Goal: Task Accomplishment & Management: Manage account settings

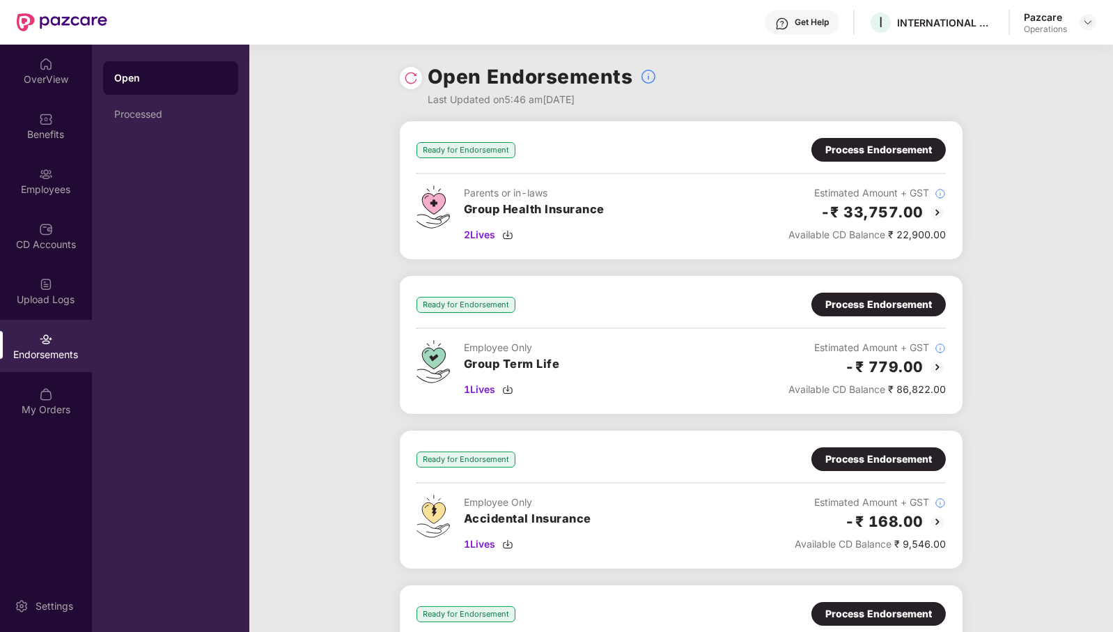
scroll to position [227, 0]
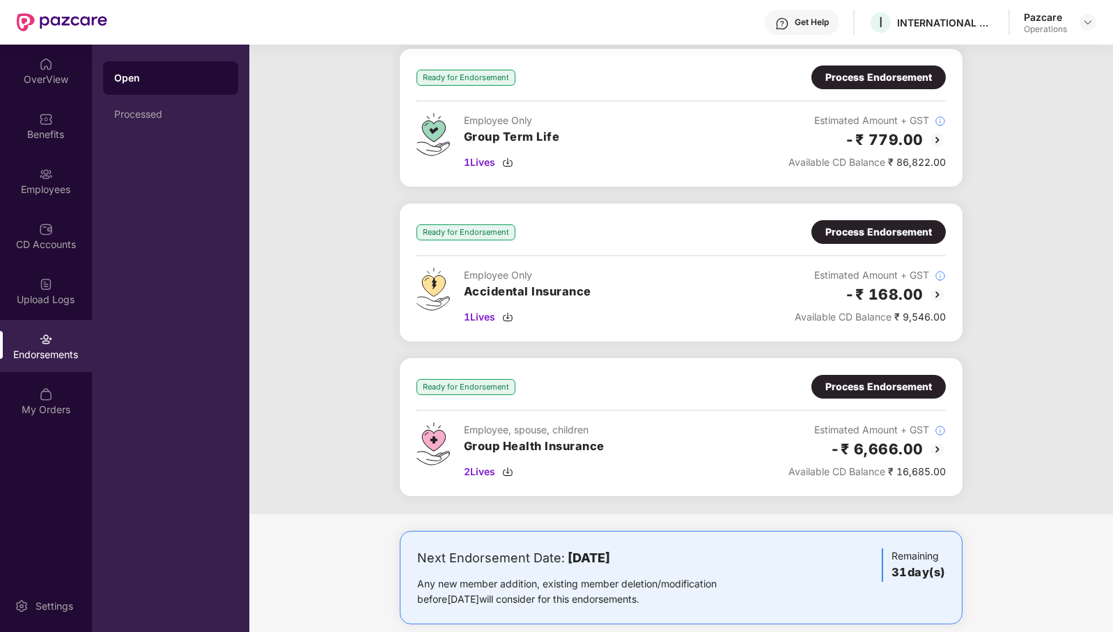
click at [888, 383] on div "Process Endorsement" at bounding box center [879, 386] width 107 height 15
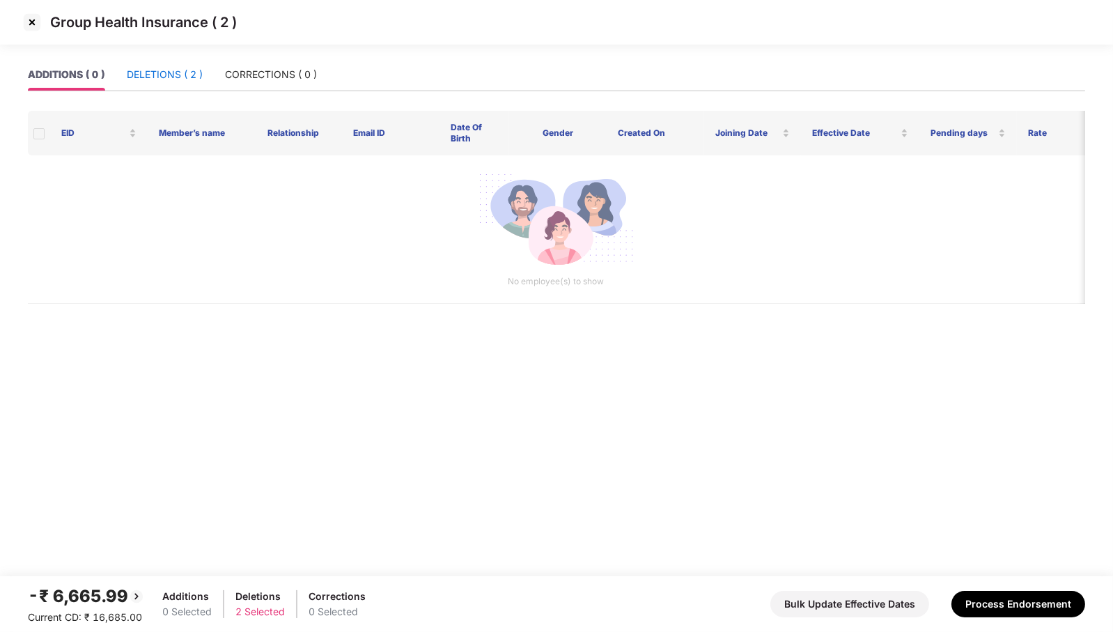
click at [162, 69] on div "DELETIONS ( 2 )" at bounding box center [165, 74] width 76 height 15
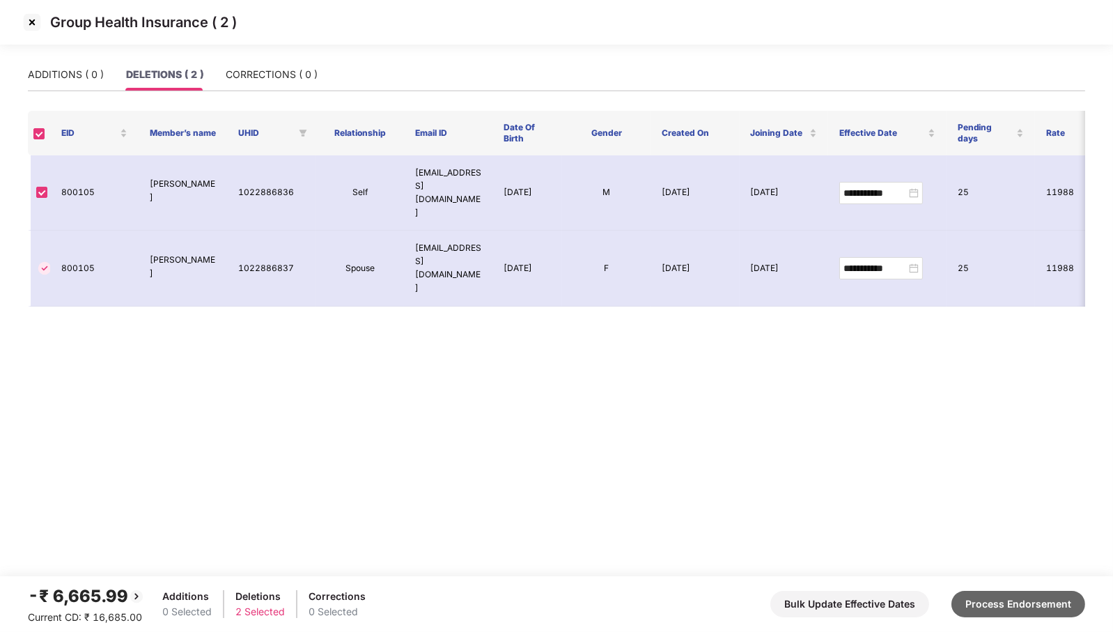
click at [1012, 603] on button "Process Endorsement" at bounding box center [1019, 604] width 134 height 26
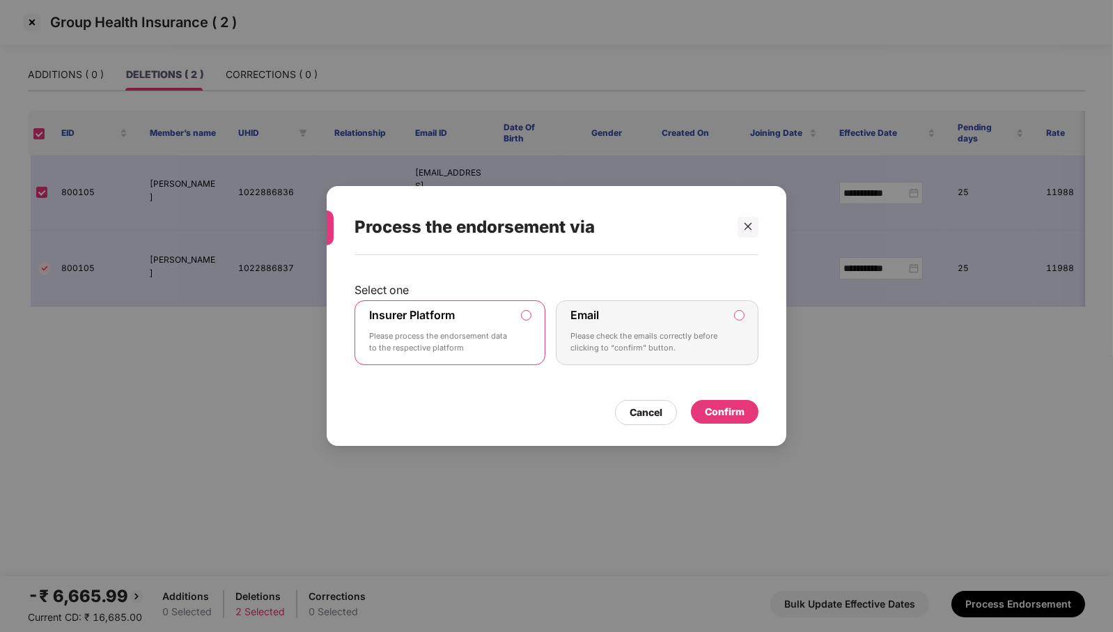
click at [747, 413] on div "Confirm" at bounding box center [725, 412] width 68 height 24
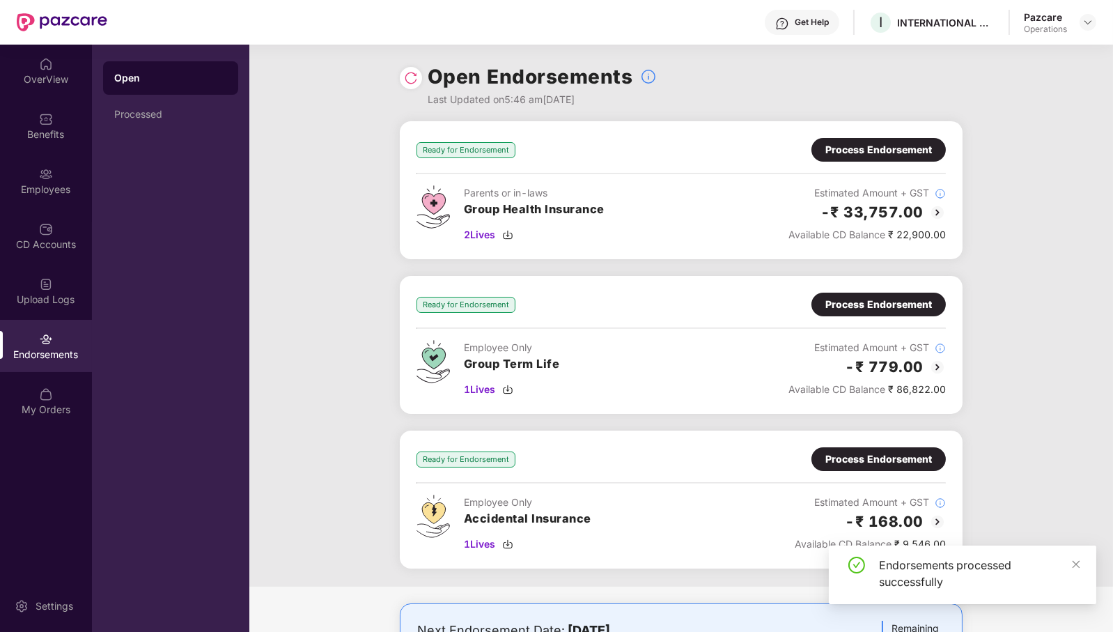
click at [894, 457] on div "Process Endorsement" at bounding box center [879, 458] width 107 height 15
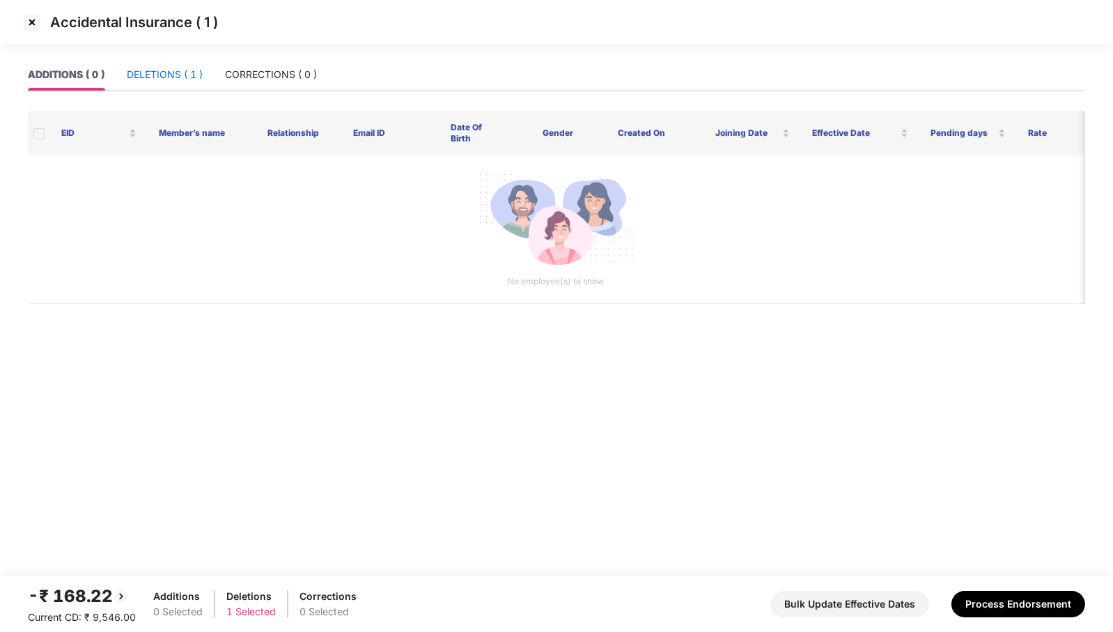
click at [178, 75] on div "DELETIONS ( 1 )" at bounding box center [165, 74] width 76 height 15
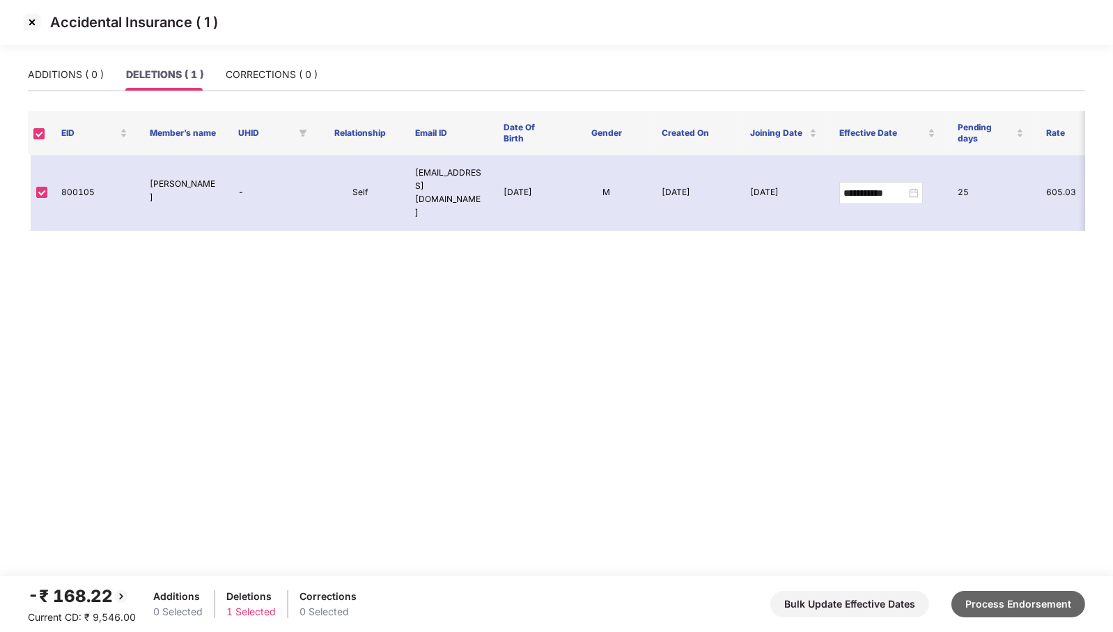
click at [1030, 612] on button "Process Endorsement" at bounding box center [1019, 604] width 134 height 26
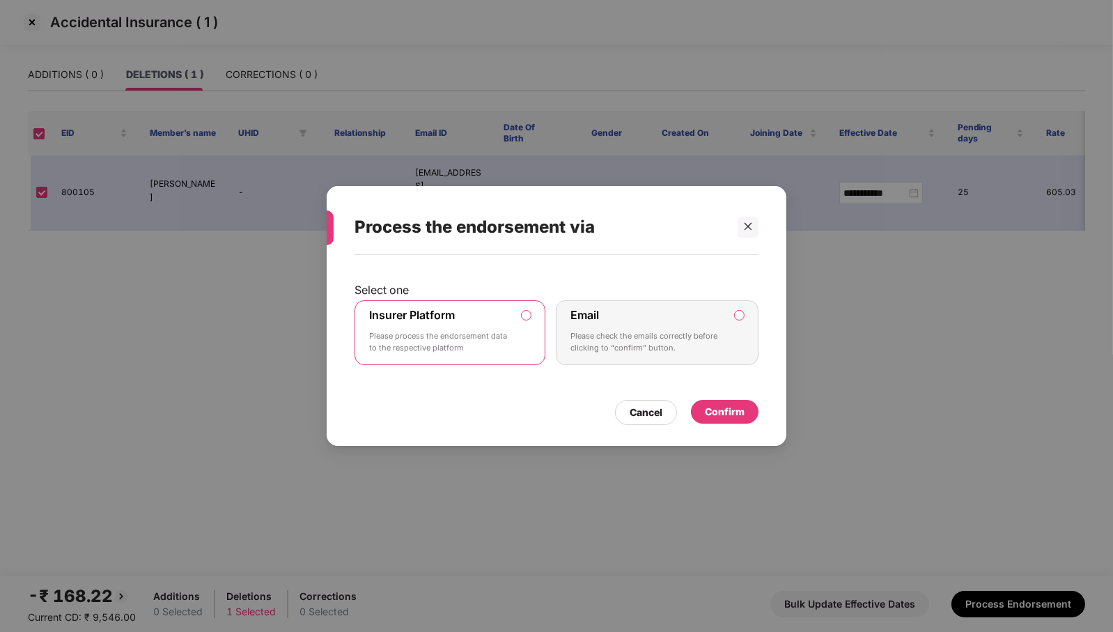
click at [730, 408] on div "Confirm" at bounding box center [725, 411] width 40 height 15
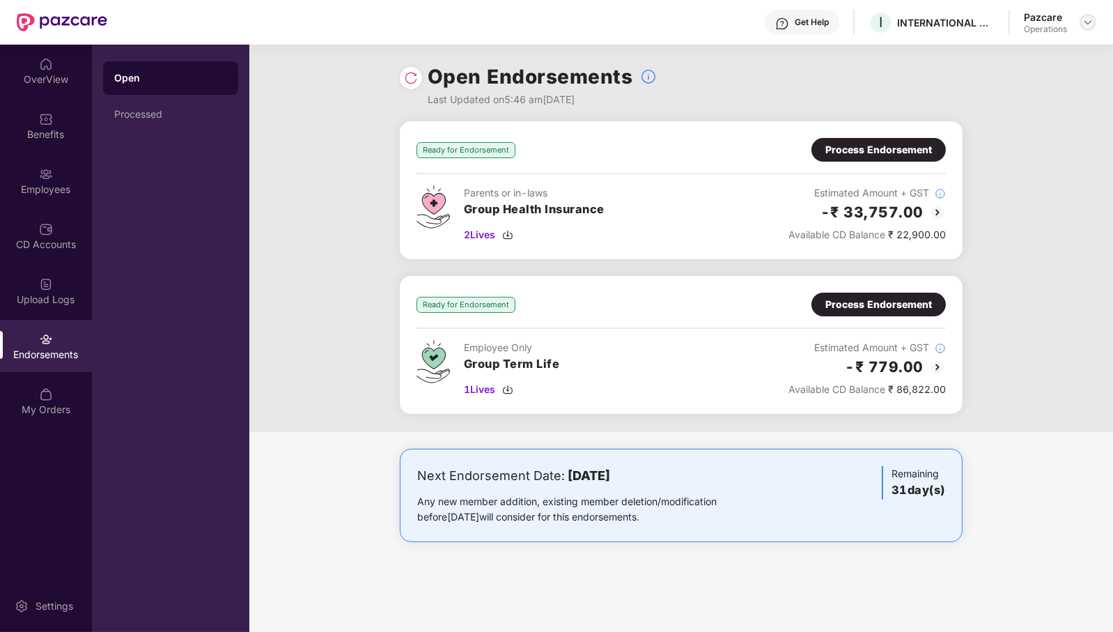
click at [1087, 28] on div at bounding box center [1088, 22] width 17 height 17
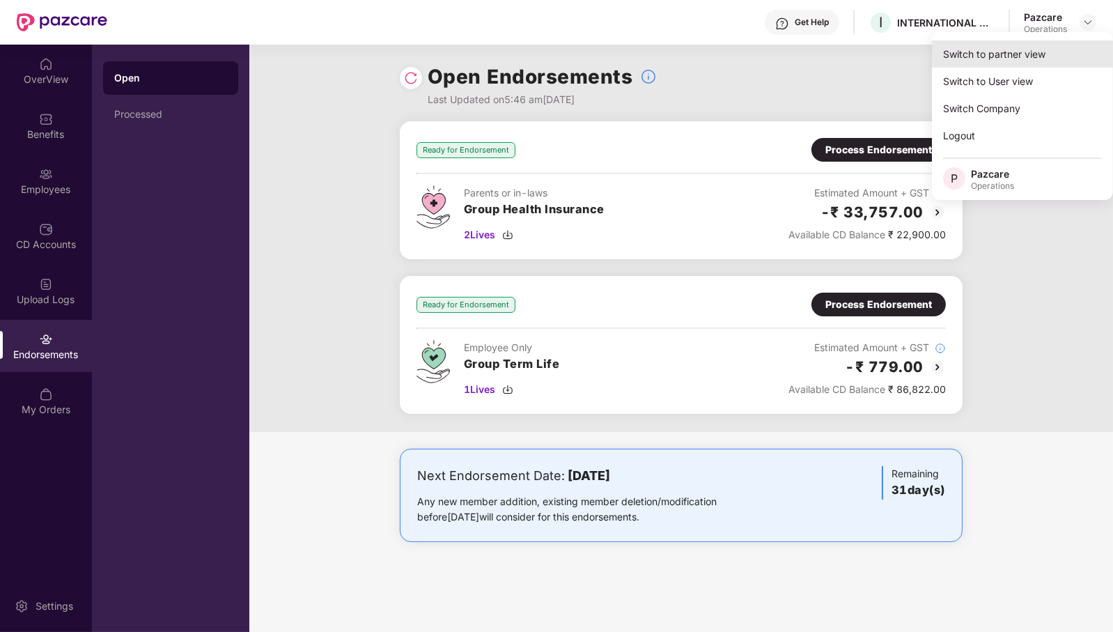
click at [979, 56] on div "Switch to partner view" at bounding box center [1022, 53] width 181 height 27
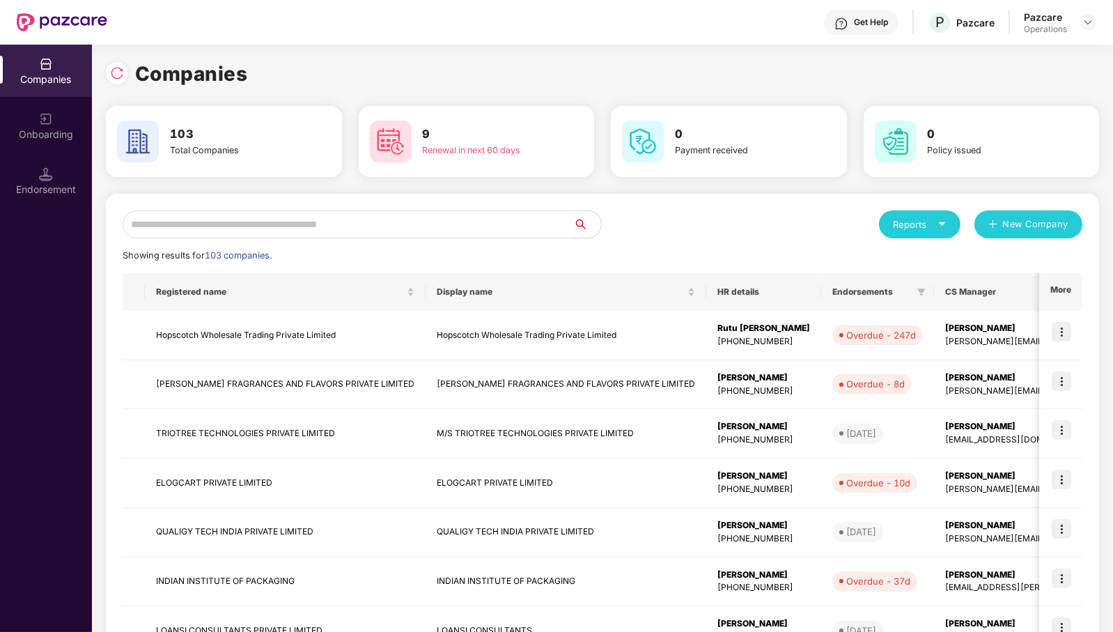
click at [442, 231] on input "text" at bounding box center [348, 224] width 451 height 28
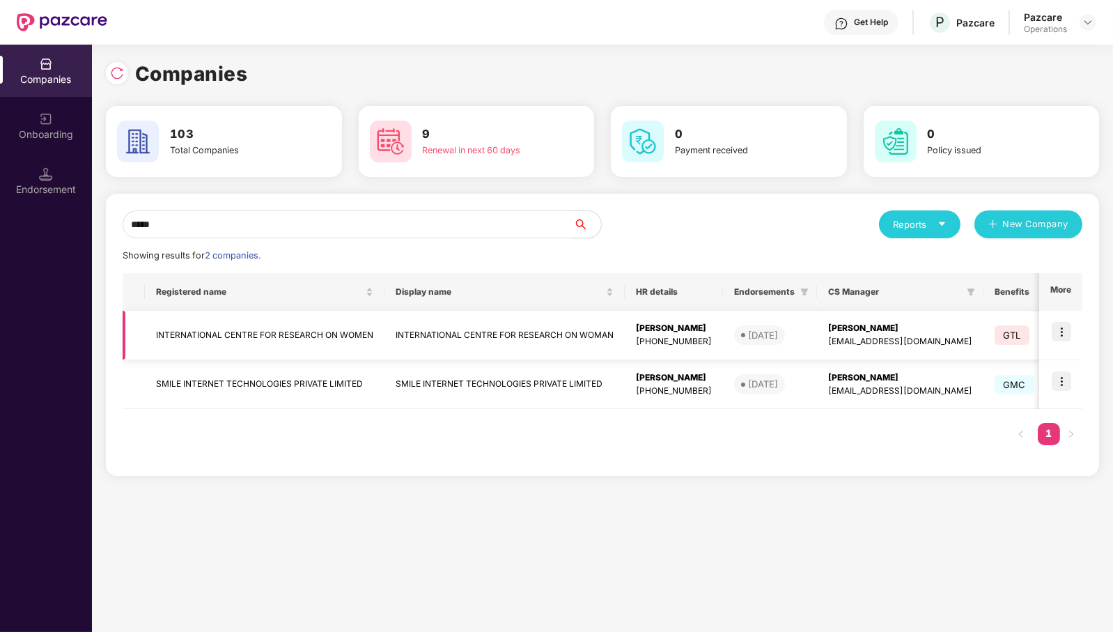
type input "*****"
click at [302, 333] on td "INTERNATIONAL CENTRE FOR RESEARCH ON WOMEN" at bounding box center [265, 335] width 240 height 49
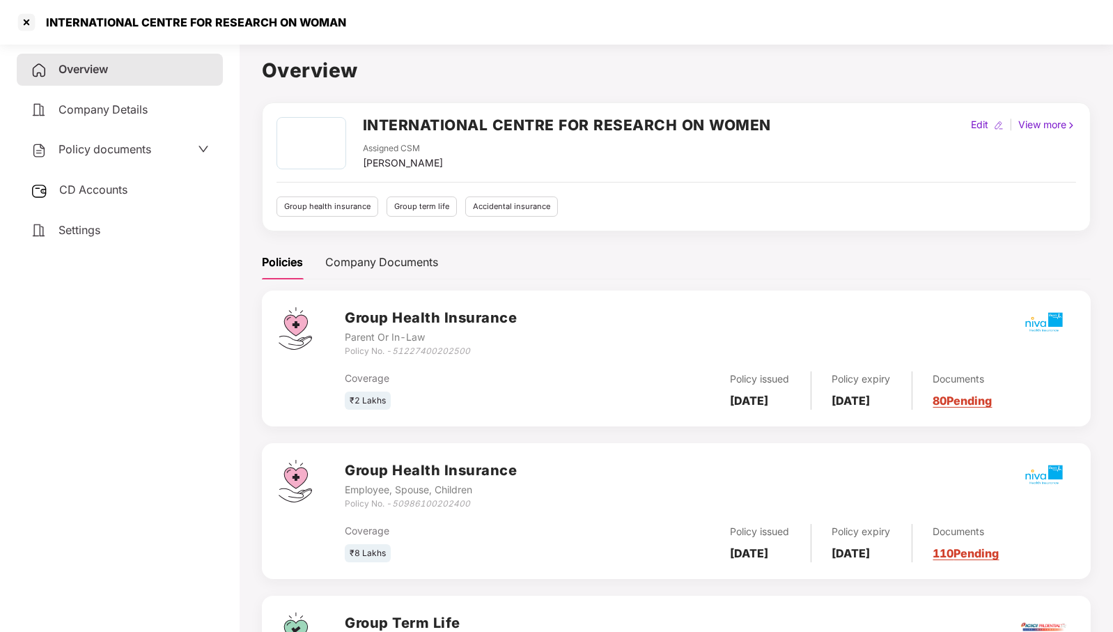
click at [81, 187] on span "CD Accounts" at bounding box center [93, 190] width 68 height 14
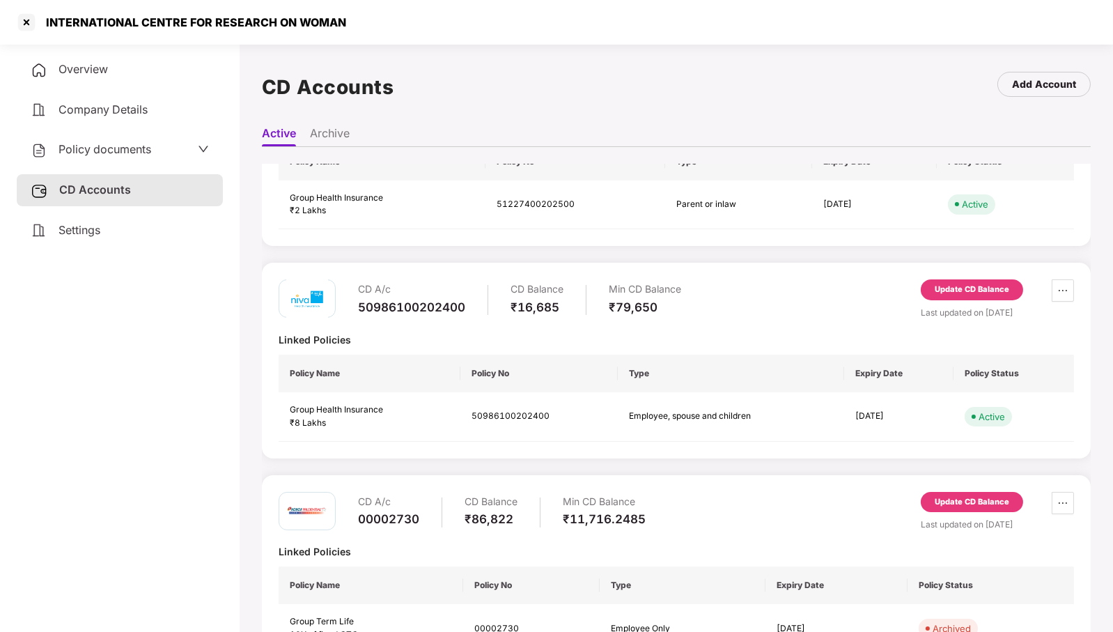
scroll to position [114, 0]
click at [1003, 291] on div "Update CD Balance" at bounding box center [972, 289] width 75 height 13
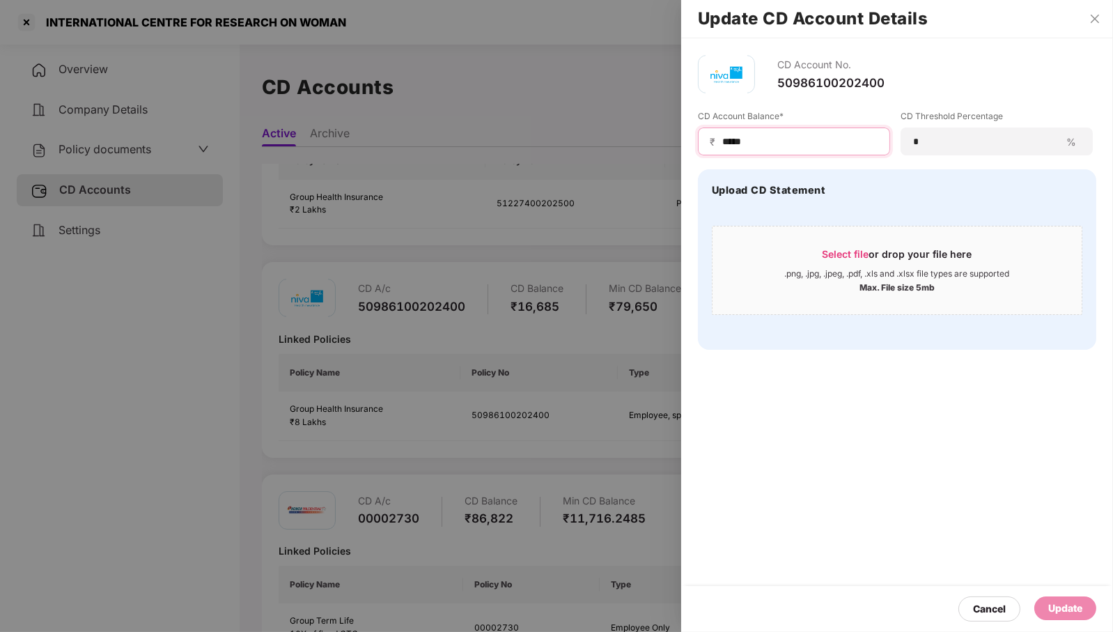
click at [787, 141] on input "*****" at bounding box center [799, 141] width 157 height 15
type input "****"
click at [1070, 610] on div "Update" at bounding box center [1065, 607] width 34 height 15
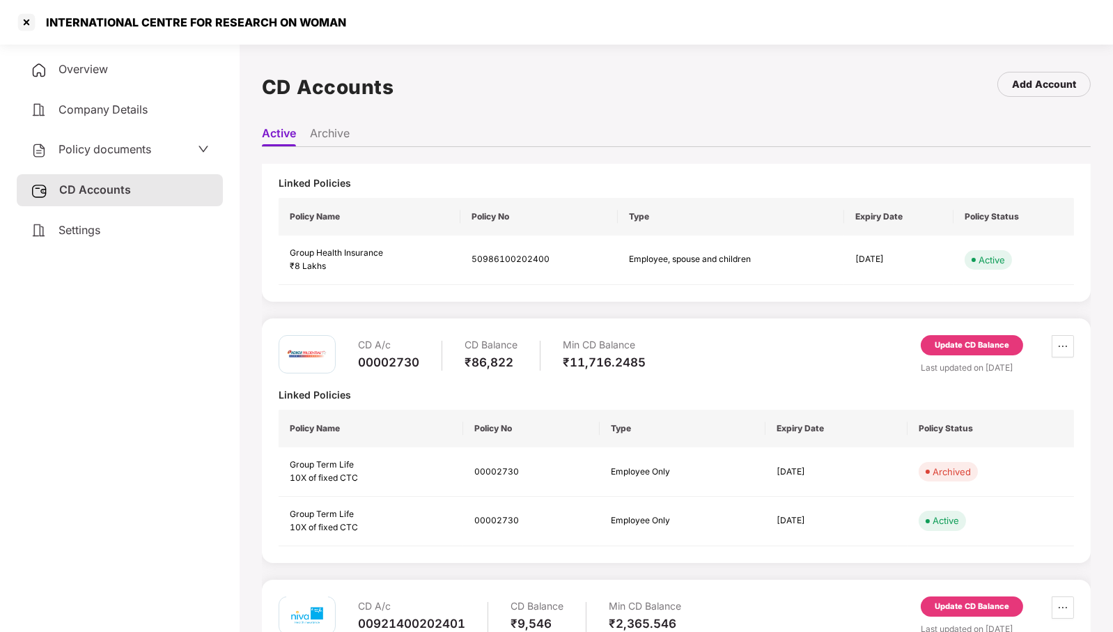
scroll to position [422, 0]
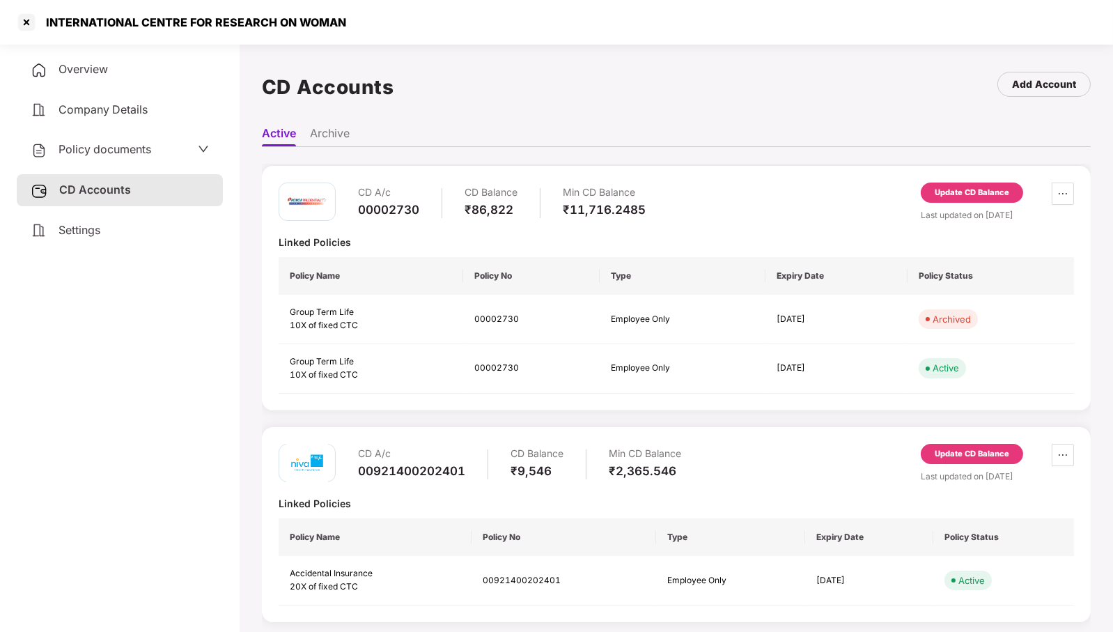
click at [982, 449] on div "Update CD Balance" at bounding box center [972, 454] width 75 height 13
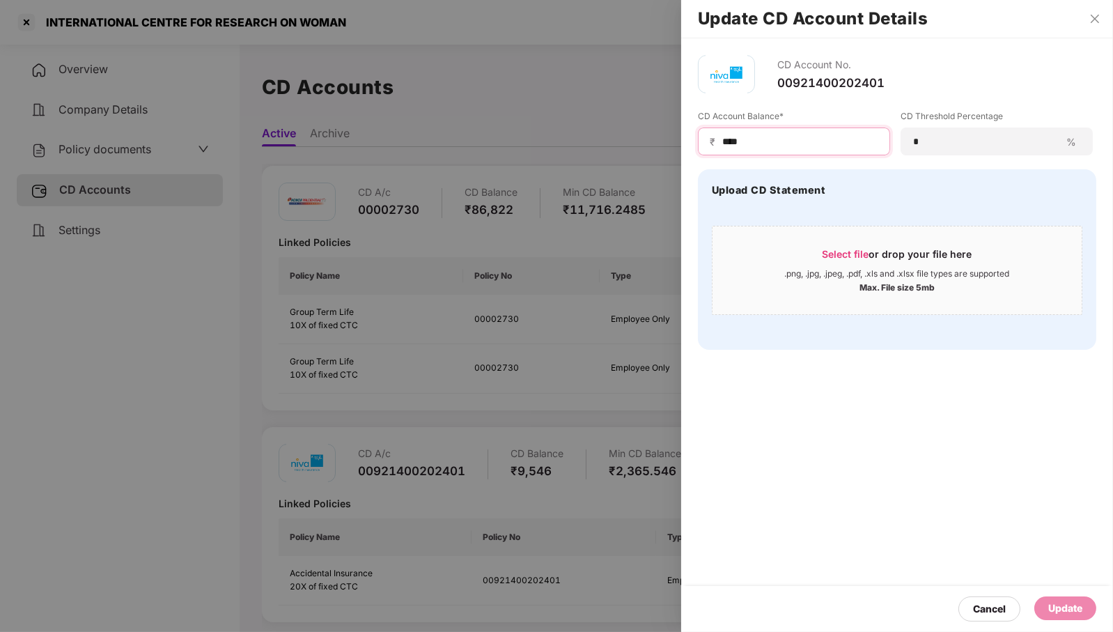
drag, startPoint x: 730, startPoint y: 141, endPoint x: 818, endPoint y: 140, distance: 87.8
click at [818, 140] on input "****" at bounding box center [799, 141] width 157 height 15
type input "****"
click at [1070, 605] on div "Update" at bounding box center [1065, 607] width 34 height 15
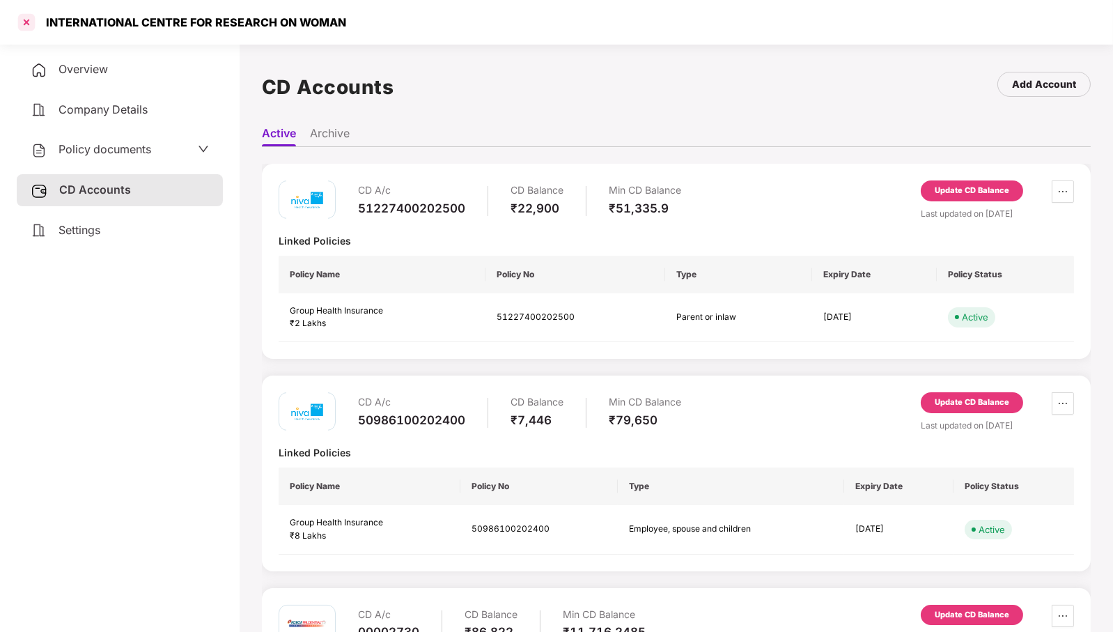
click at [17, 22] on div at bounding box center [26, 22] width 22 height 22
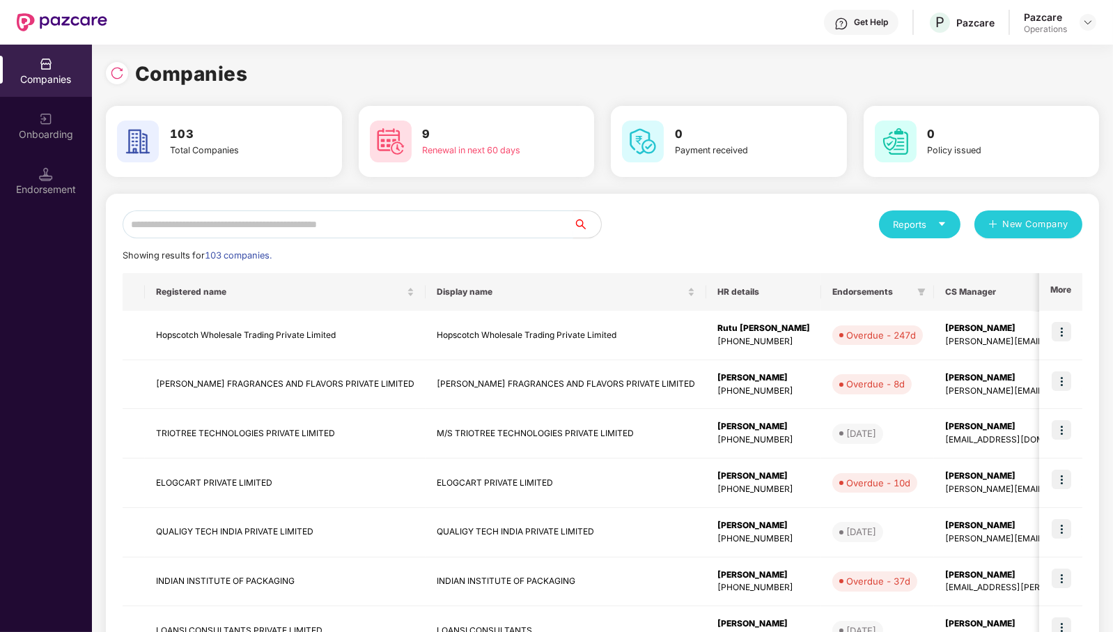
click at [292, 223] on input "text" at bounding box center [348, 224] width 451 height 28
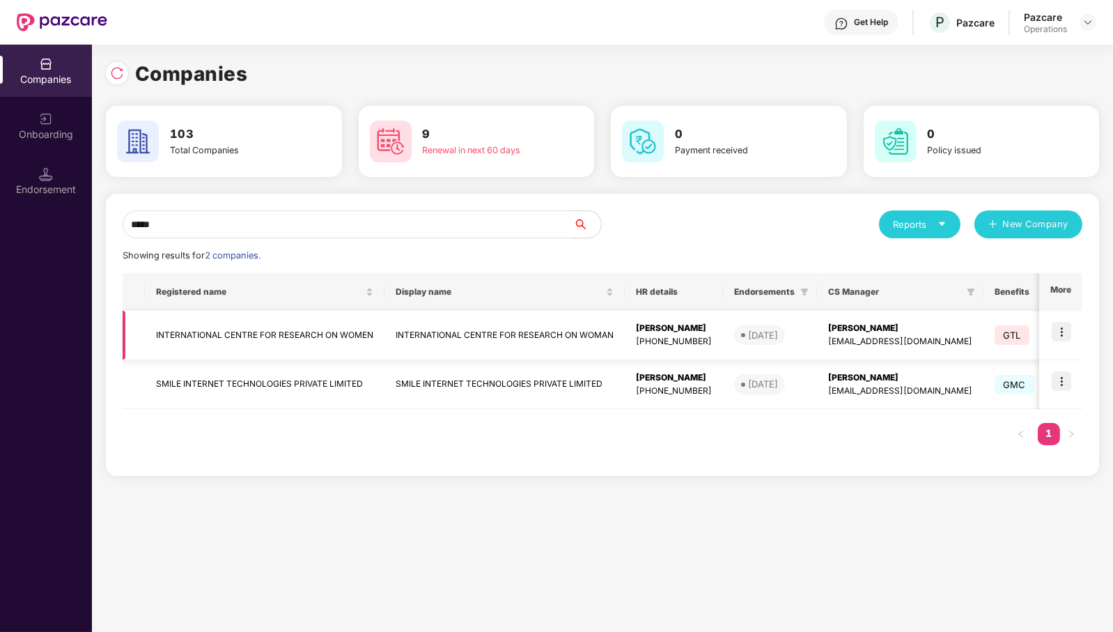
type input "*****"
click at [1068, 330] on img at bounding box center [1062, 332] width 20 height 20
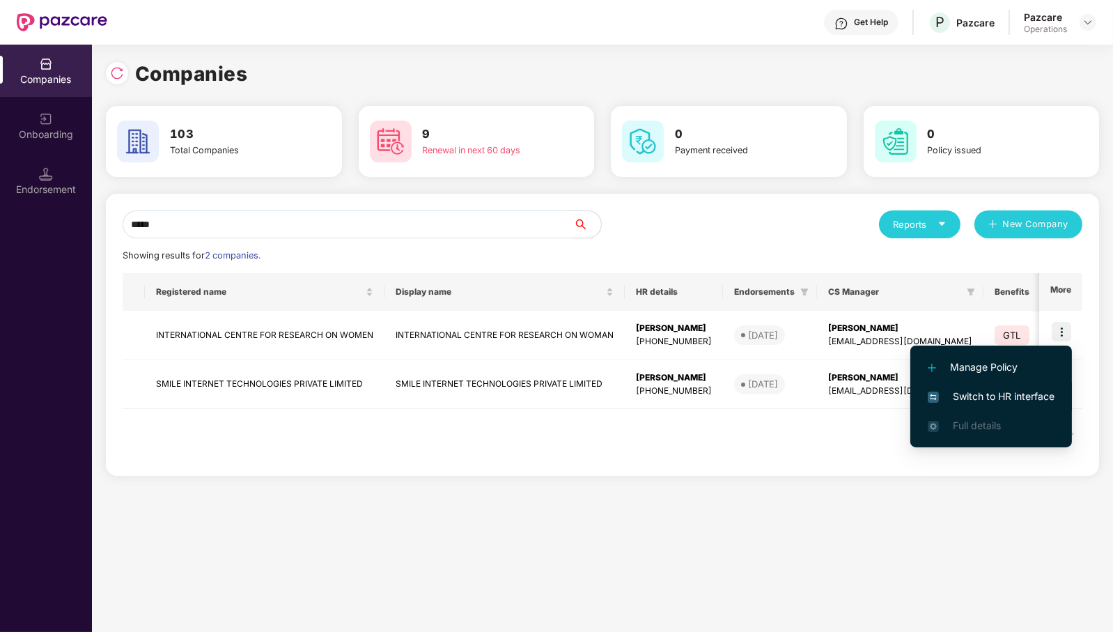
click at [1034, 398] on span "Switch to HR interface" at bounding box center [991, 396] width 127 height 15
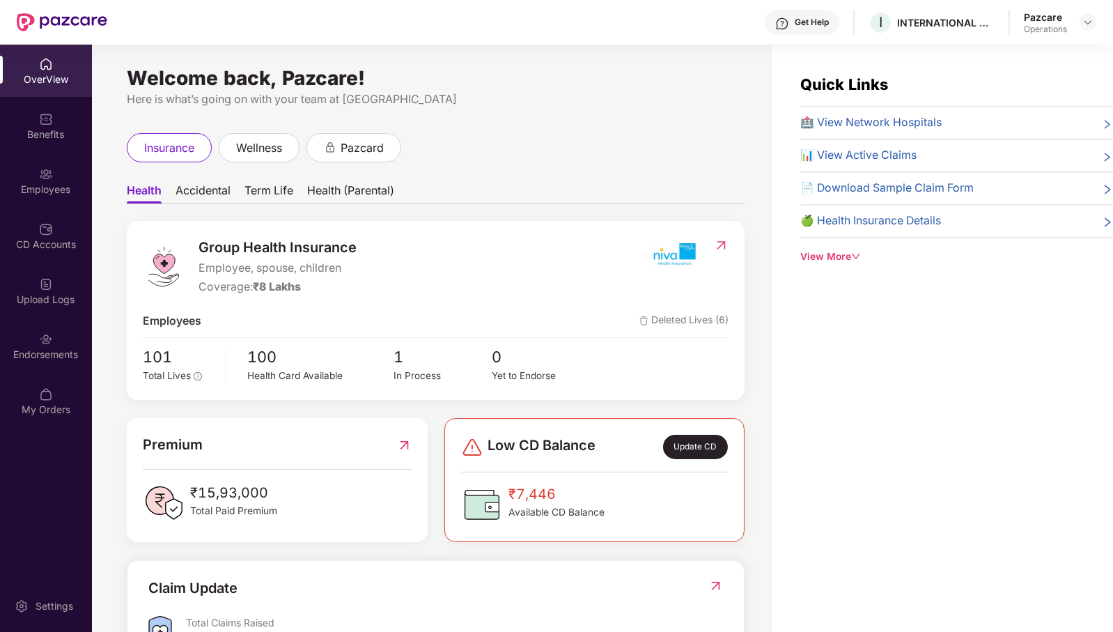
click at [45, 357] on div "Endorsements" at bounding box center [46, 355] width 92 height 14
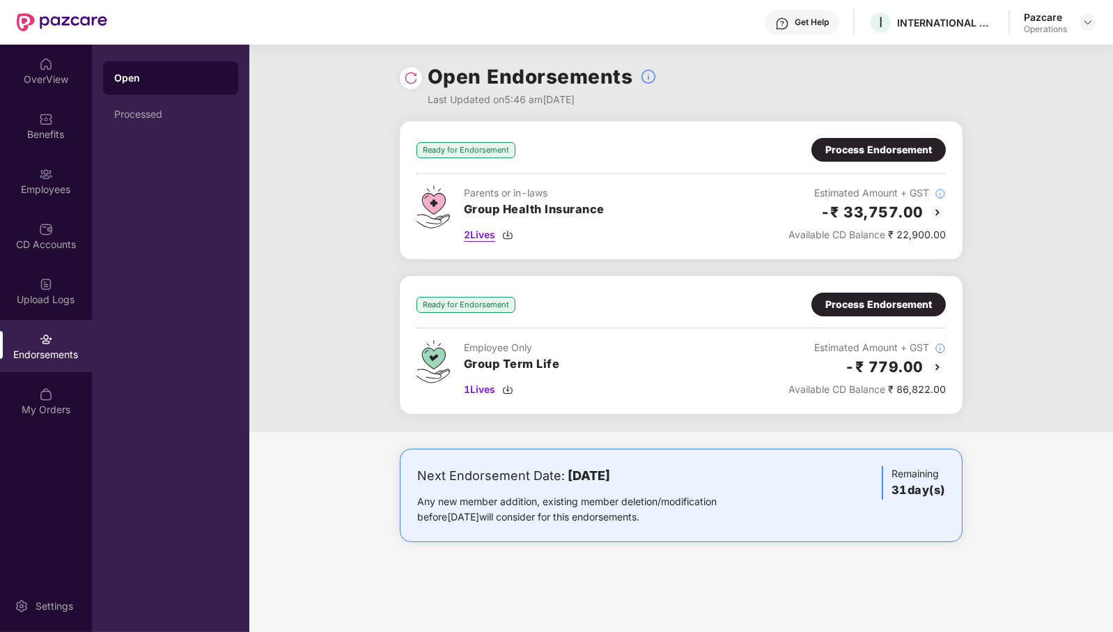
click at [488, 228] on span "2 Lives" at bounding box center [479, 234] width 31 height 15
click at [883, 153] on div "Process Endorsement" at bounding box center [879, 149] width 107 height 15
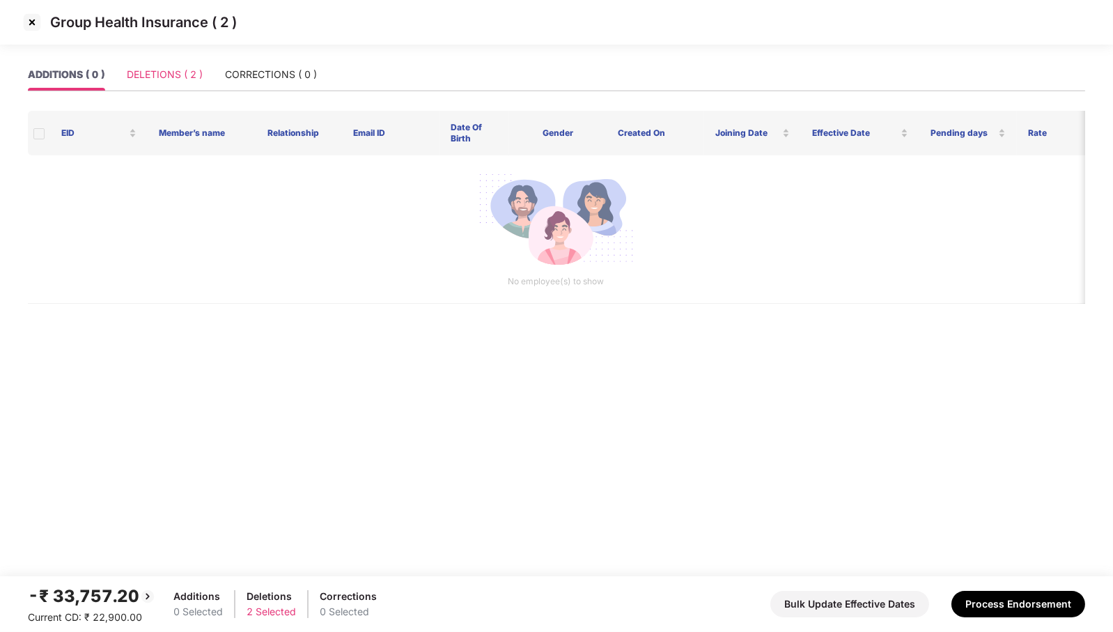
click at [173, 88] on div "DELETIONS ( 2 )" at bounding box center [165, 75] width 76 height 32
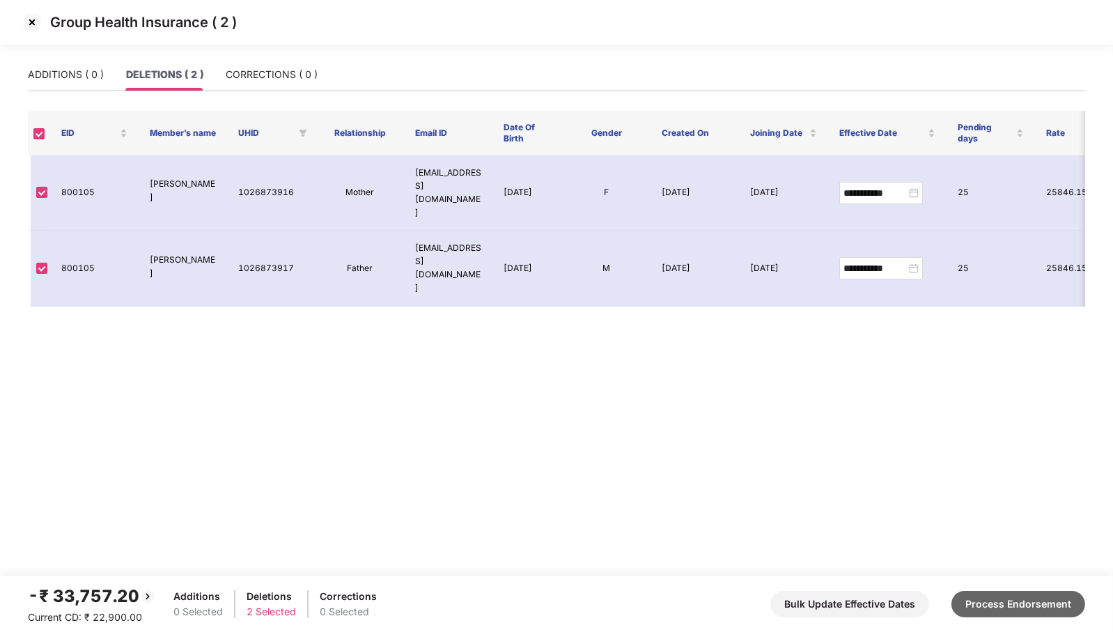
click at [1037, 610] on button "Process Endorsement" at bounding box center [1019, 604] width 134 height 26
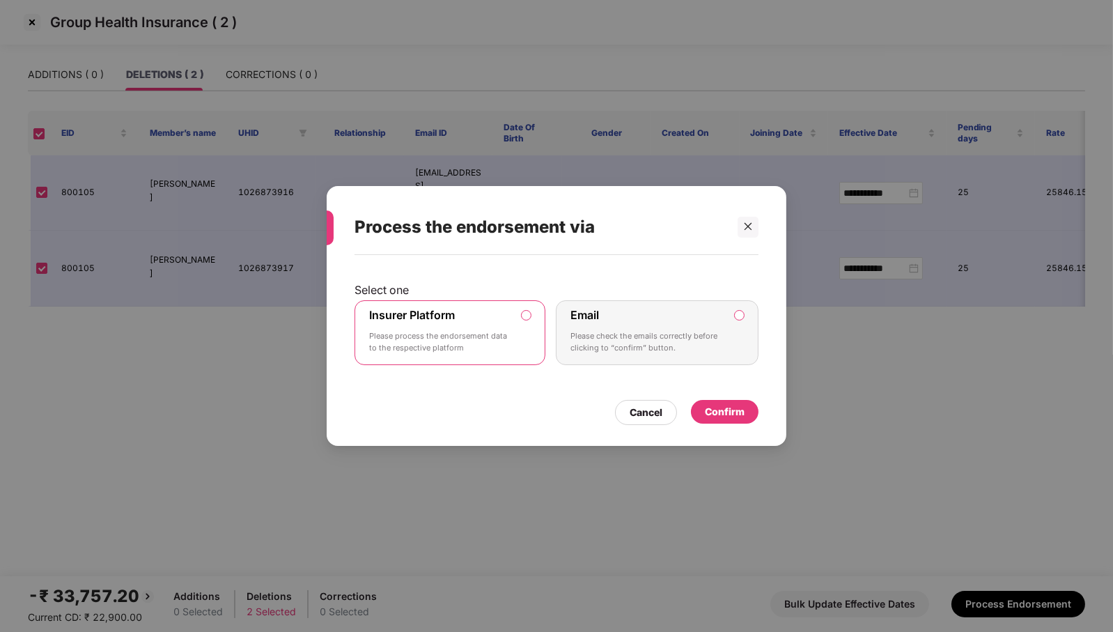
click at [716, 408] on div "Confirm" at bounding box center [725, 411] width 40 height 15
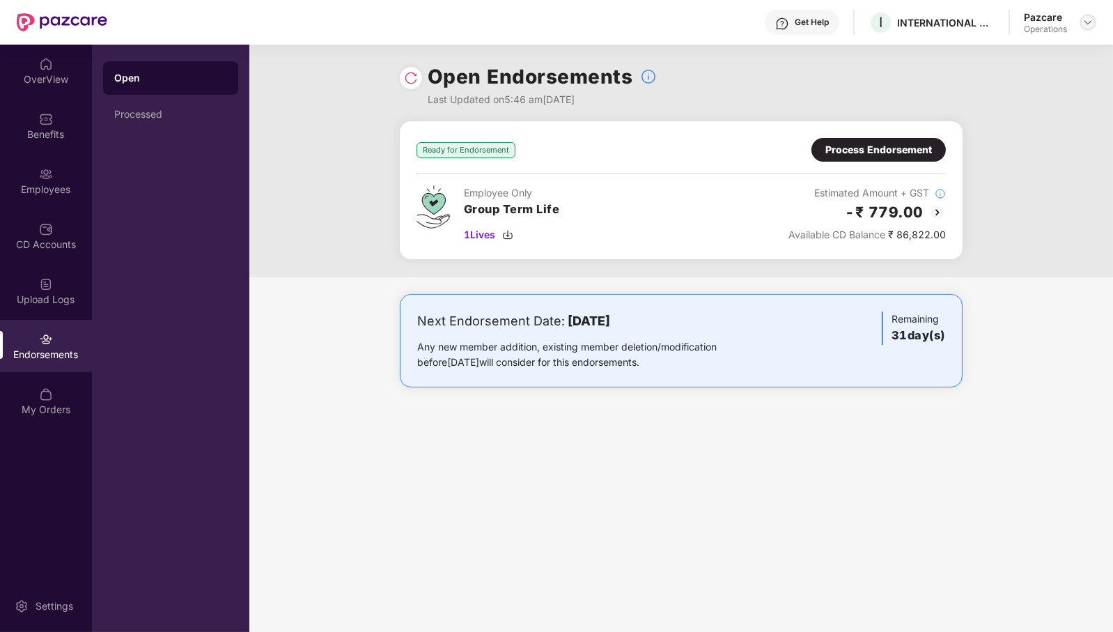
click at [1085, 21] on img at bounding box center [1088, 22] width 11 height 11
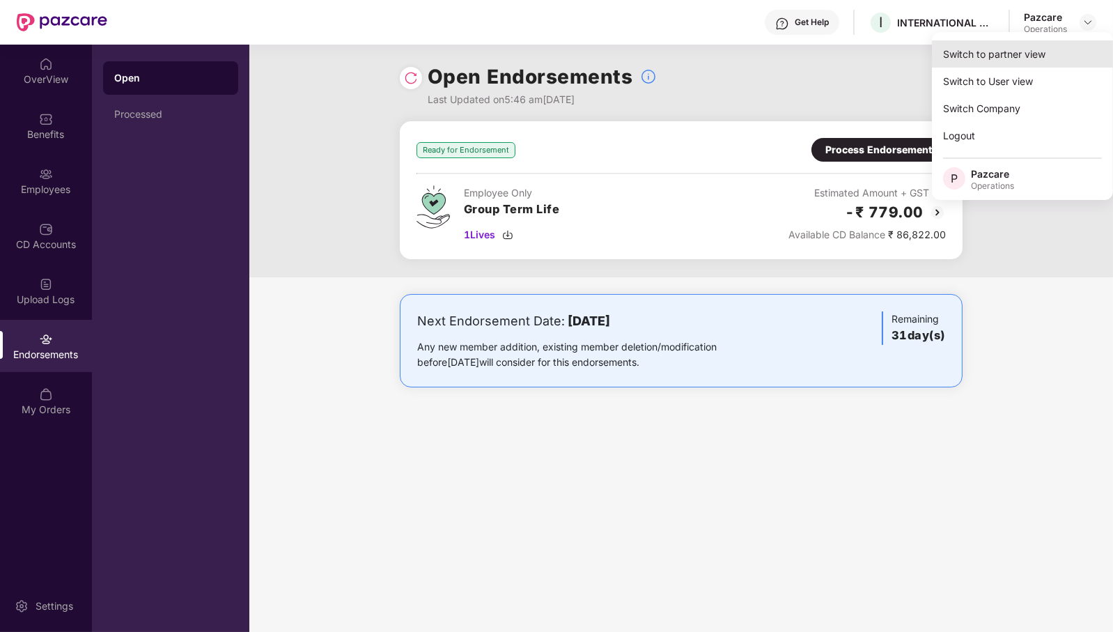
click at [1018, 53] on div "Switch to partner view" at bounding box center [1022, 53] width 181 height 27
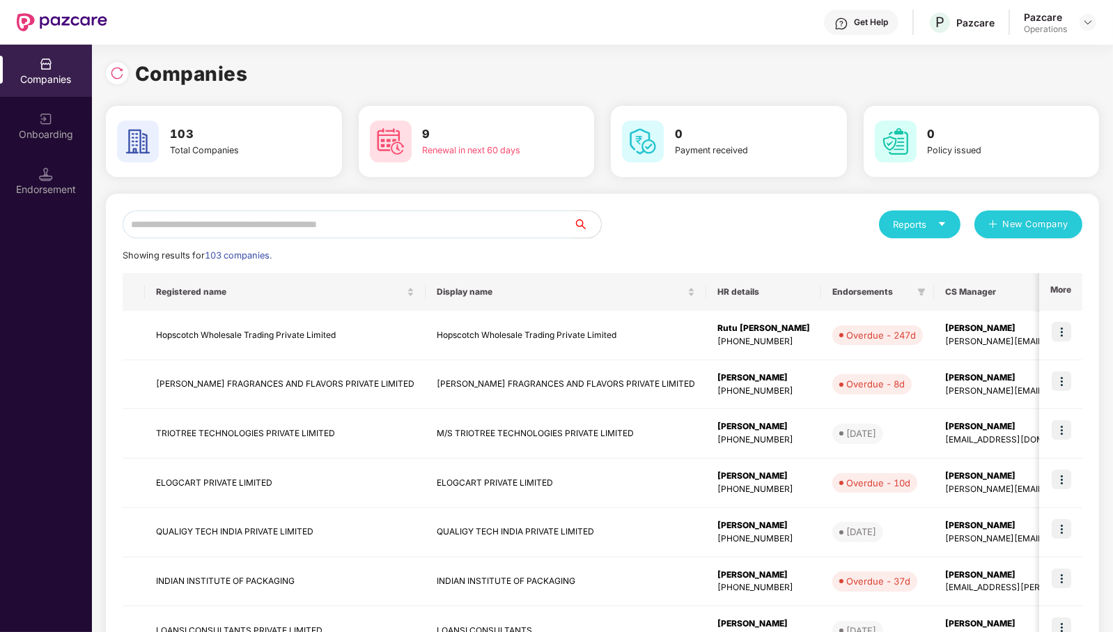
click at [378, 228] on input "text" at bounding box center [348, 224] width 451 height 28
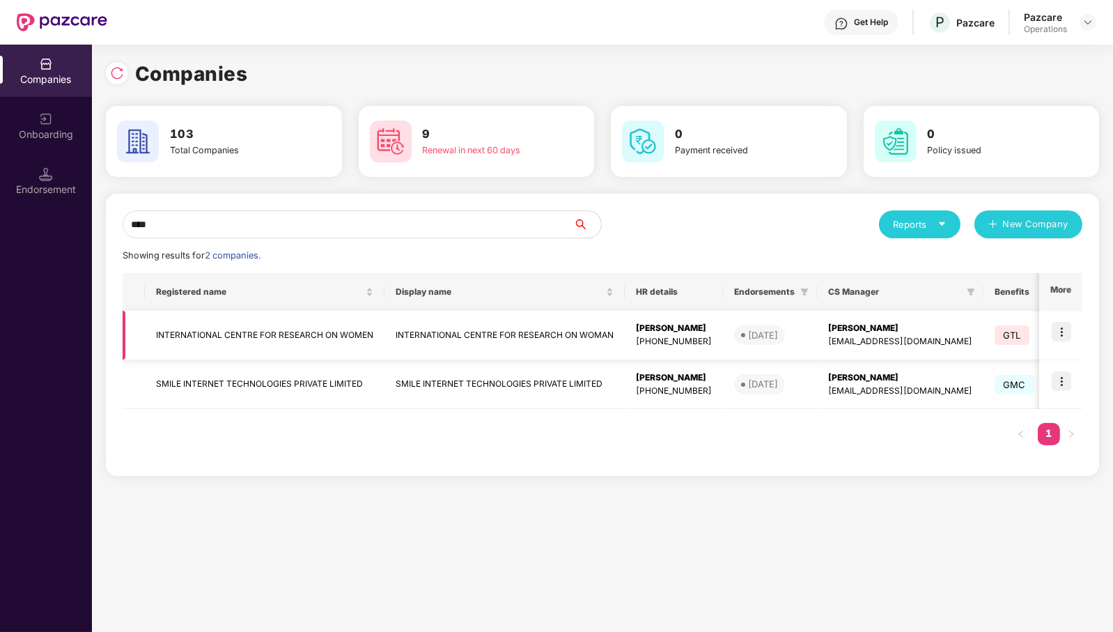
type input "****"
click at [295, 325] on td "INTERNATIONAL CENTRE FOR RESEARCH ON WOMEN" at bounding box center [265, 335] width 240 height 49
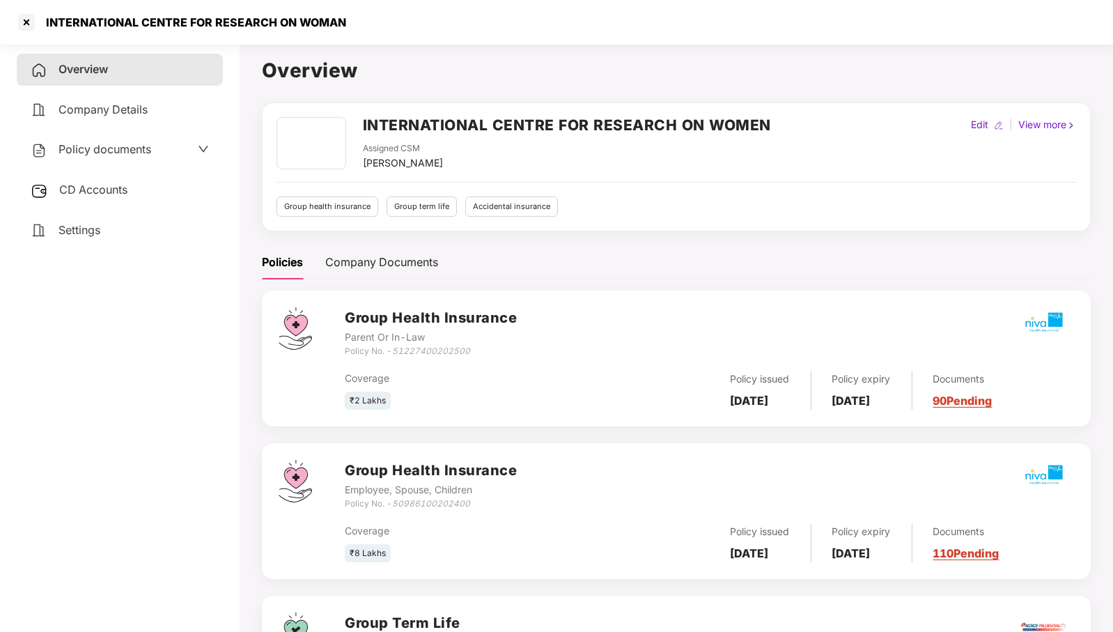
click at [126, 189] on span "CD Accounts" at bounding box center [93, 190] width 68 height 14
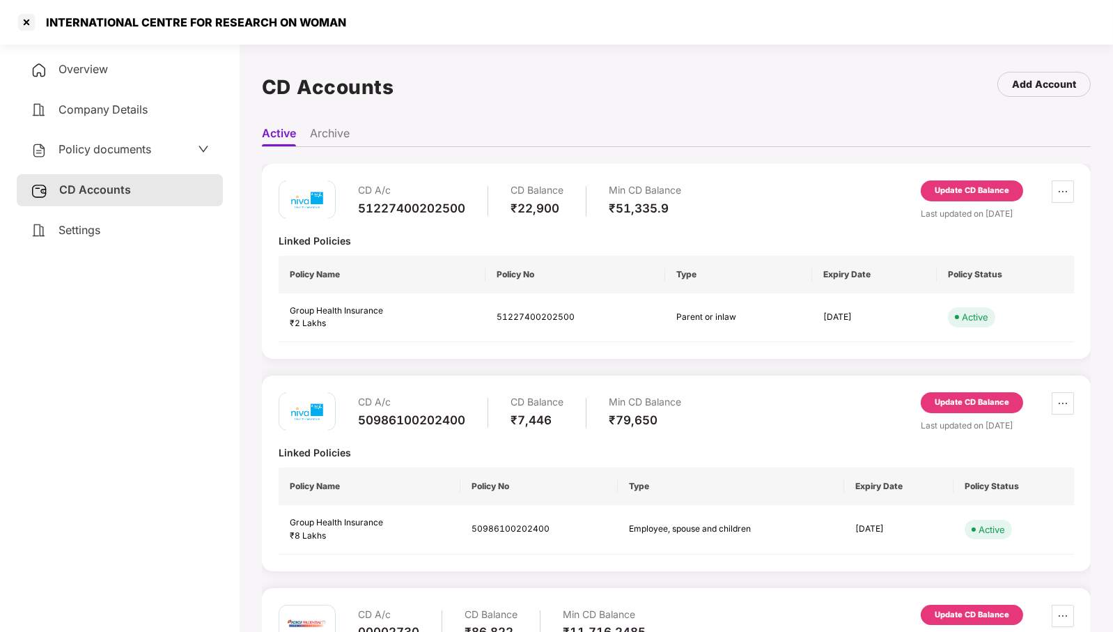
click at [990, 189] on div "Update CD Balance" at bounding box center [972, 191] width 75 height 13
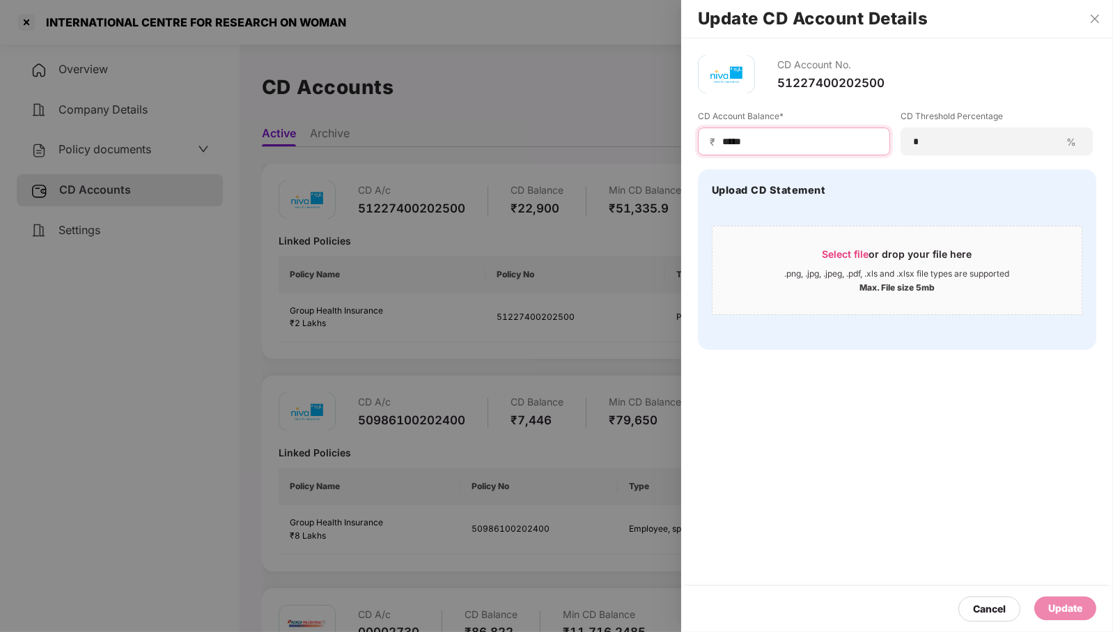
click at [819, 138] on input "*****" at bounding box center [799, 141] width 157 height 15
type input "*****"
click at [1056, 596] on div "Cancel Update" at bounding box center [897, 609] width 432 height 46
click at [1060, 605] on div "Update" at bounding box center [1065, 607] width 34 height 15
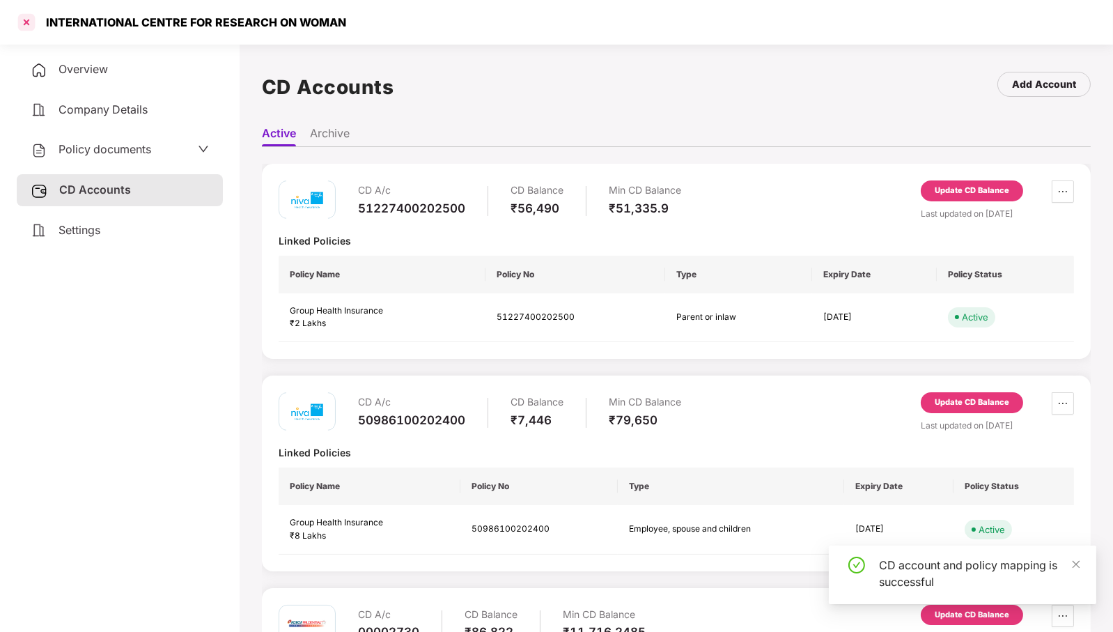
click at [24, 23] on div at bounding box center [26, 22] width 22 height 22
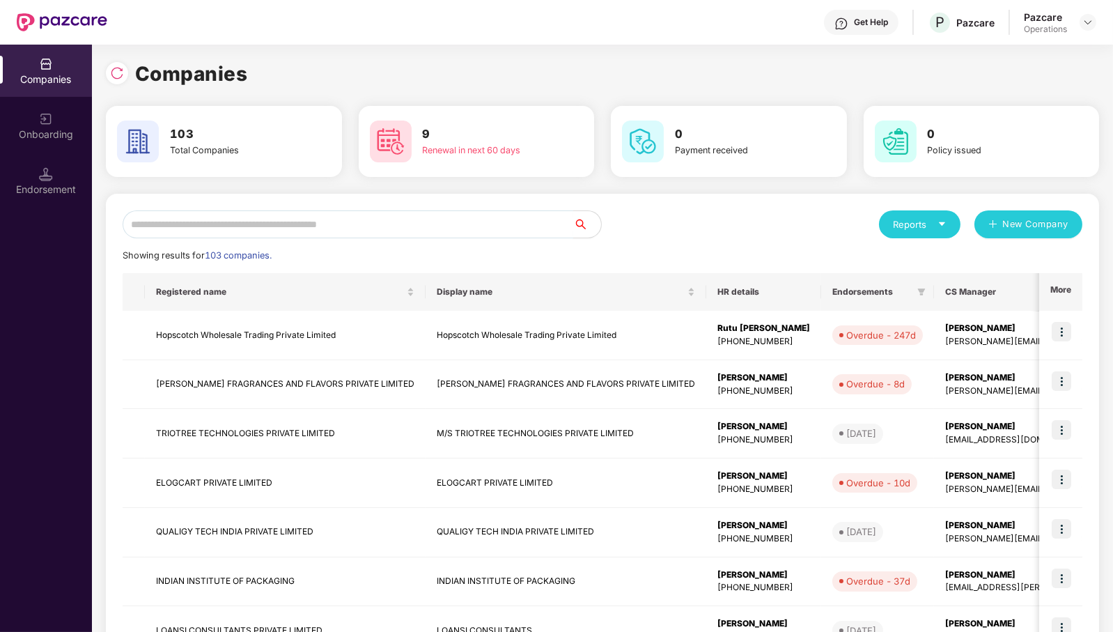
click at [486, 226] on input "text" at bounding box center [348, 224] width 451 height 28
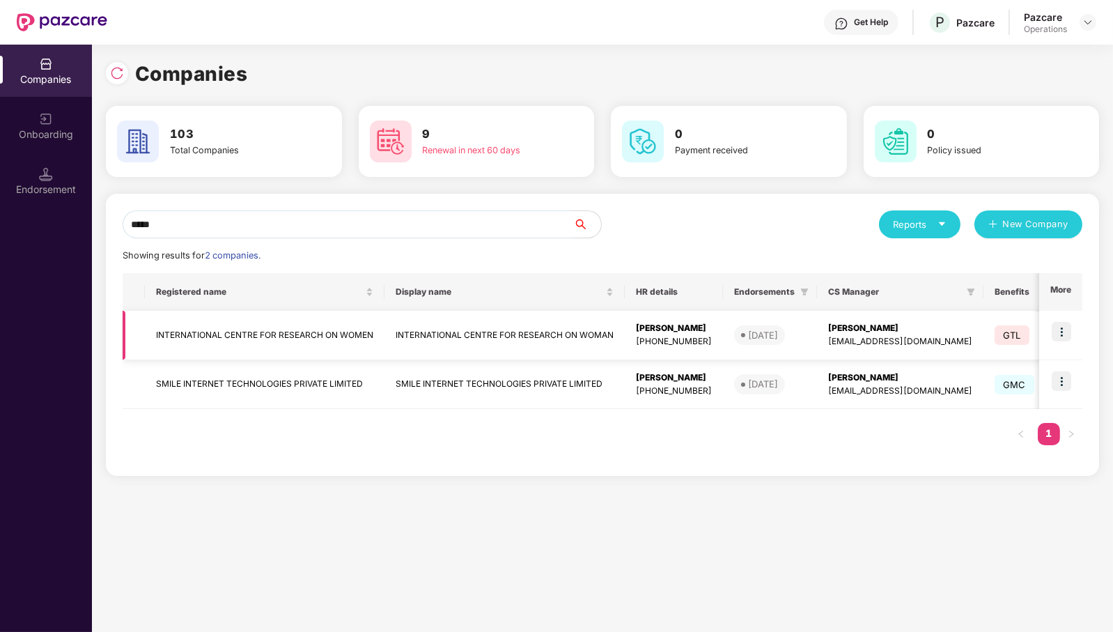
type input "*****"
click at [1063, 330] on img at bounding box center [1062, 332] width 20 height 20
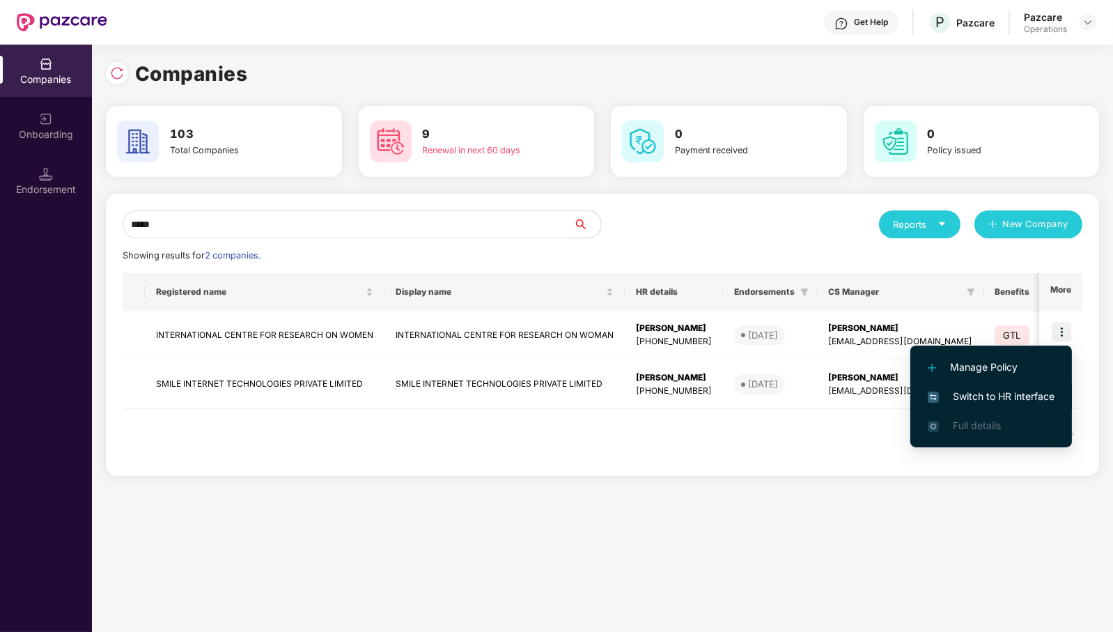
click at [1021, 392] on span "Switch to HR interface" at bounding box center [991, 396] width 127 height 15
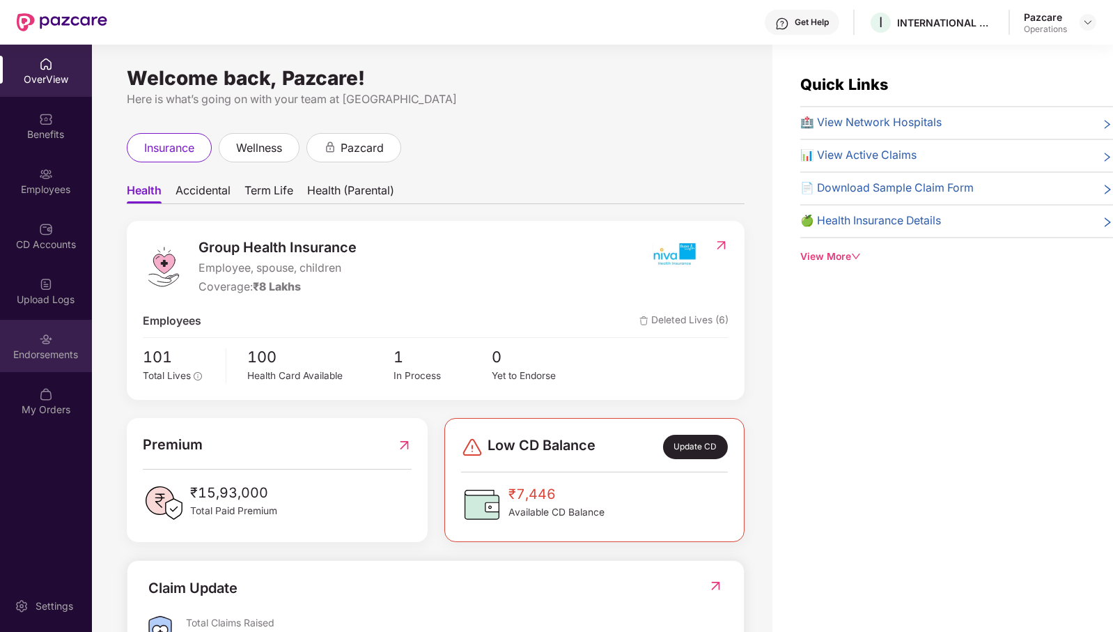
click at [25, 359] on div "Endorsements" at bounding box center [46, 355] width 92 height 14
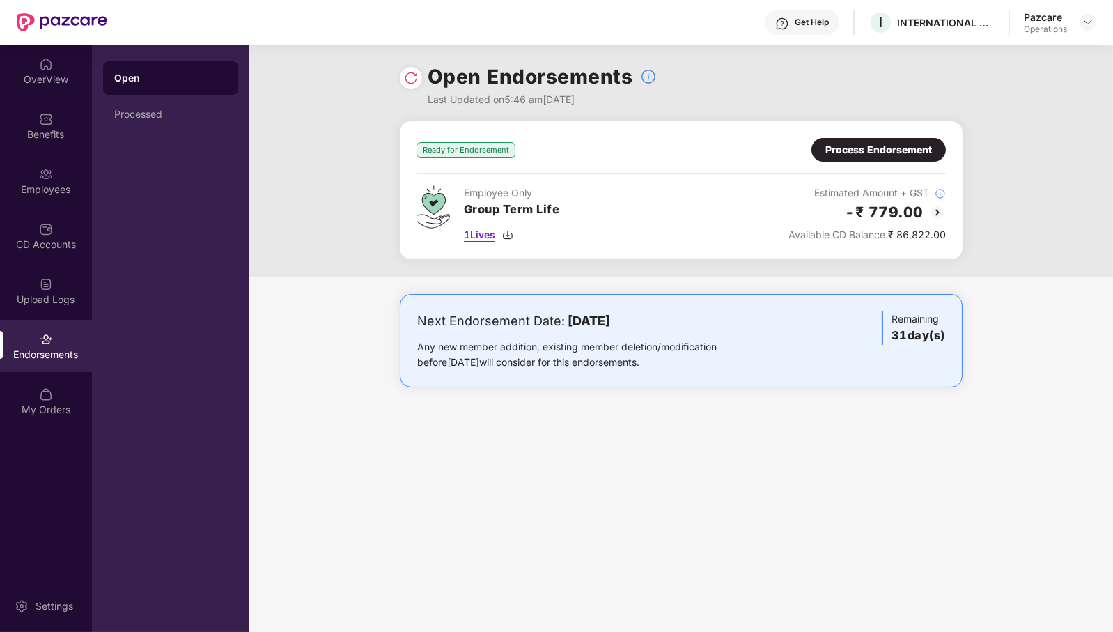
click at [491, 231] on span "1 Lives" at bounding box center [479, 234] width 31 height 15
click at [897, 146] on div "Process Endorsement" at bounding box center [879, 149] width 107 height 15
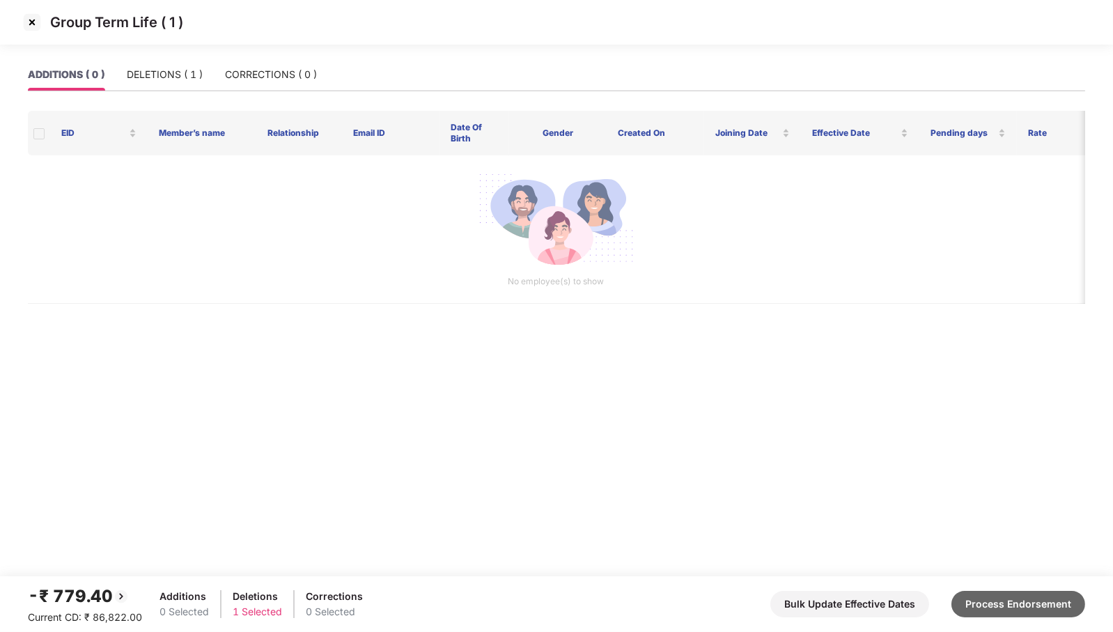
click at [995, 600] on button "Process Endorsement" at bounding box center [1019, 604] width 134 height 26
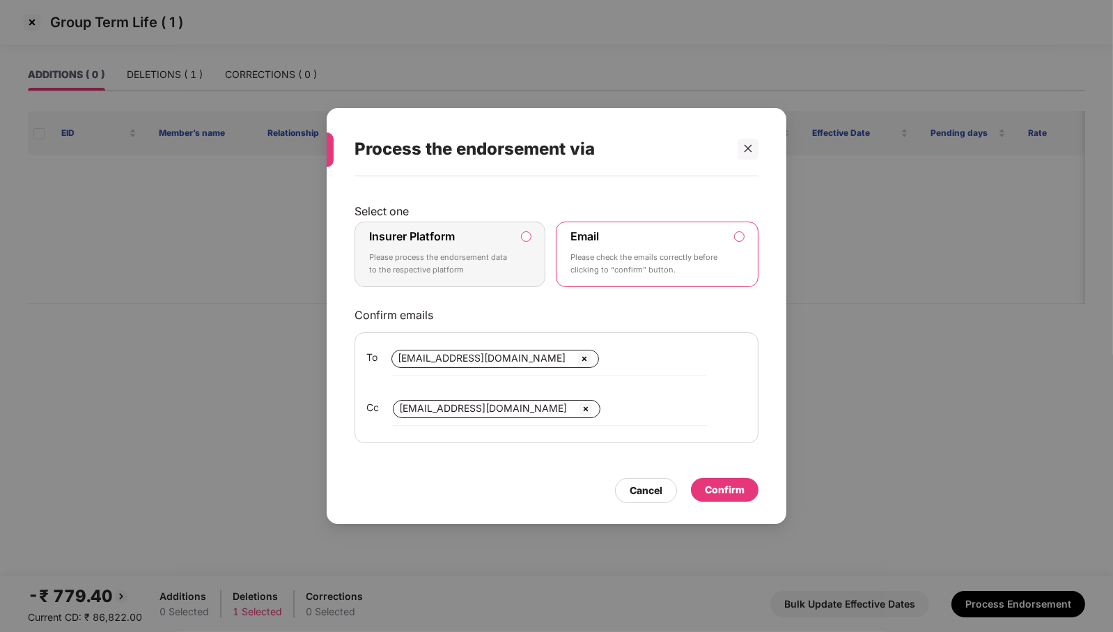
click at [535, 255] on label "Insurer Platform Please process the endorsement data to the respective platform" at bounding box center [450, 254] width 191 height 65
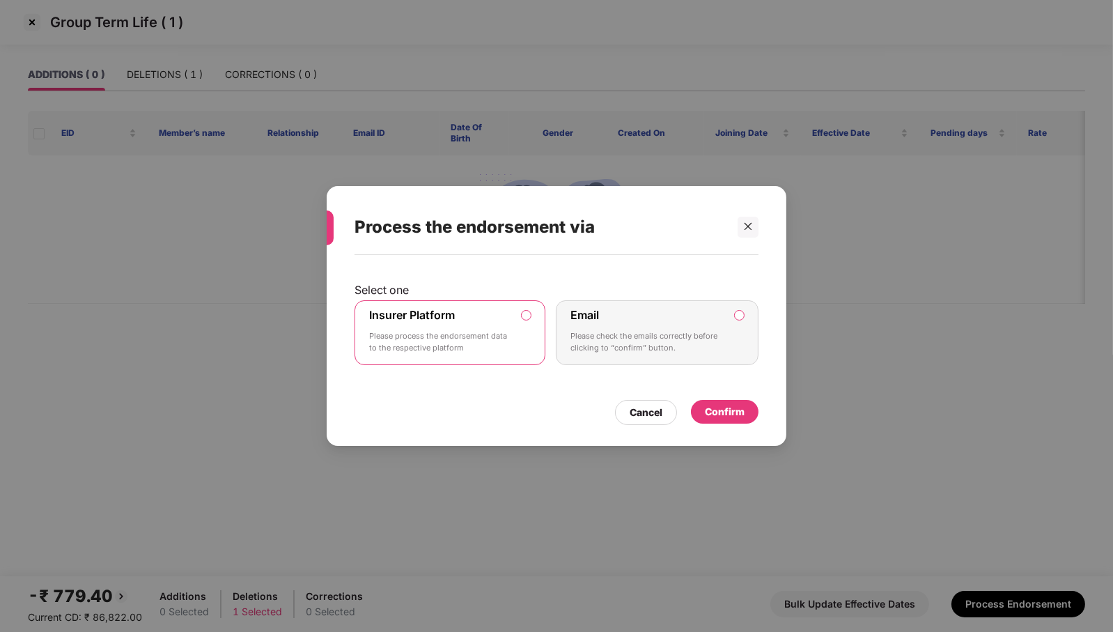
click at [730, 410] on div "Confirm" at bounding box center [725, 411] width 40 height 15
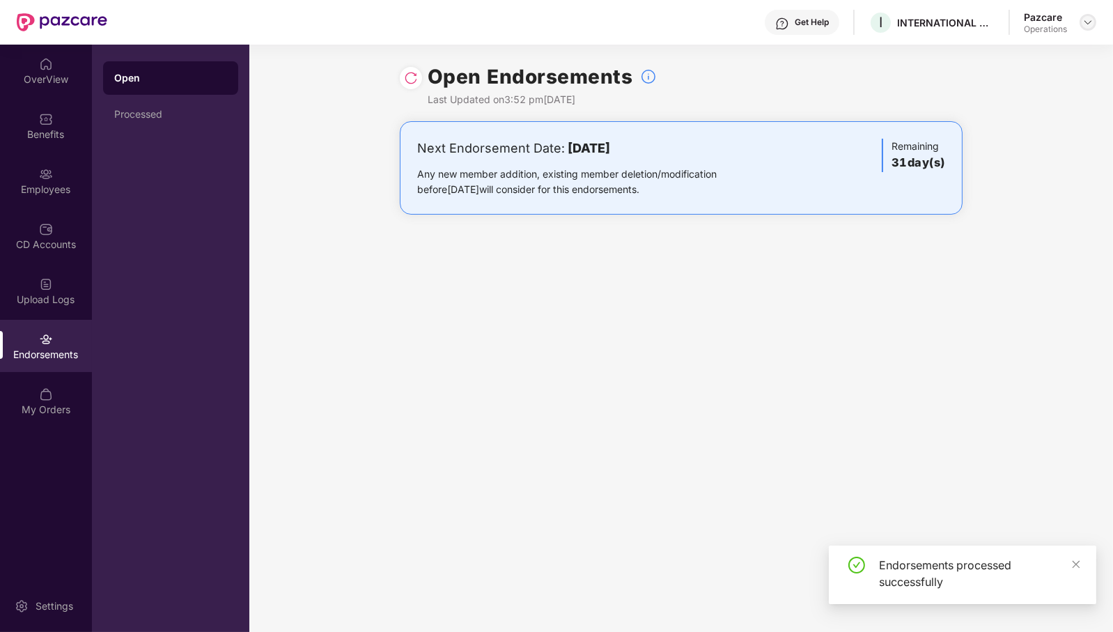
click at [1092, 20] on img at bounding box center [1088, 22] width 11 height 11
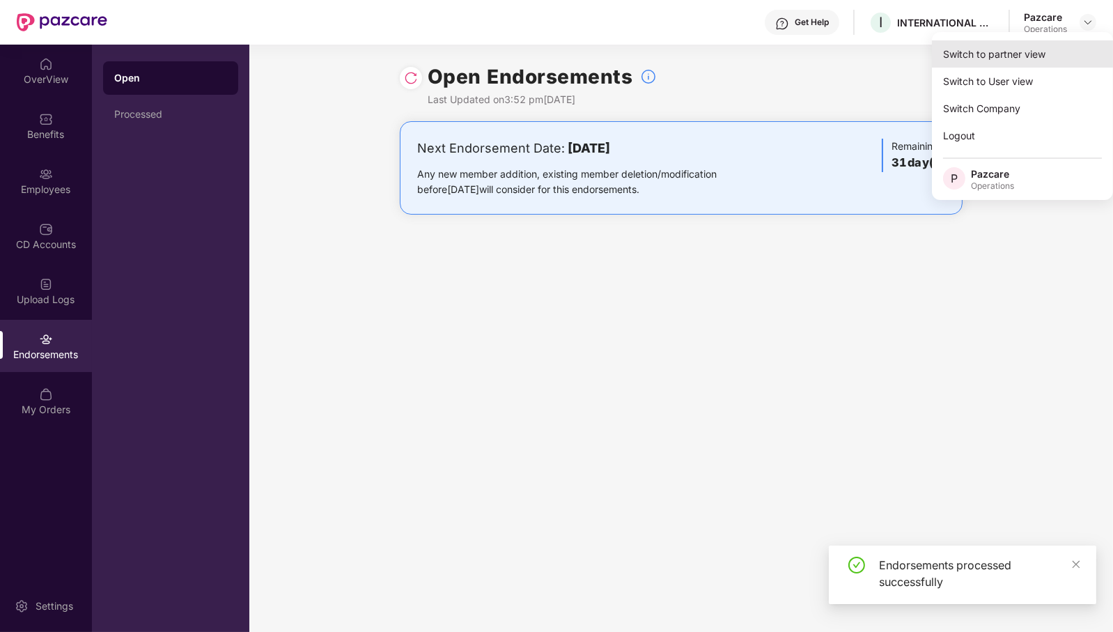
click at [1057, 53] on div "Switch to partner view" at bounding box center [1022, 53] width 181 height 27
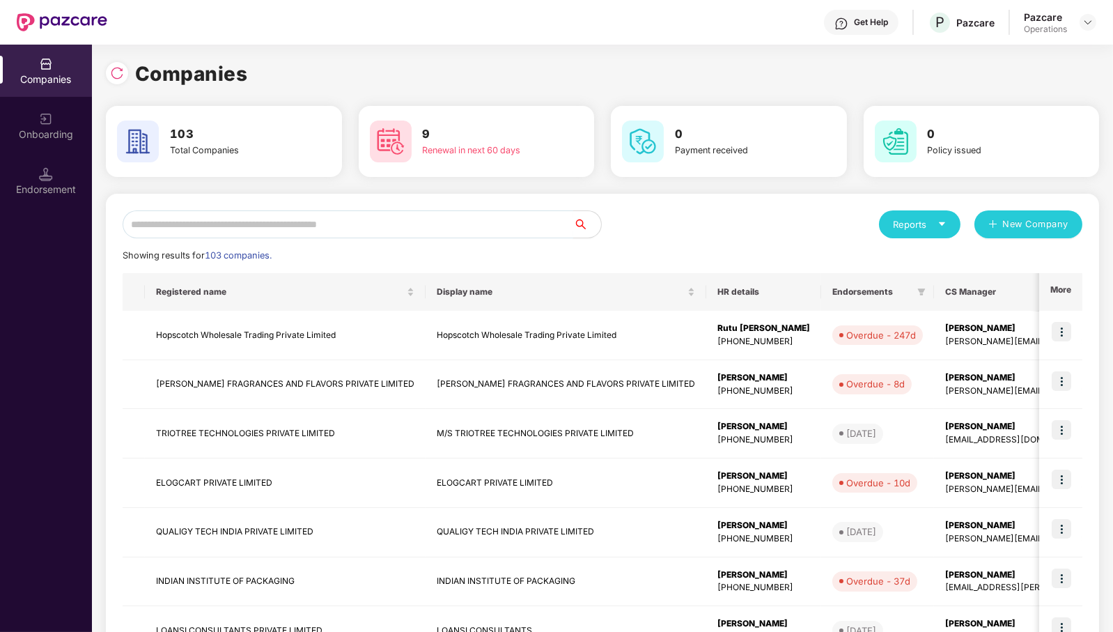
click at [464, 235] on input "text" at bounding box center [348, 224] width 451 height 28
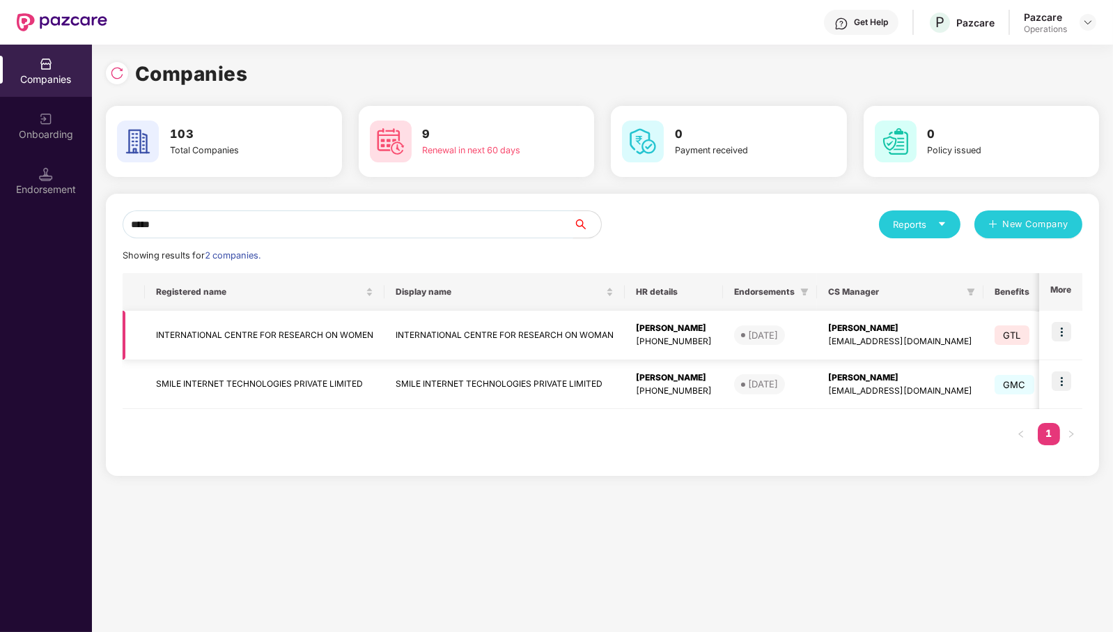
type input "*****"
click at [300, 330] on td "INTERNATIONAL CENTRE FOR RESEARCH ON WOMEN" at bounding box center [265, 335] width 240 height 49
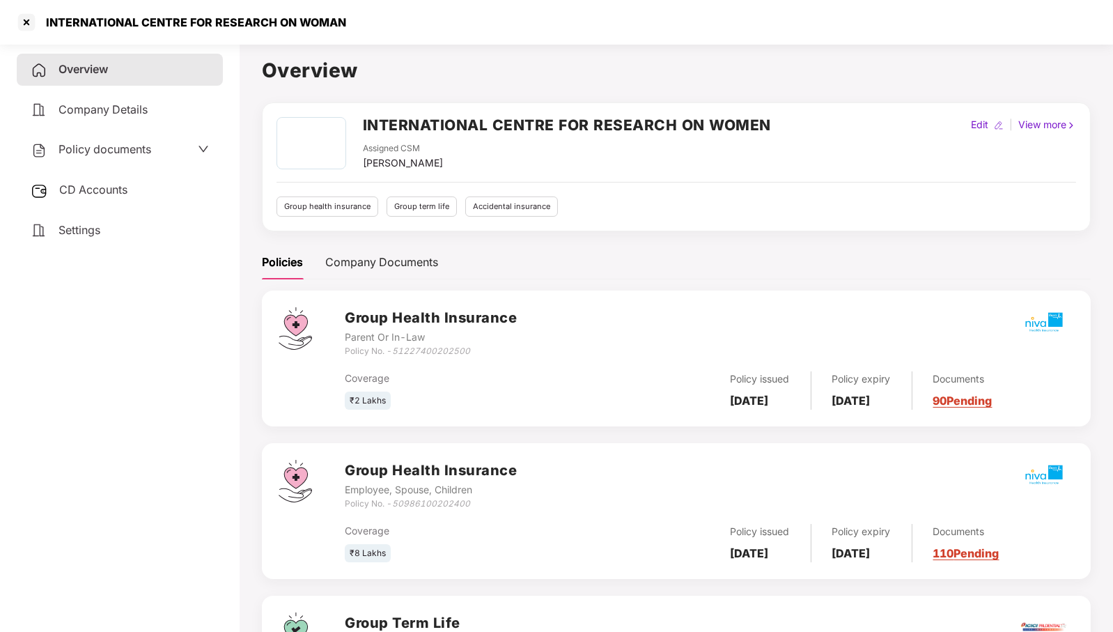
click at [87, 189] on span "CD Accounts" at bounding box center [93, 190] width 68 height 14
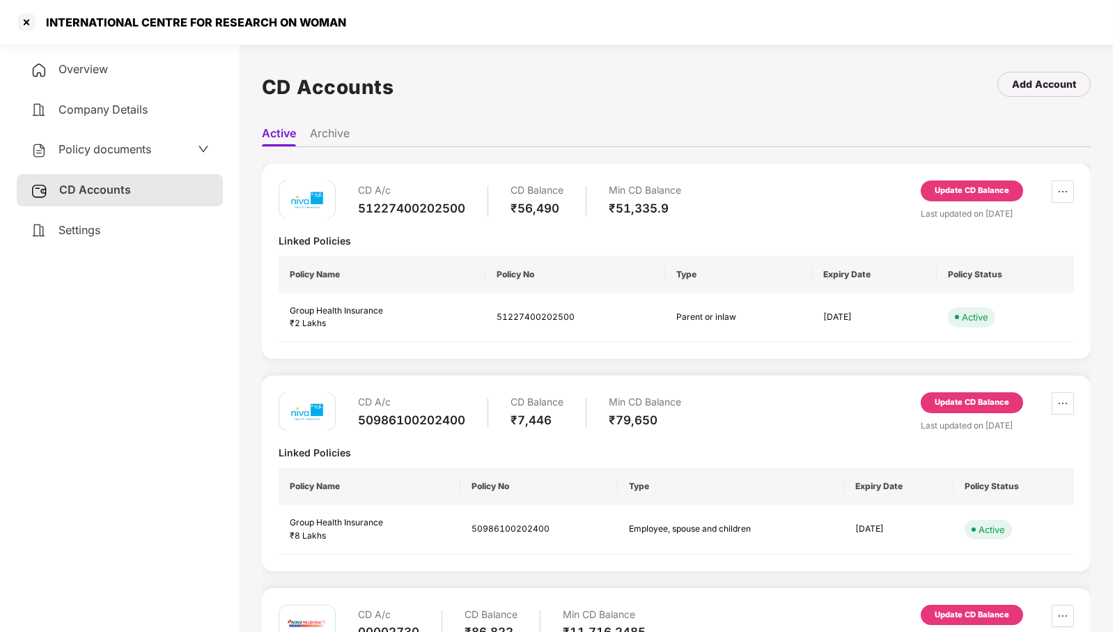
scroll to position [245, 0]
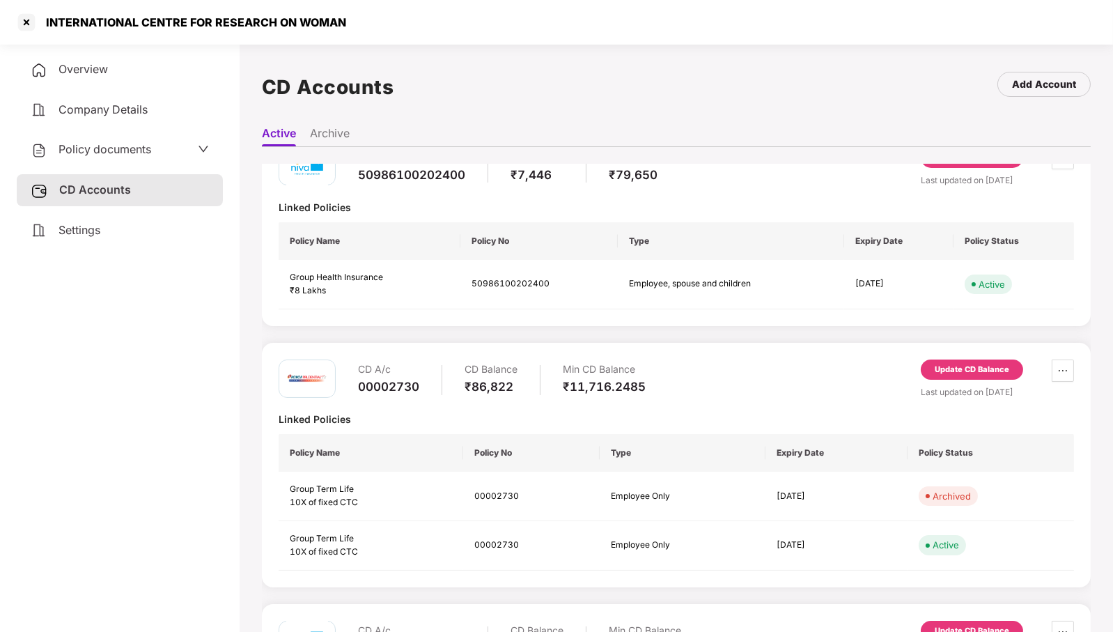
click at [965, 361] on div "Update CD Balance" at bounding box center [972, 369] width 102 height 21
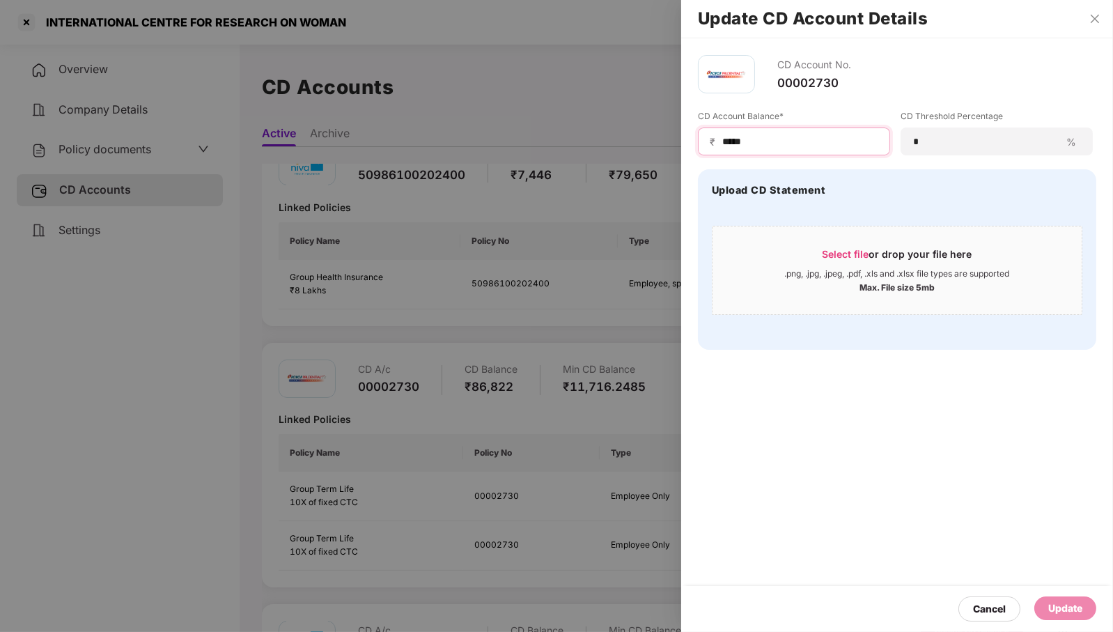
click at [808, 138] on input "*****" at bounding box center [799, 141] width 157 height 15
type input "*****"
click at [1064, 612] on div "Update" at bounding box center [1065, 607] width 34 height 15
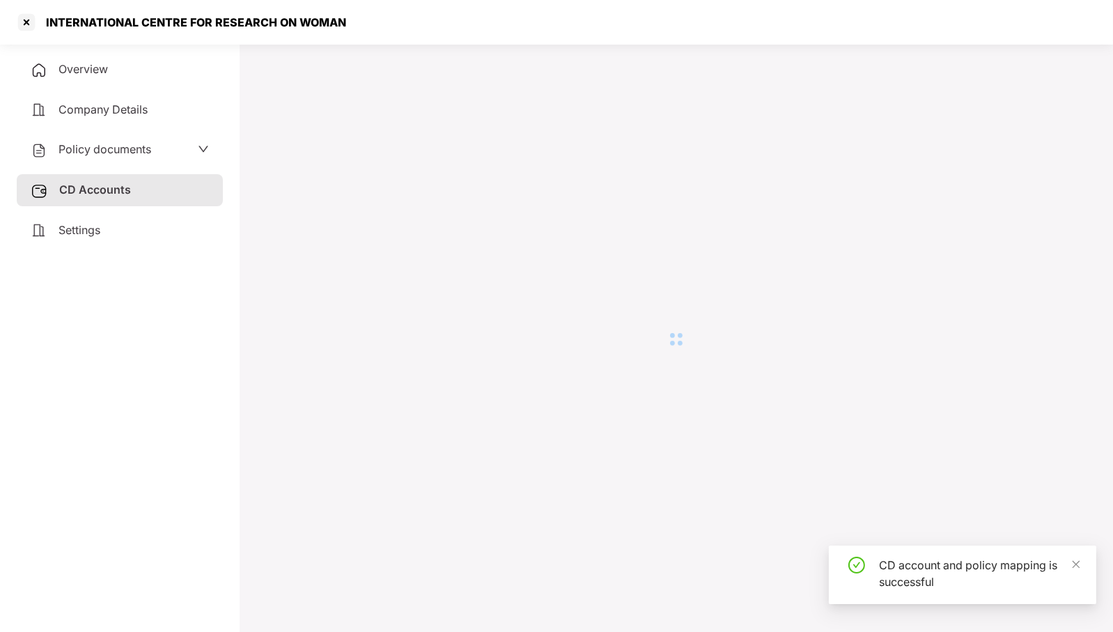
click at [25, 22] on div at bounding box center [26, 22] width 22 height 22
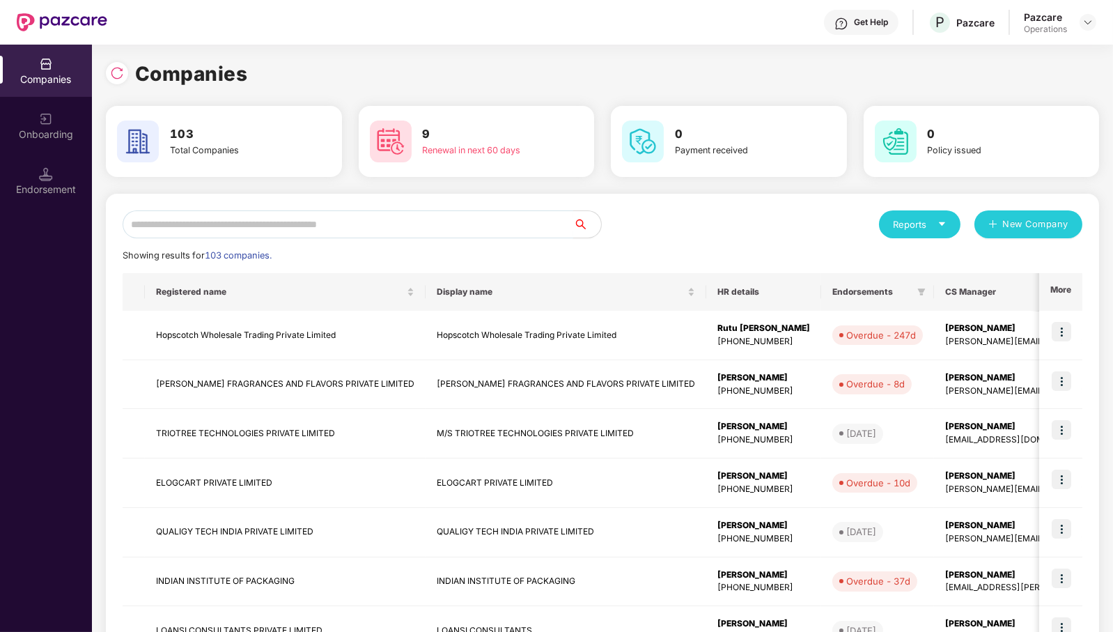
click at [474, 218] on input "text" at bounding box center [348, 224] width 451 height 28
type input "*"
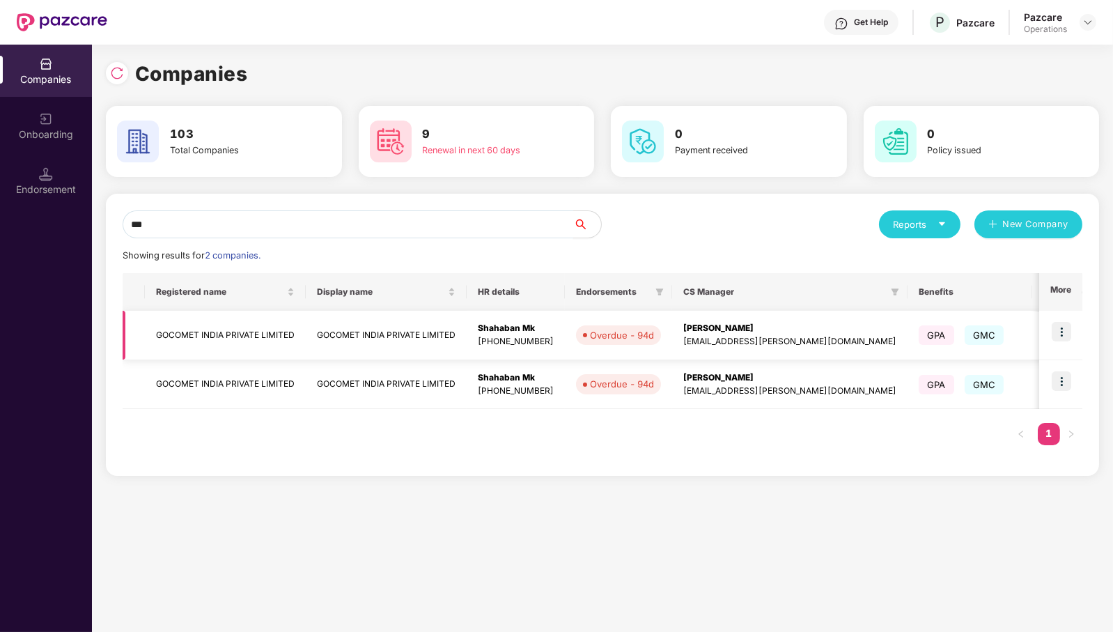
type input "***"
click at [1056, 333] on img at bounding box center [1062, 332] width 20 height 20
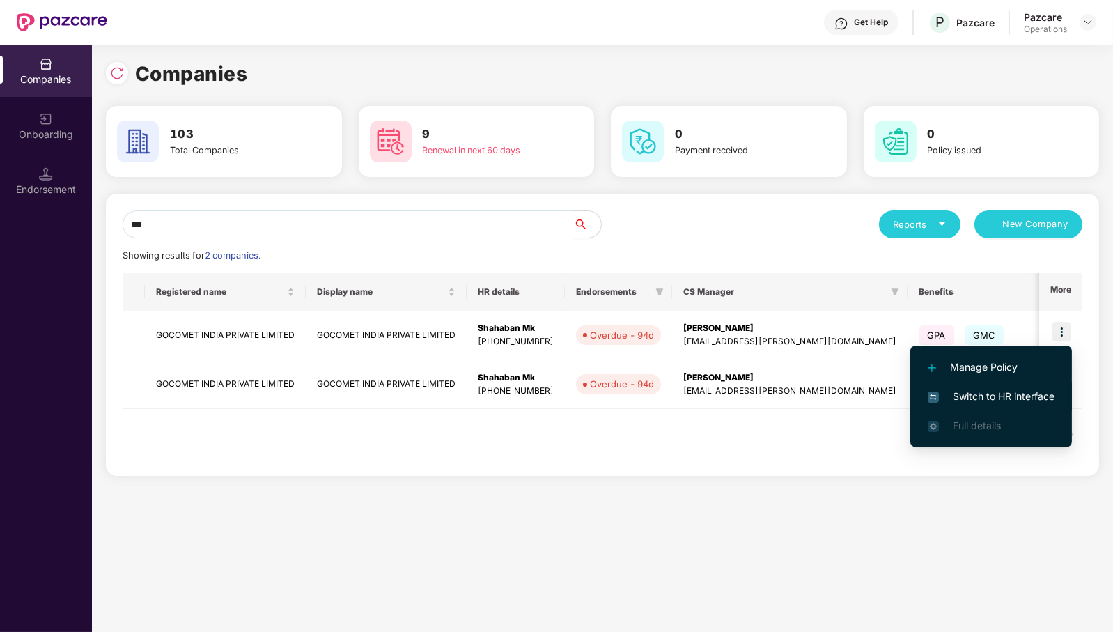
click at [1017, 394] on span "Switch to HR interface" at bounding box center [991, 396] width 127 height 15
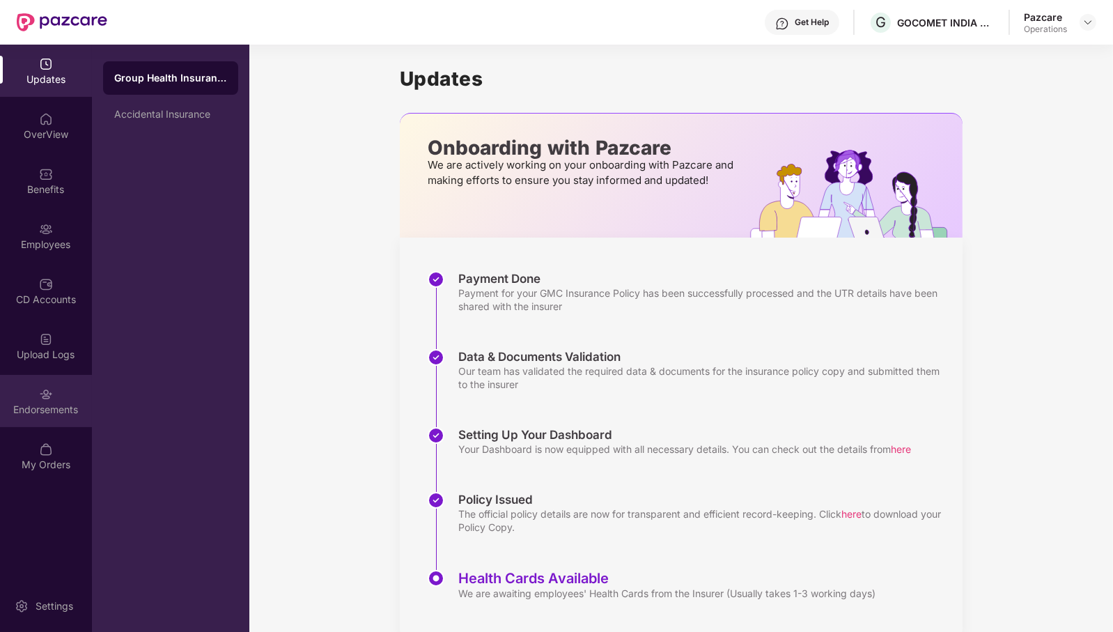
click at [75, 412] on div "Endorsements" at bounding box center [46, 410] width 92 height 14
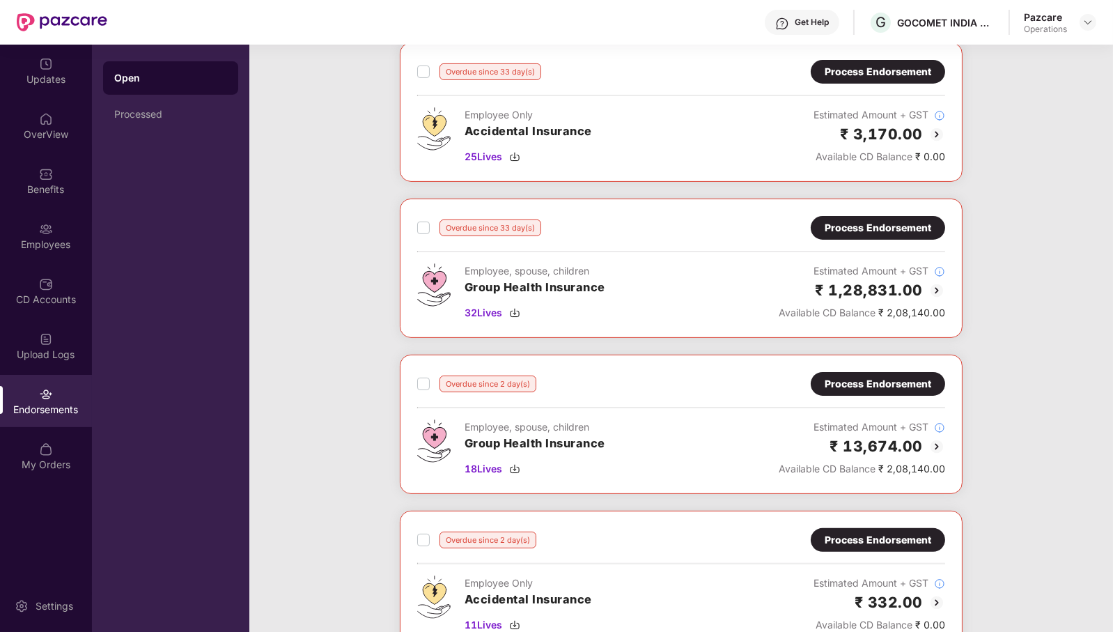
scroll to position [704, 0]
click at [497, 460] on span "18 Lives" at bounding box center [484, 467] width 38 height 15
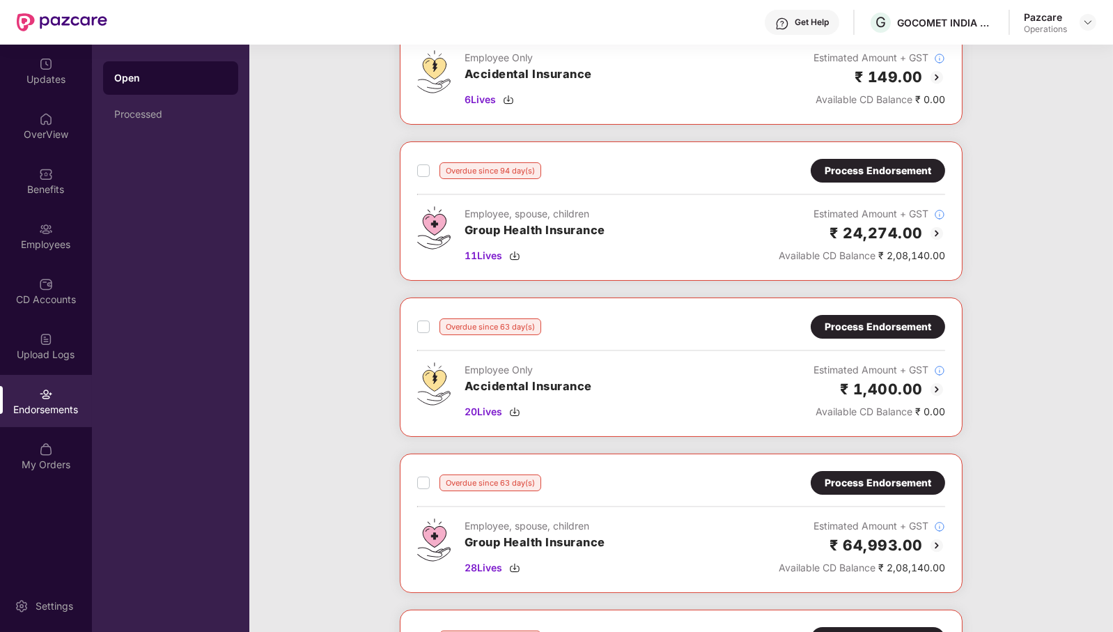
scroll to position [0, 0]
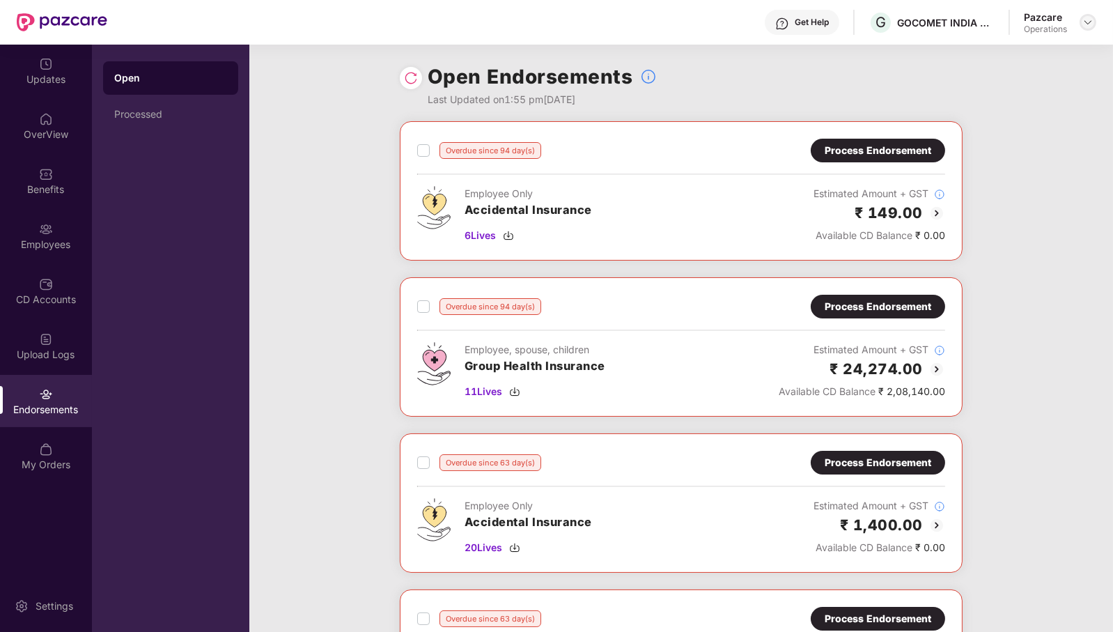
click at [1088, 26] on img at bounding box center [1088, 22] width 11 height 11
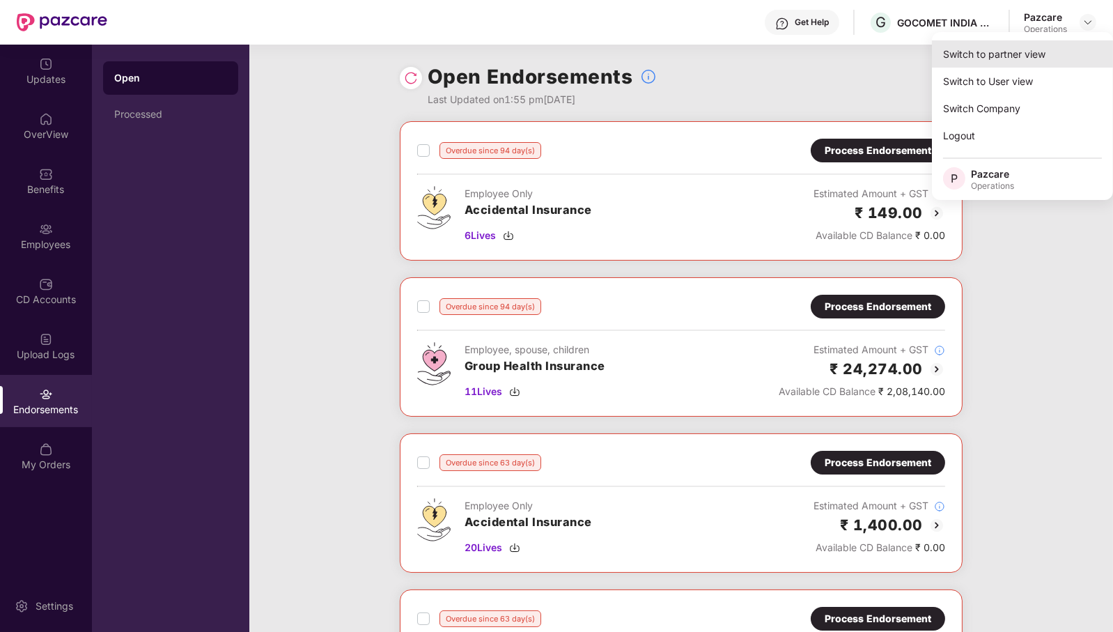
click at [1041, 52] on div "Switch to partner view" at bounding box center [1022, 53] width 181 height 27
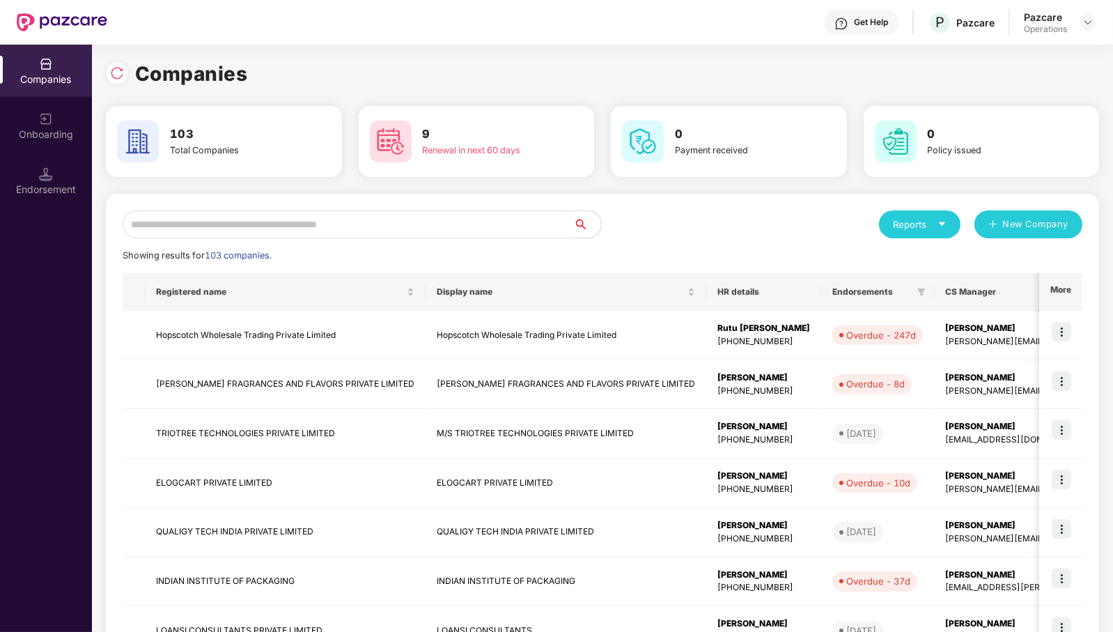
click at [372, 219] on input "text" at bounding box center [348, 224] width 451 height 28
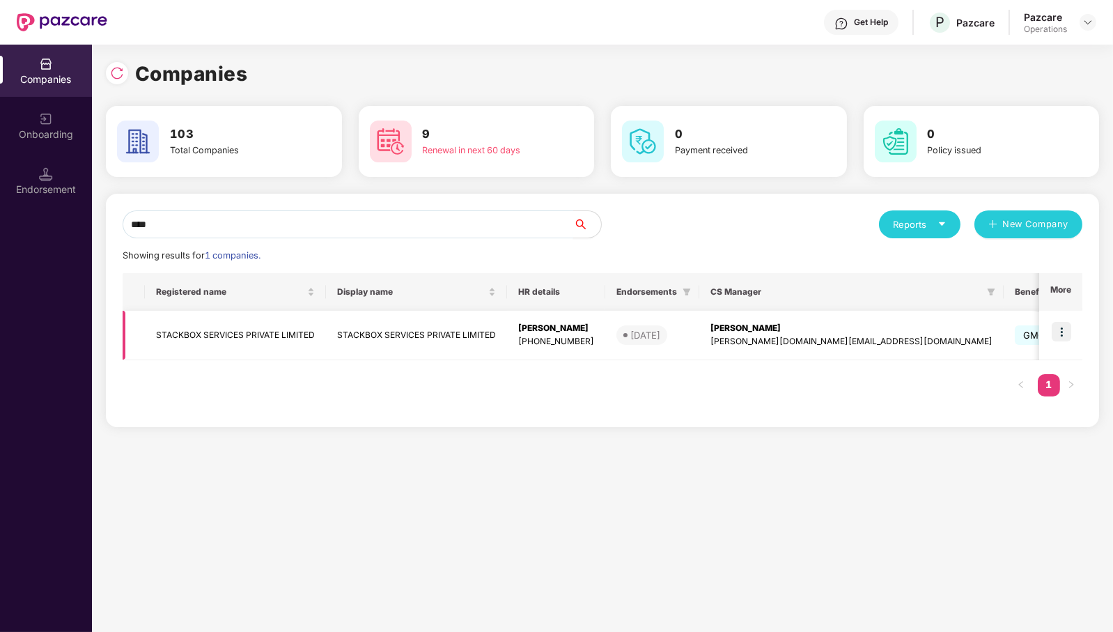
type input "****"
click at [1061, 332] on img at bounding box center [1062, 332] width 20 height 20
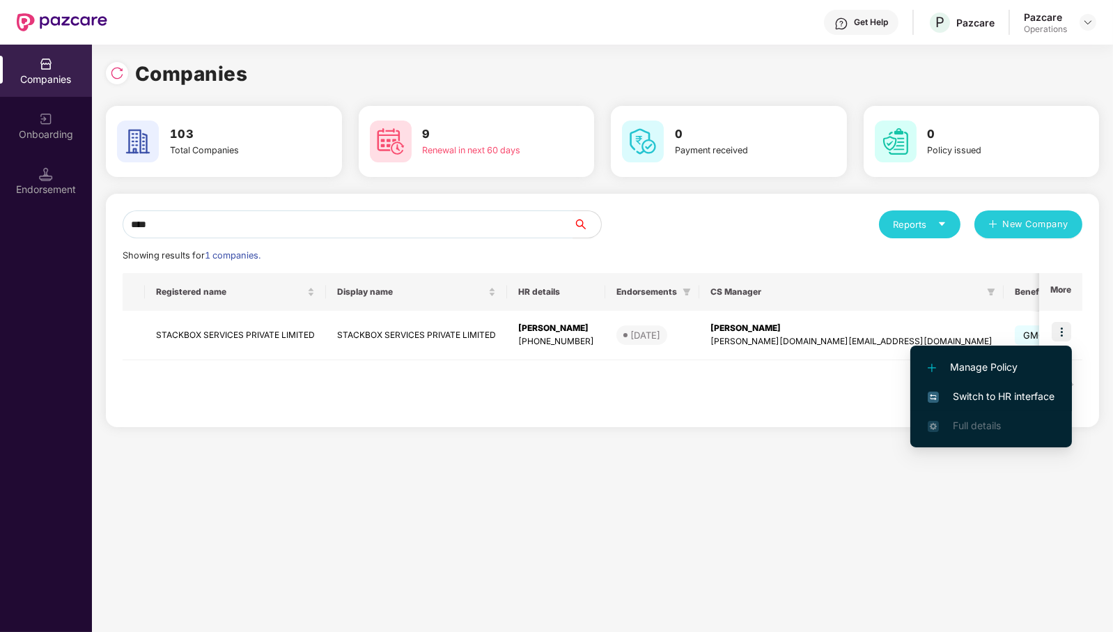
click at [1030, 392] on span "Switch to HR interface" at bounding box center [991, 396] width 127 height 15
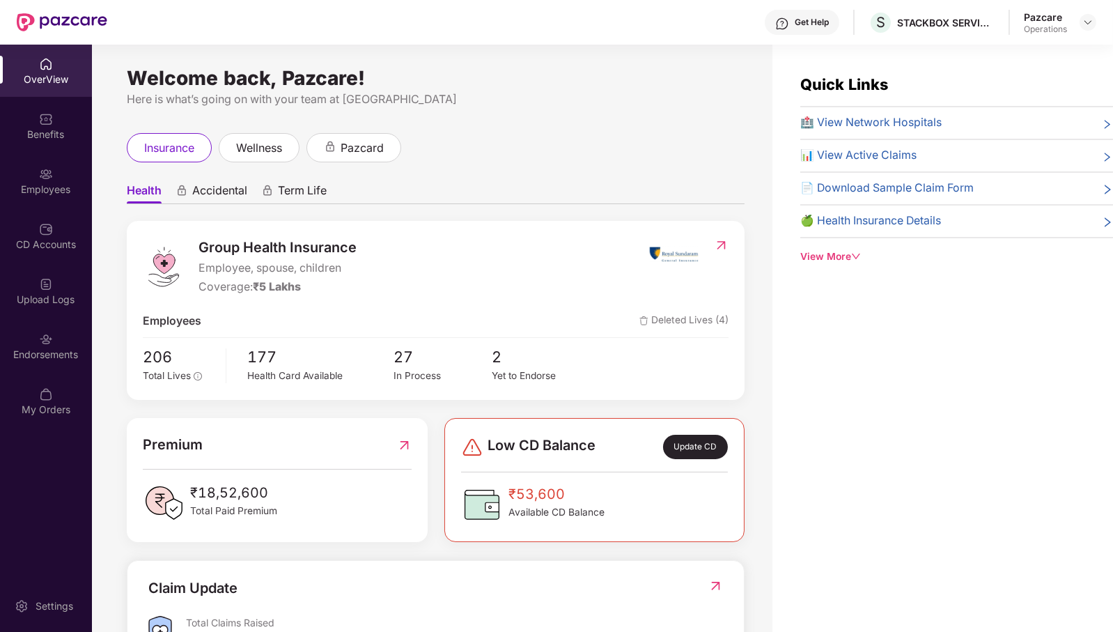
click at [50, 353] on div "Endorsements" at bounding box center [46, 355] width 92 height 14
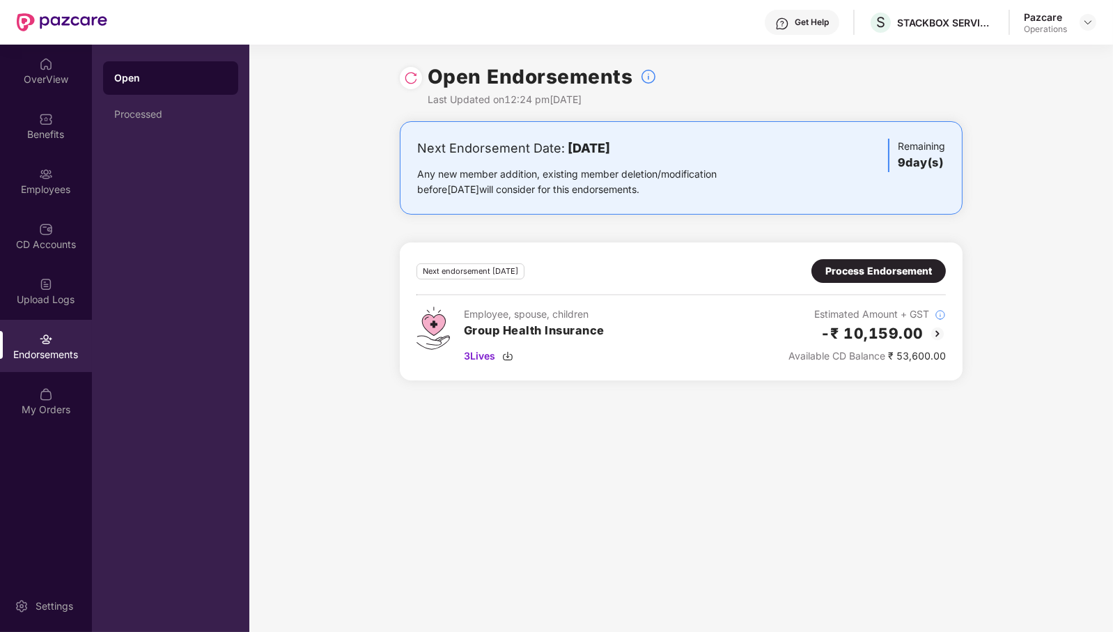
click at [885, 272] on div "Process Endorsement" at bounding box center [879, 270] width 107 height 15
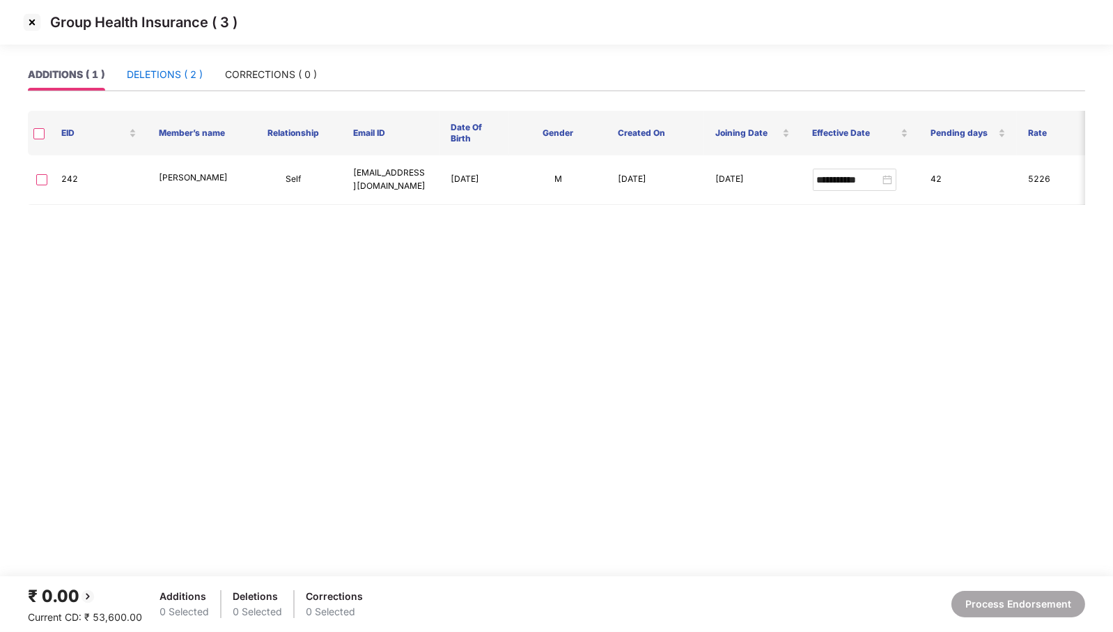
click at [169, 70] on div "DELETIONS ( 2 )" at bounding box center [165, 74] width 76 height 15
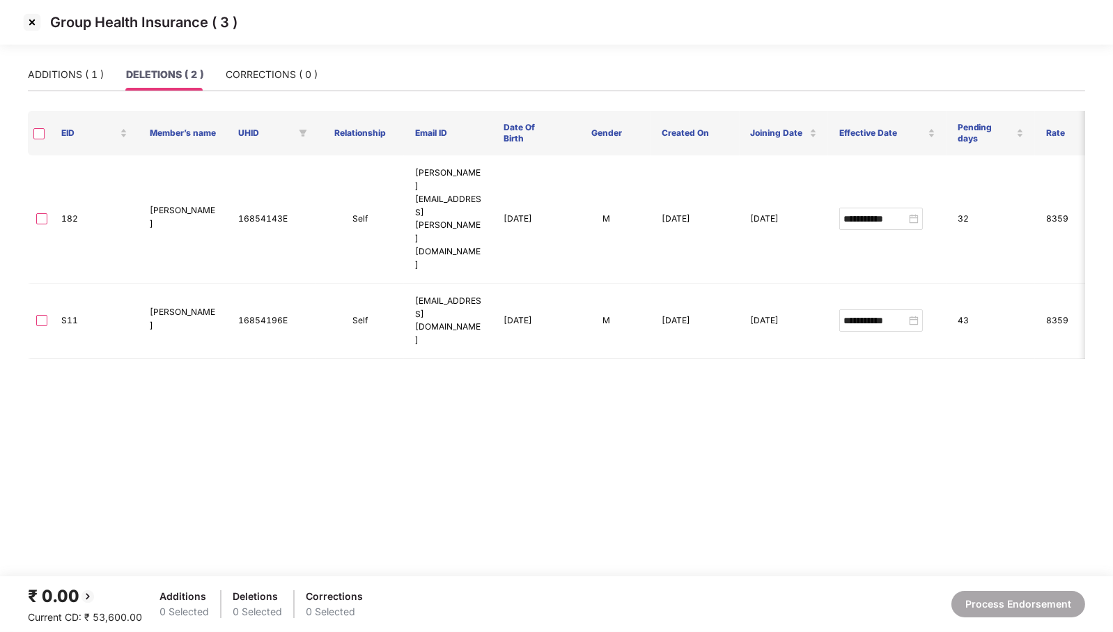
click at [32, 24] on img at bounding box center [32, 22] width 22 height 22
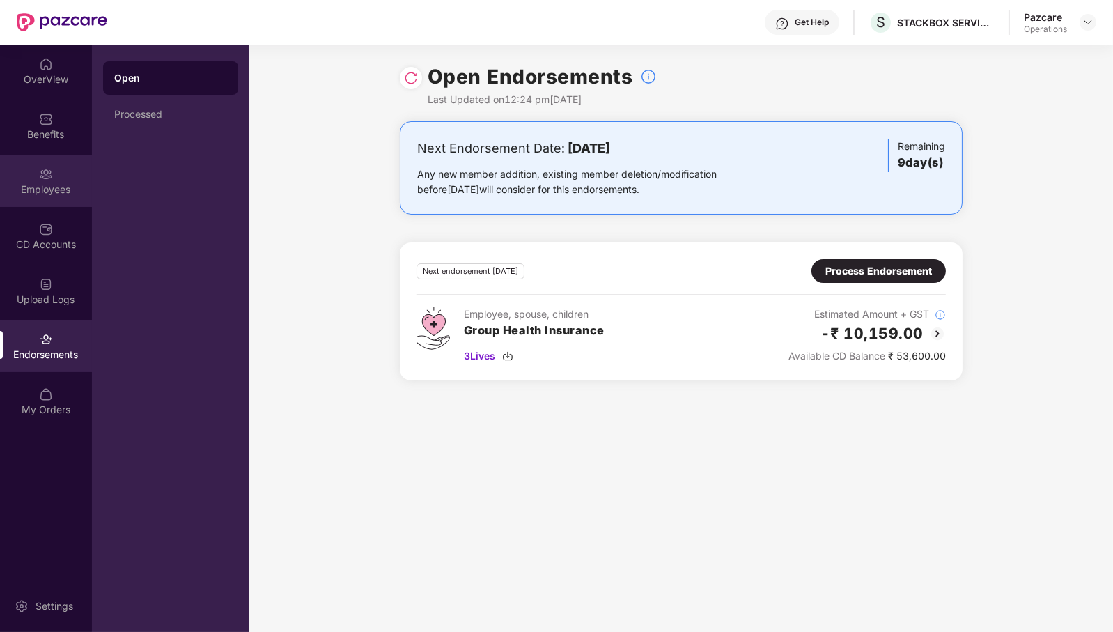
click at [59, 194] on div "Employees" at bounding box center [46, 190] width 92 height 14
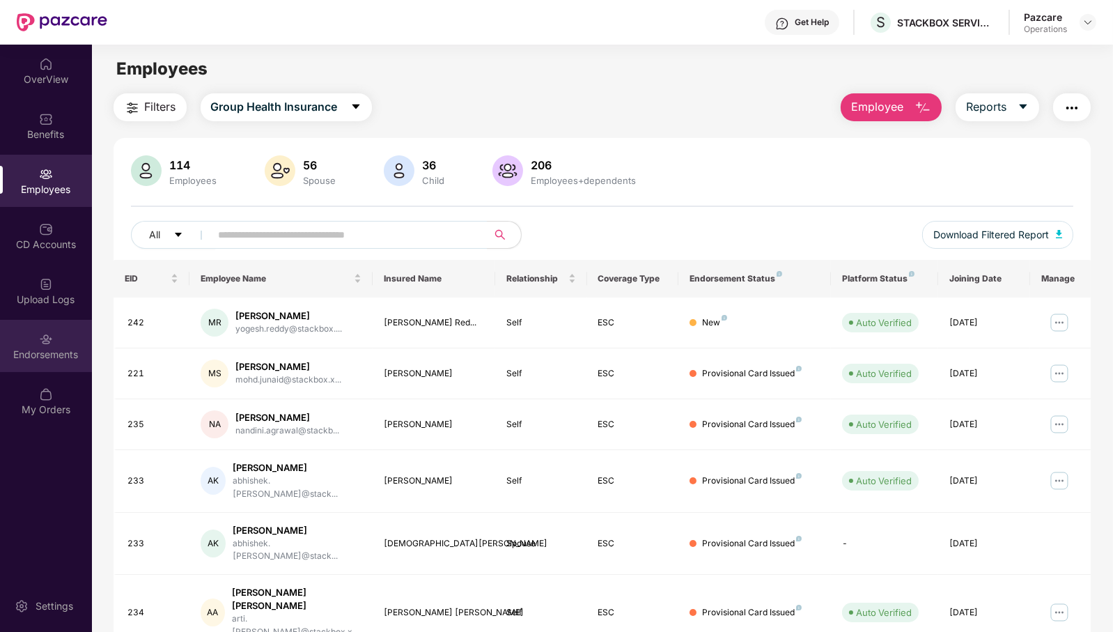
click at [56, 349] on div "Endorsements" at bounding box center [46, 355] width 92 height 14
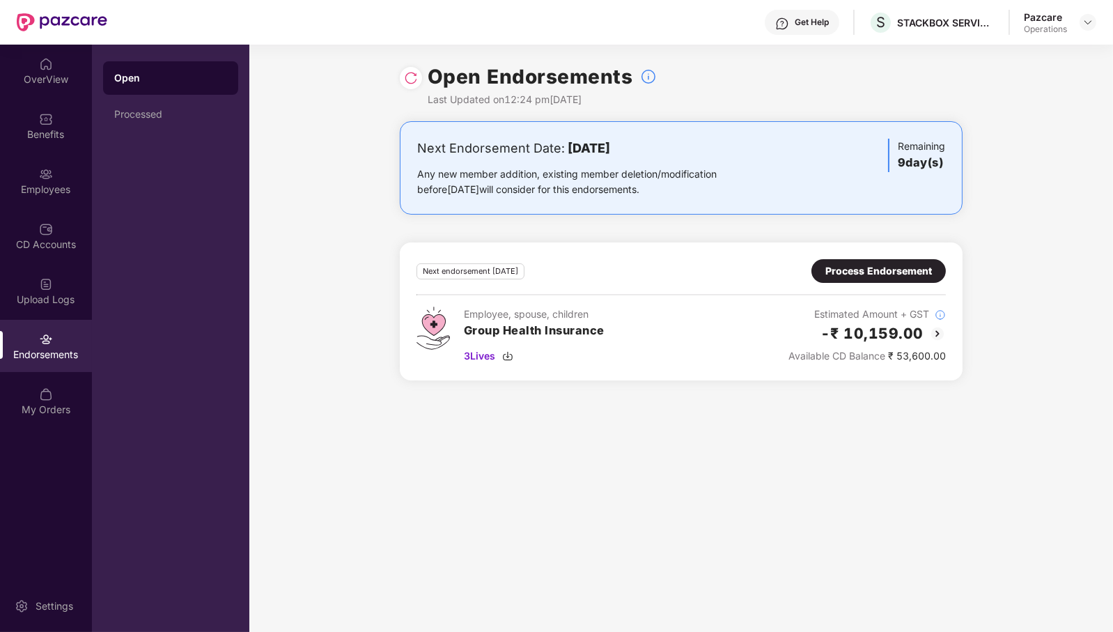
click at [415, 71] on img at bounding box center [411, 78] width 14 height 14
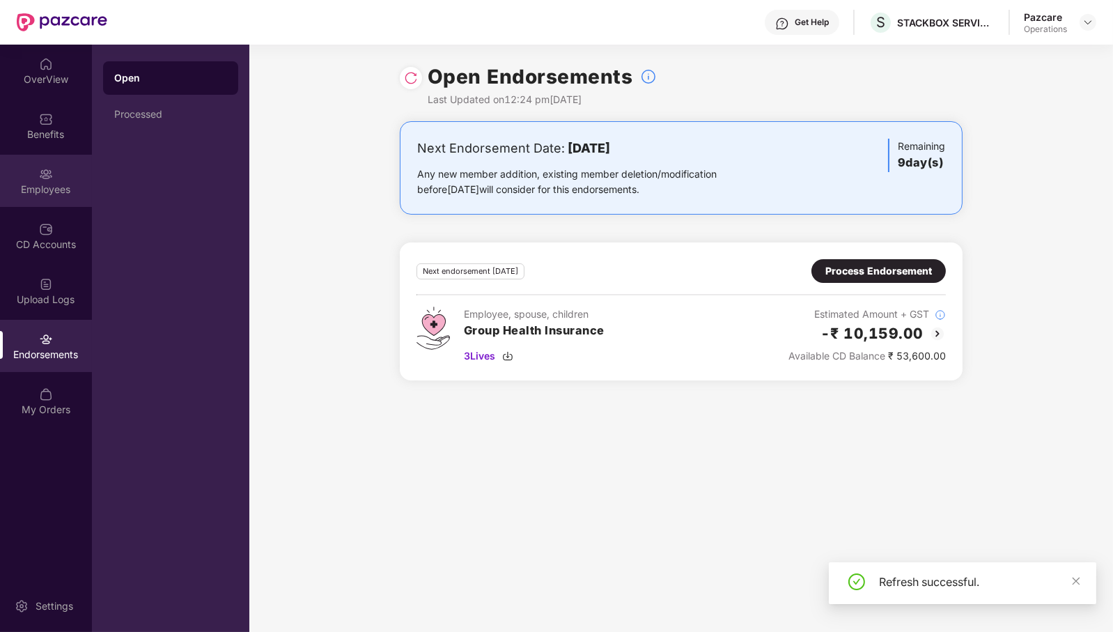
click at [54, 185] on div "Employees" at bounding box center [46, 190] width 92 height 14
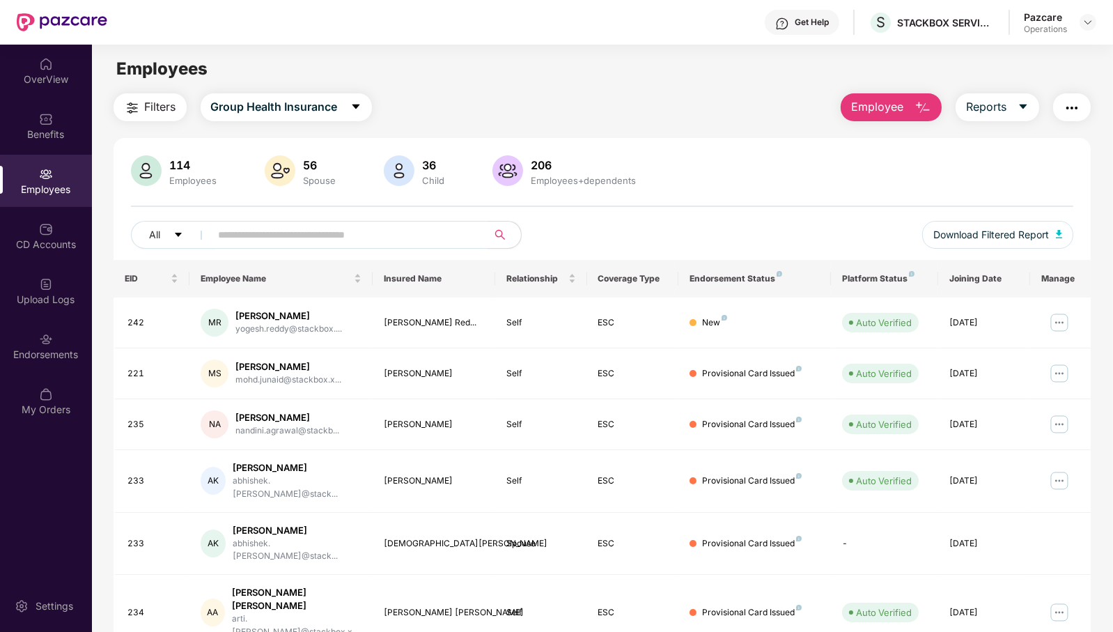
click at [309, 231] on input "text" at bounding box center [344, 234] width 250 height 21
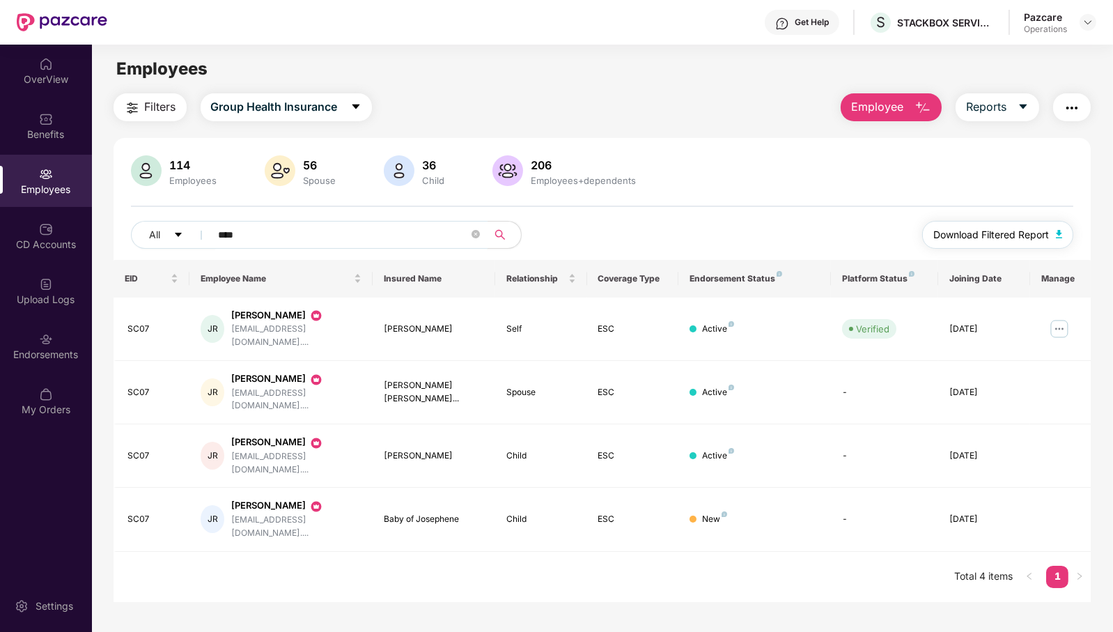
type input "****"
click at [995, 240] on span "Download Filtered Report" at bounding box center [991, 234] width 116 height 15
click at [72, 125] on div "Benefits" at bounding box center [46, 126] width 92 height 52
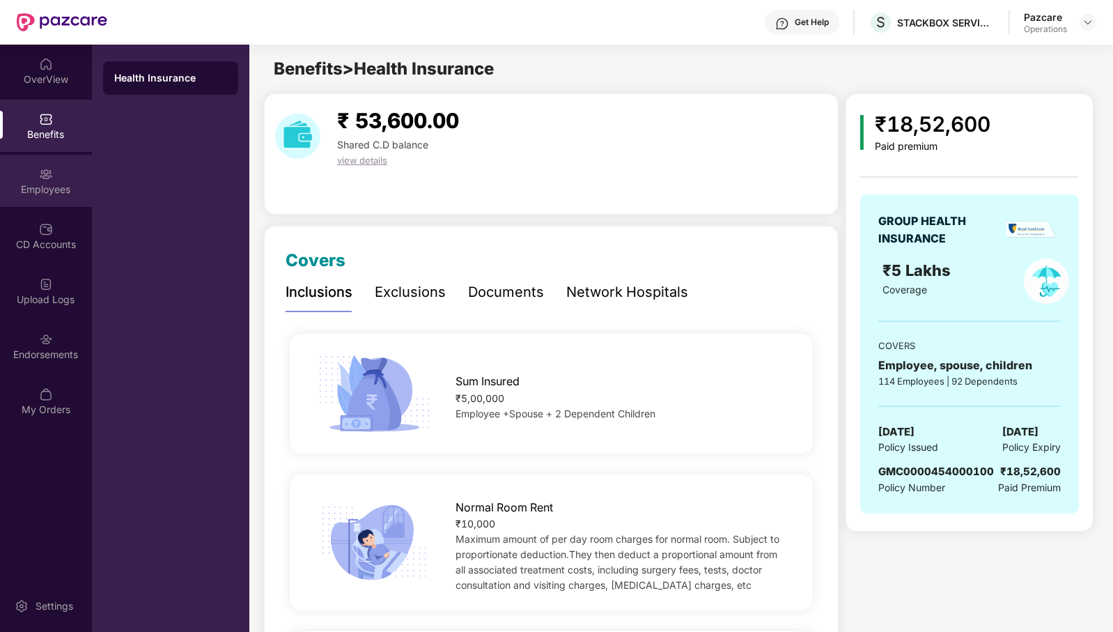
click at [56, 196] on div "Employees" at bounding box center [46, 190] width 92 height 14
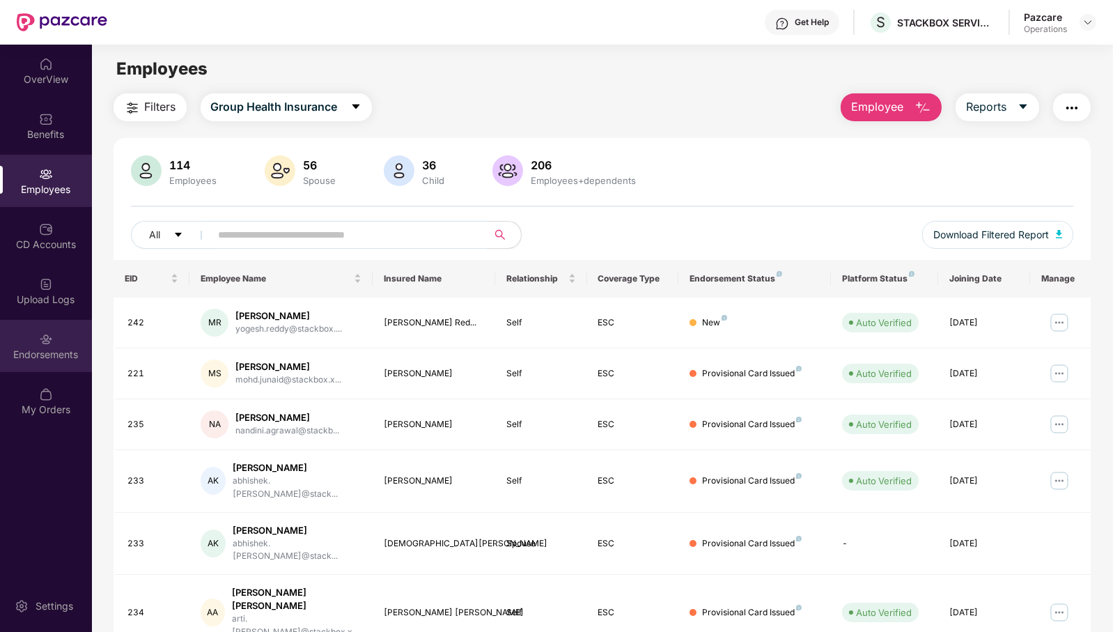
click at [45, 355] on div "Endorsements" at bounding box center [46, 355] width 92 height 14
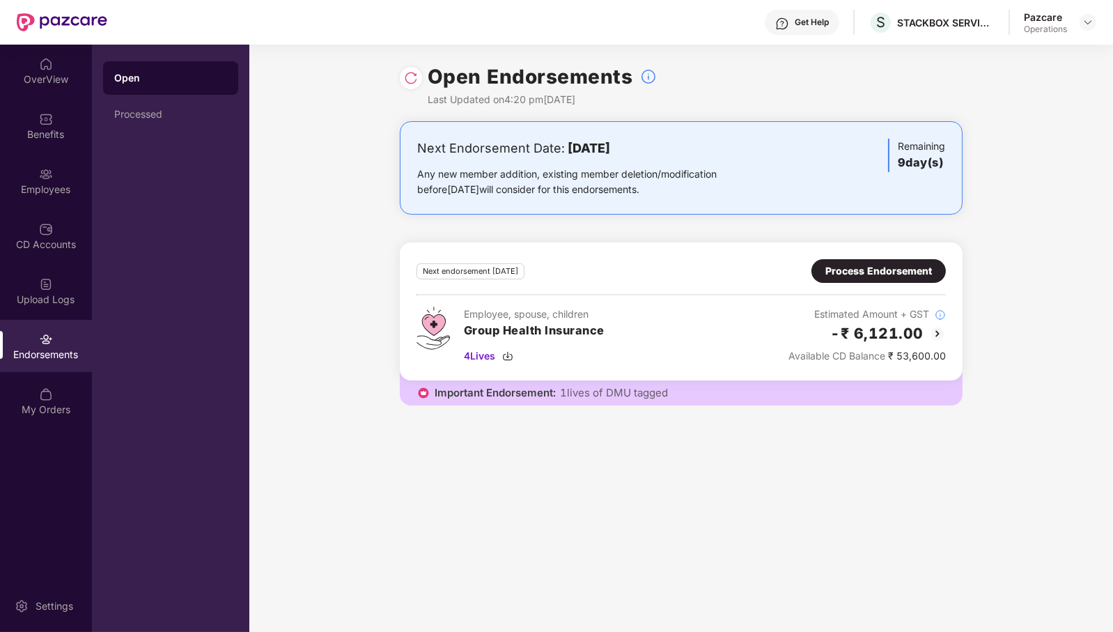
click at [886, 265] on div "Process Endorsement" at bounding box center [879, 270] width 107 height 15
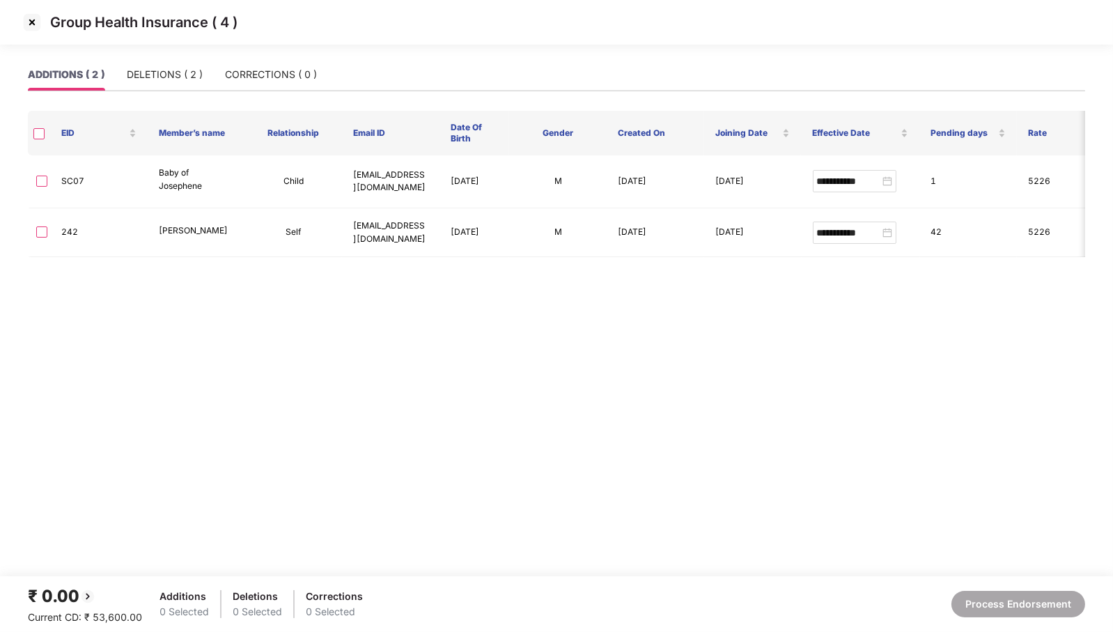
click at [30, 24] on img at bounding box center [32, 22] width 22 height 22
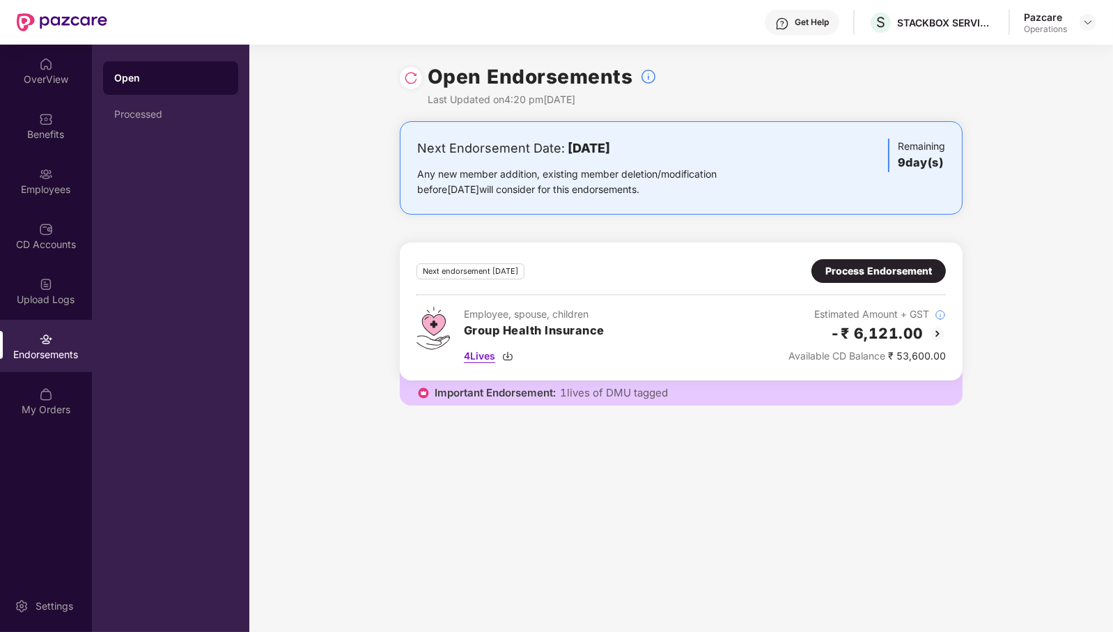
click at [481, 348] on span "4 Lives" at bounding box center [479, 355] width 31 height 15
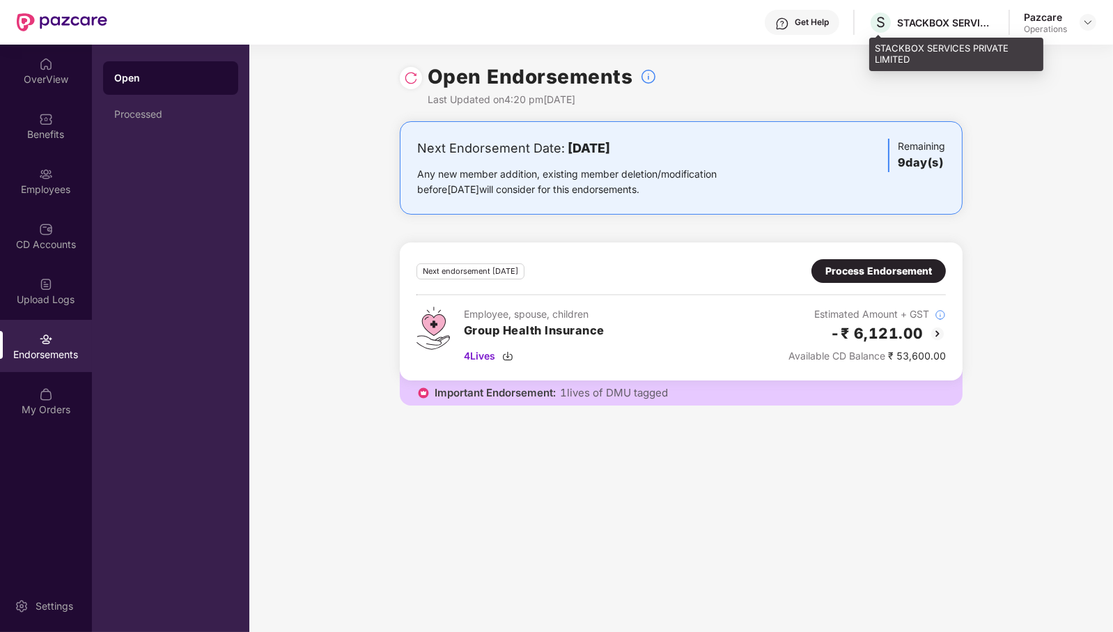
click at [938, 18] on div "STACKBOX SERVICES PRIVATE LIMITED" at bounding box center [946, 22] width 98 height 13
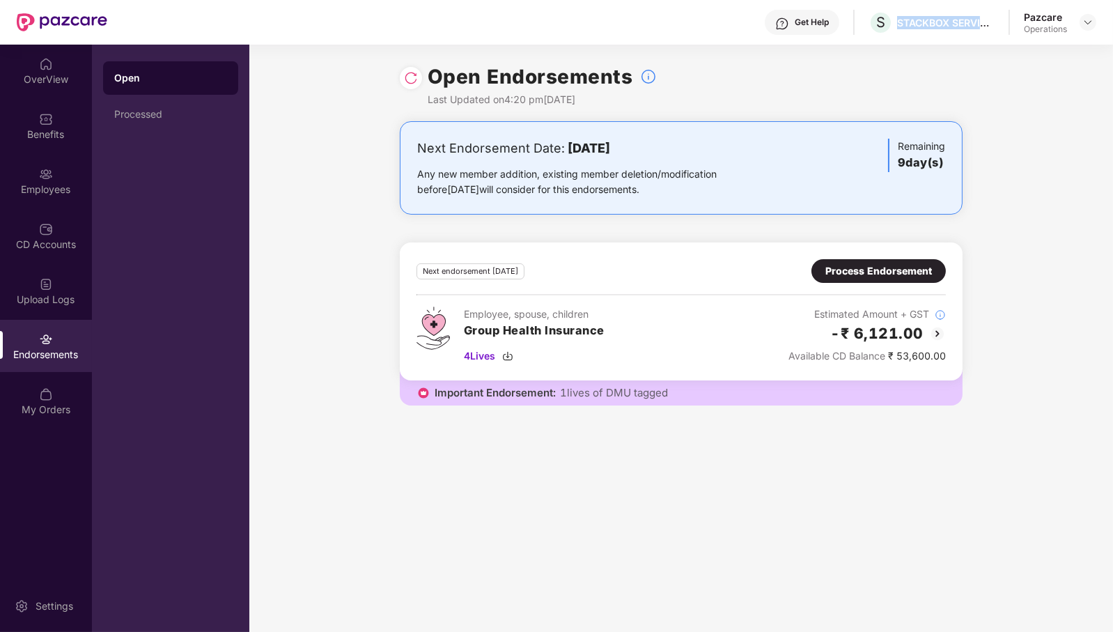
copy div "STACKBOX SERVICES PRIVATE LIMITED"
click at [50, 137] on div "Benefits" at bounding box center [46, 134] width 92 height 14
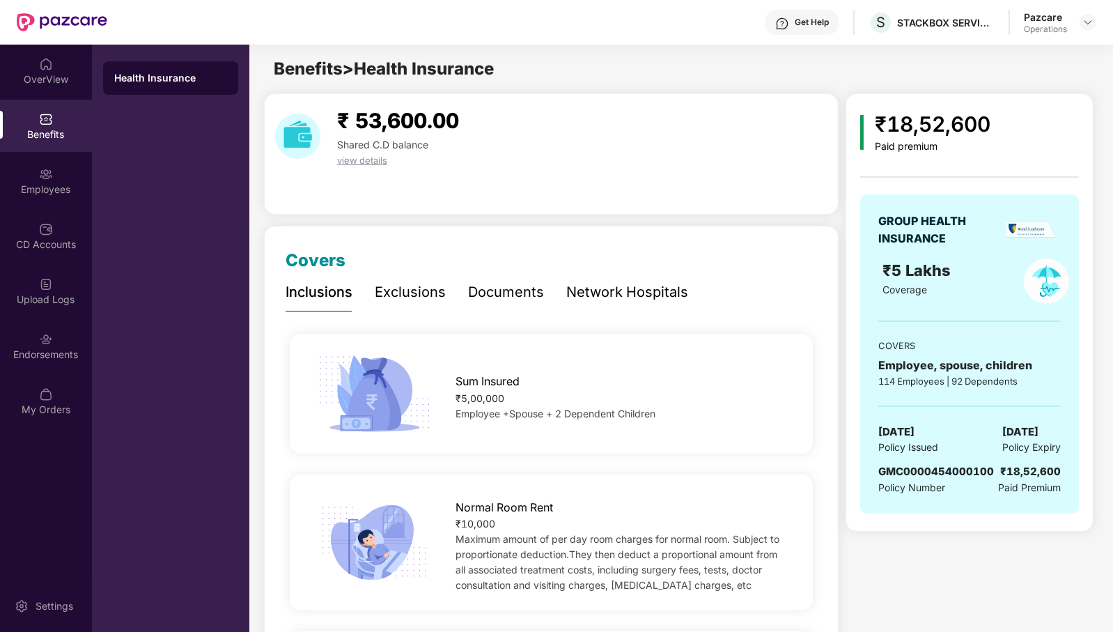
click at [949, 471] on span "GMC0000454000100" at bounding box center [936, 471] width 116 height 13
click at [947, 470] on span "GMC0000454000100" at bounding box center [936, 471] width 116 height 13
copy span "GMC0000454000100"
drag, startPoint x: 989, startPoint y: 605, endPoint x: 952, endPoint y: 507, distance: 104.5
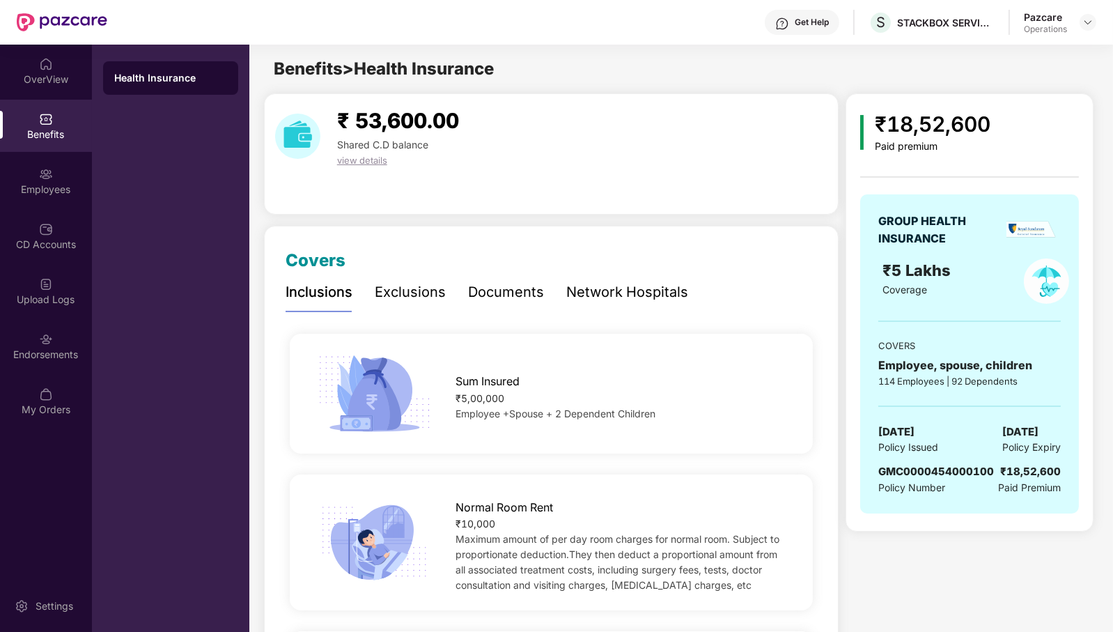
click at [947, 465] on span "GMC0000454000100" at bounding box center [936, 471] width 116 height 13
copy span "GMC0000454000100"
click at [69, 358] on div "Endorsements" at bounding box center [46, 355] width 92 height 14
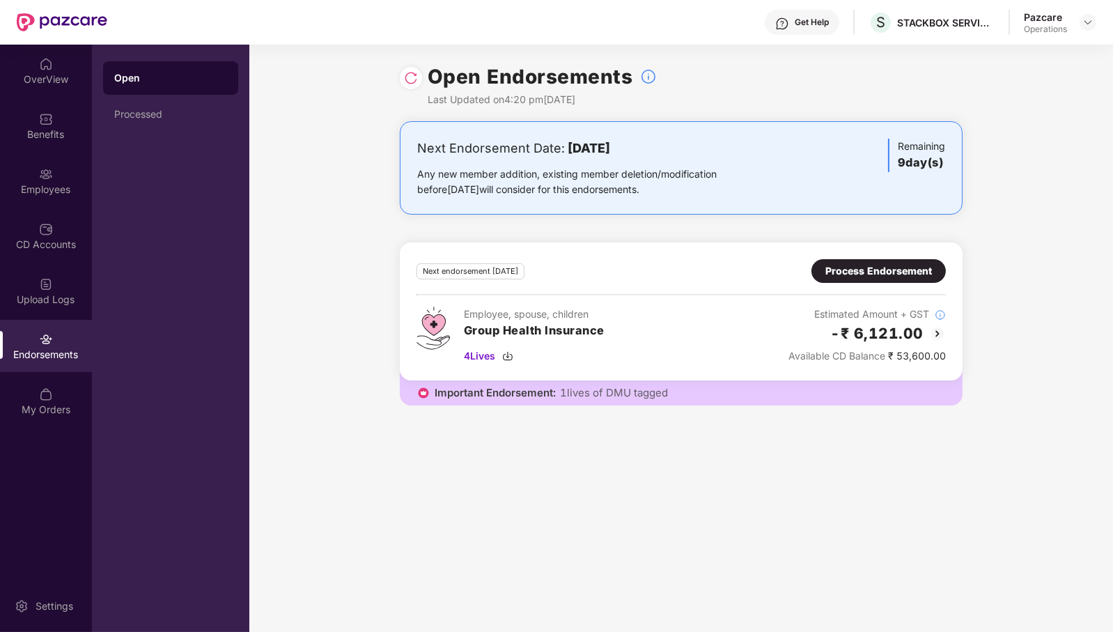
click at [846, 272] on div "Process Endorsement" at bounding box center [879, 270] width 107 height 15
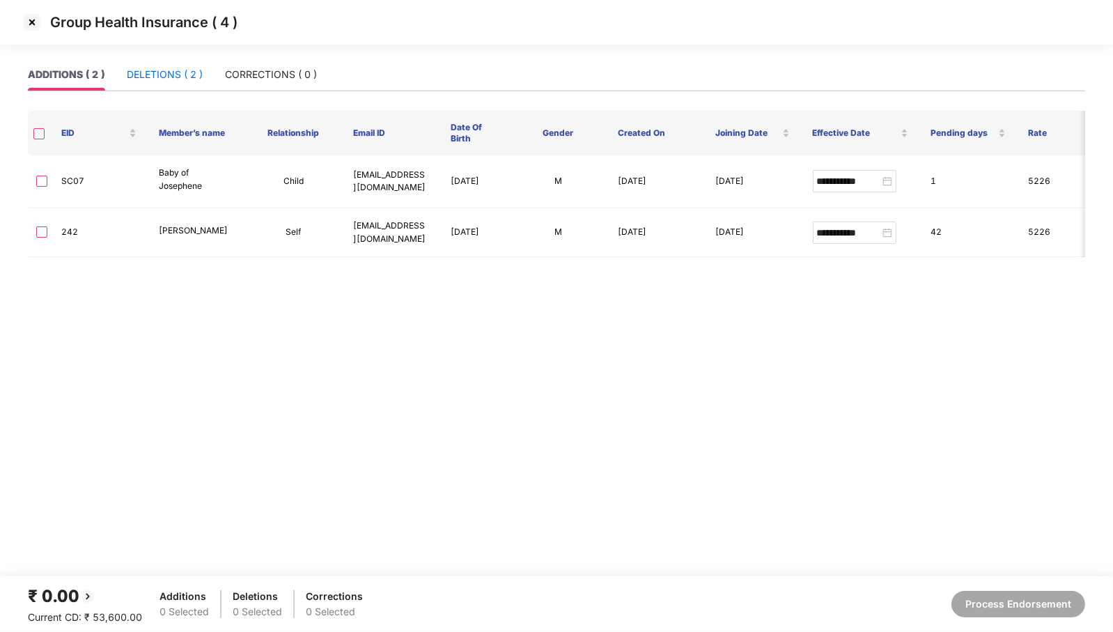
click at [162, 71] on div "DELETIONS ( 2 )" at bounding box center [165, 74] width 76 height 15
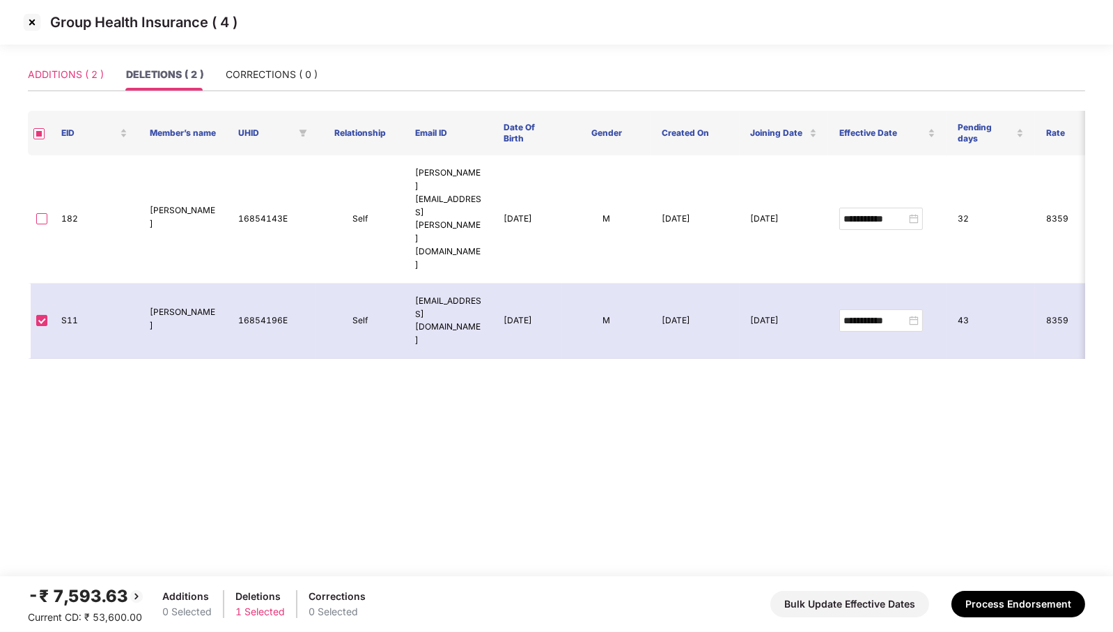
click at [72, 86] on div "ADDITIONS ( 2 )" at bounding box center [66, 75] width 76 height 32
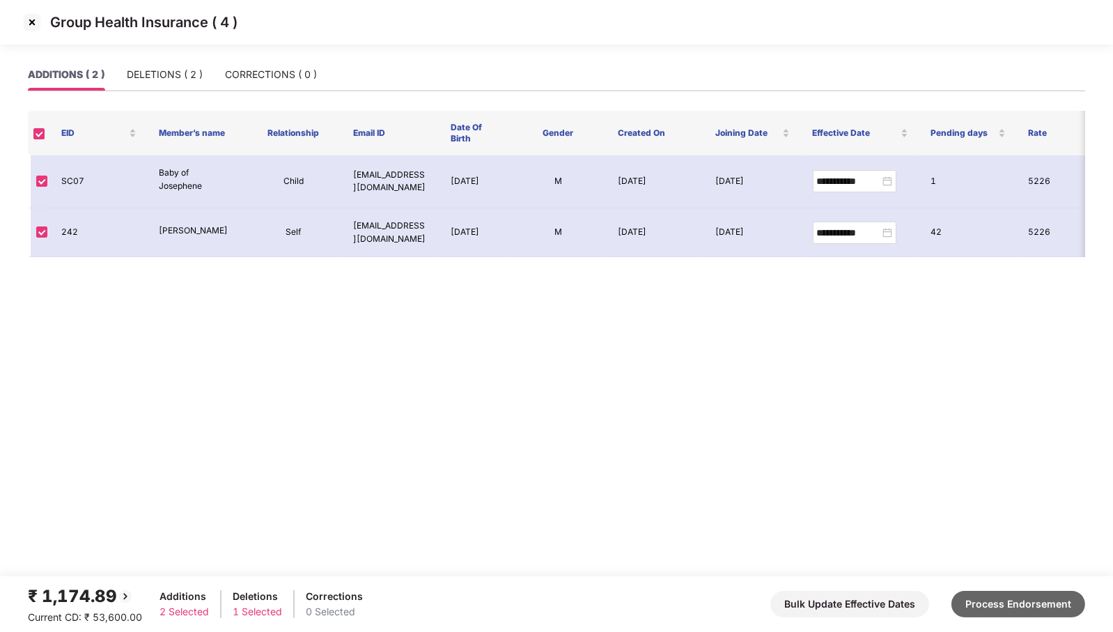
click at [1003, 593] on button "Process Endorsement" at bounding box center [1019, 604] width 134 height 26
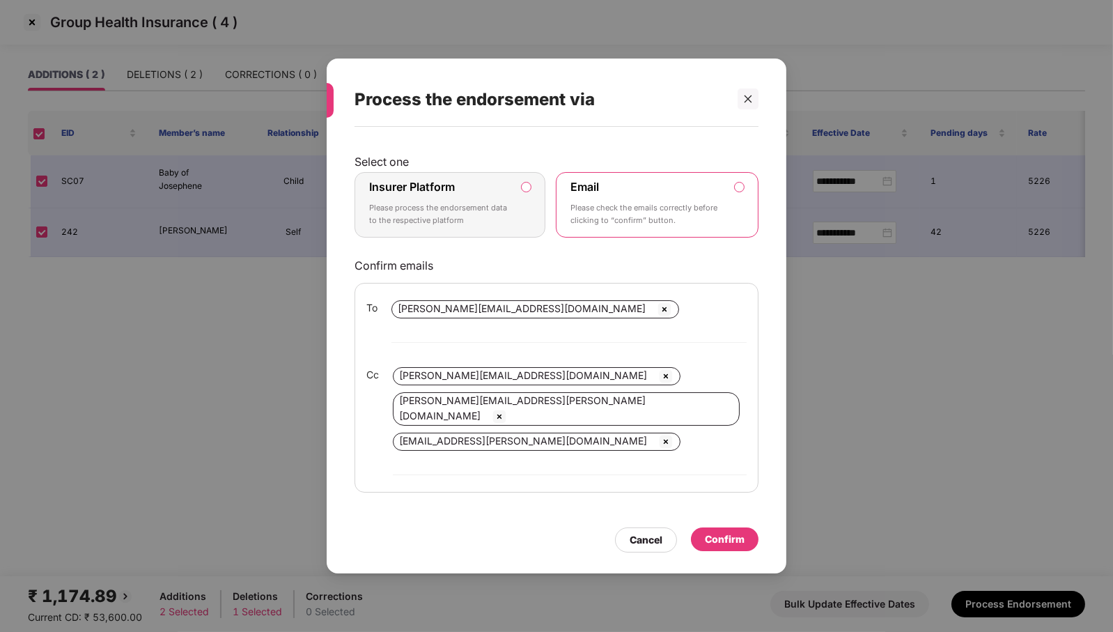
click at [507, 226] on p "Please process the endorsement data to the respective platform" at bounding box center [440, 214] width 142 height 24
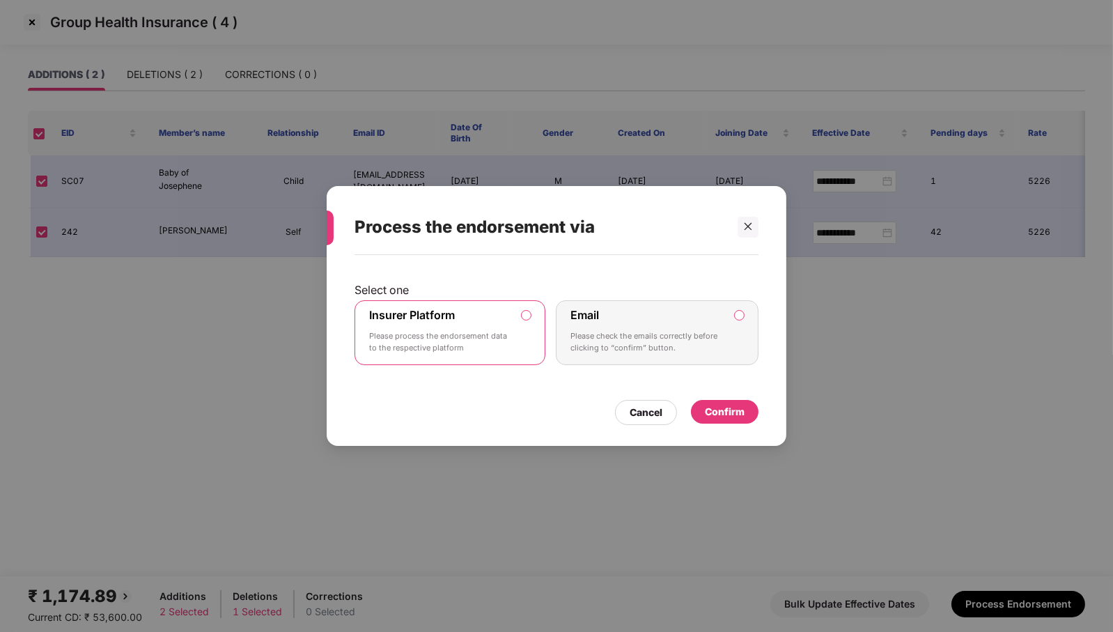
click at [714, 413] on div "Confirm" at bounding box center [725, 411] width 40 height 15
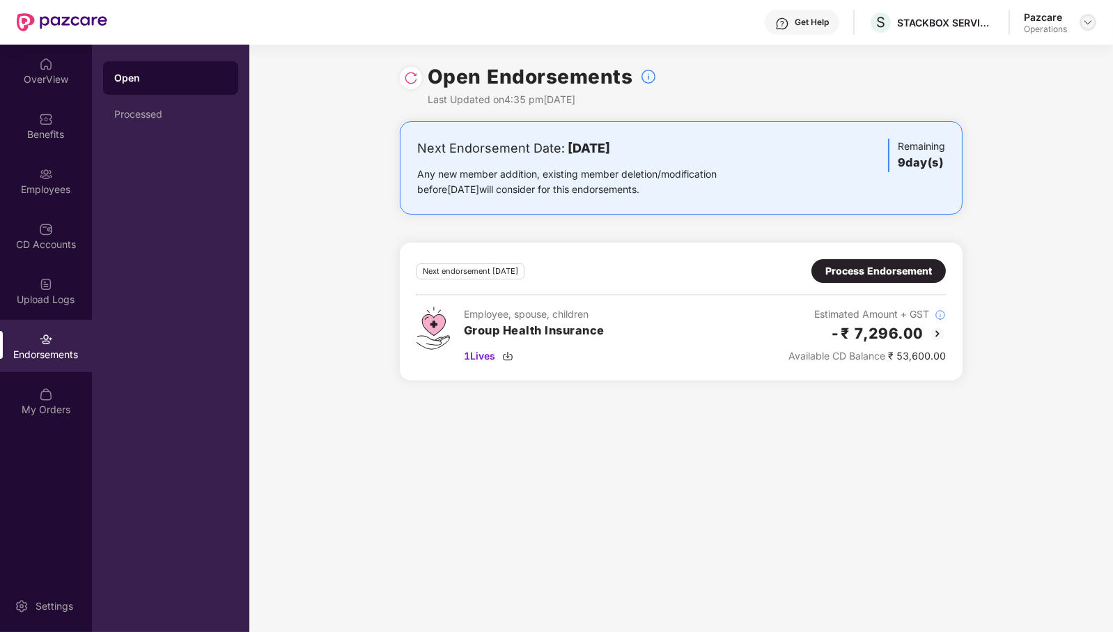
click at [1087, 17] on img at bounding box center [1088, 22] width 11 height 11
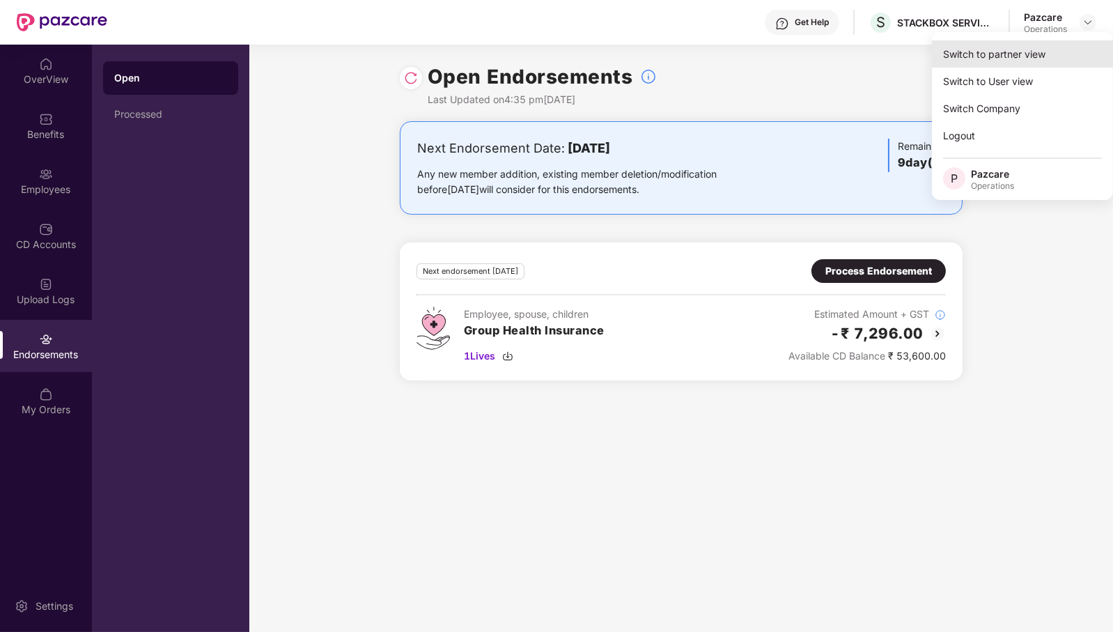
click at [1071, 63] on div "Switch to partner view" at bounding box center [1022, 53] width 181 height 27
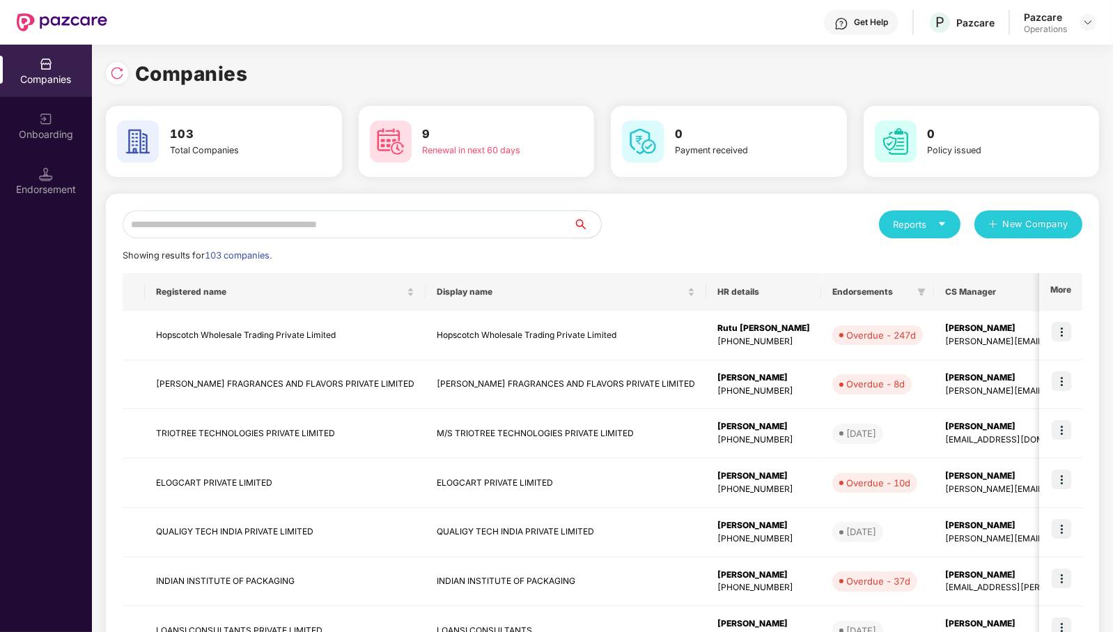
click at [472, 231] on input "text" at bounding box center [348, 224] width 451 height 28
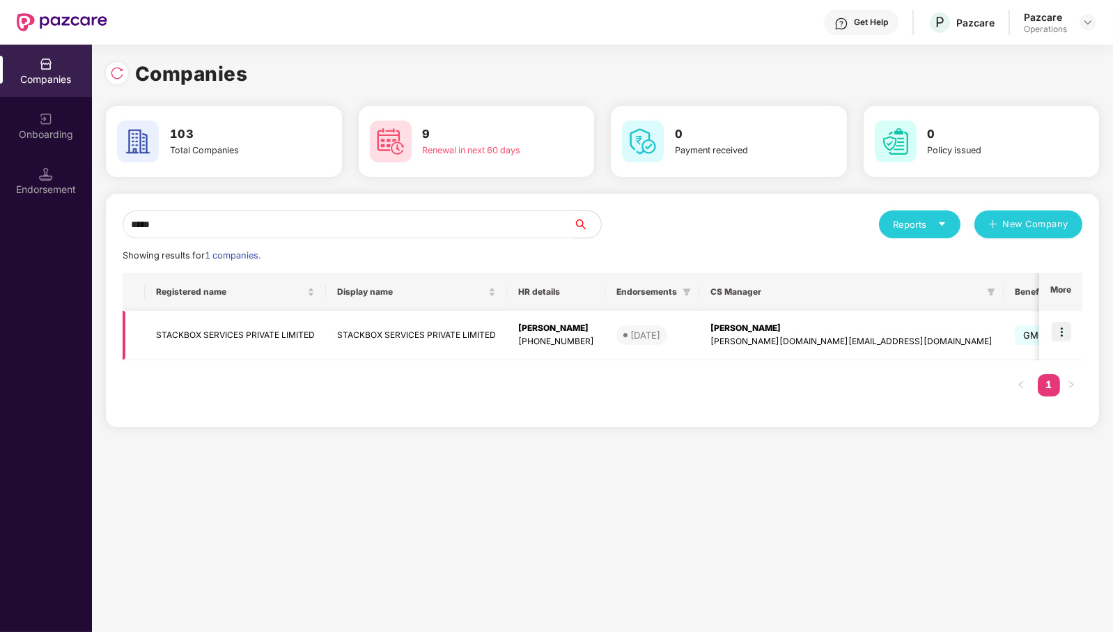
type input "*****"
click at [218, 328] on td "STACKBOX SERVICES PRIVATE LIMITED" at bounding box center [235, 335] width 181 height 49
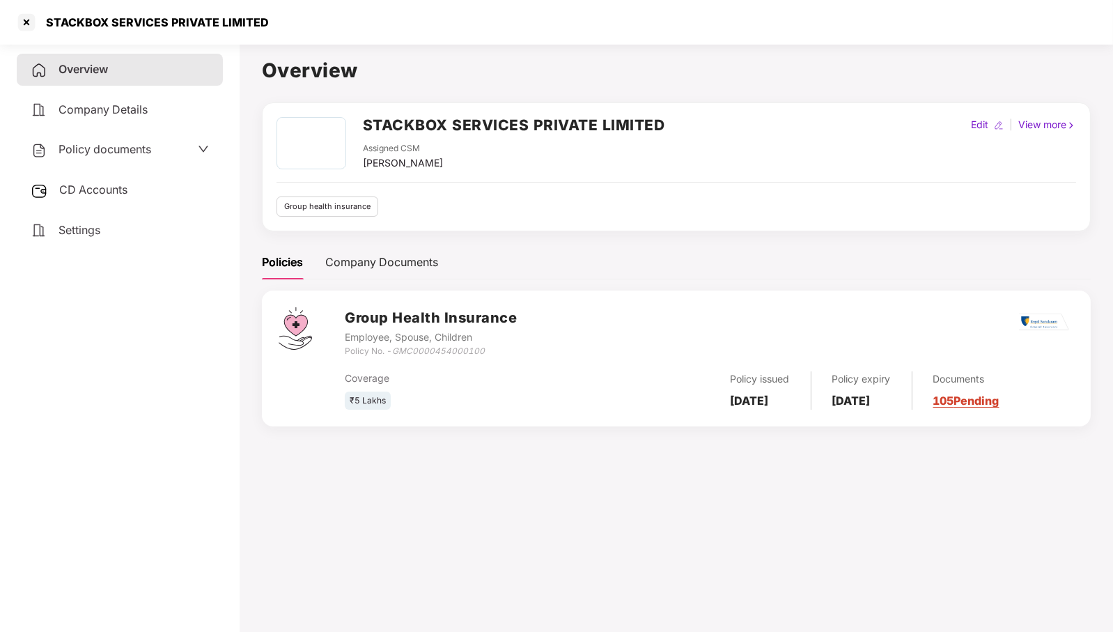
click at [93, 187] on span "CD Accounts" at bounding box center [93, 190] width 68 height 14
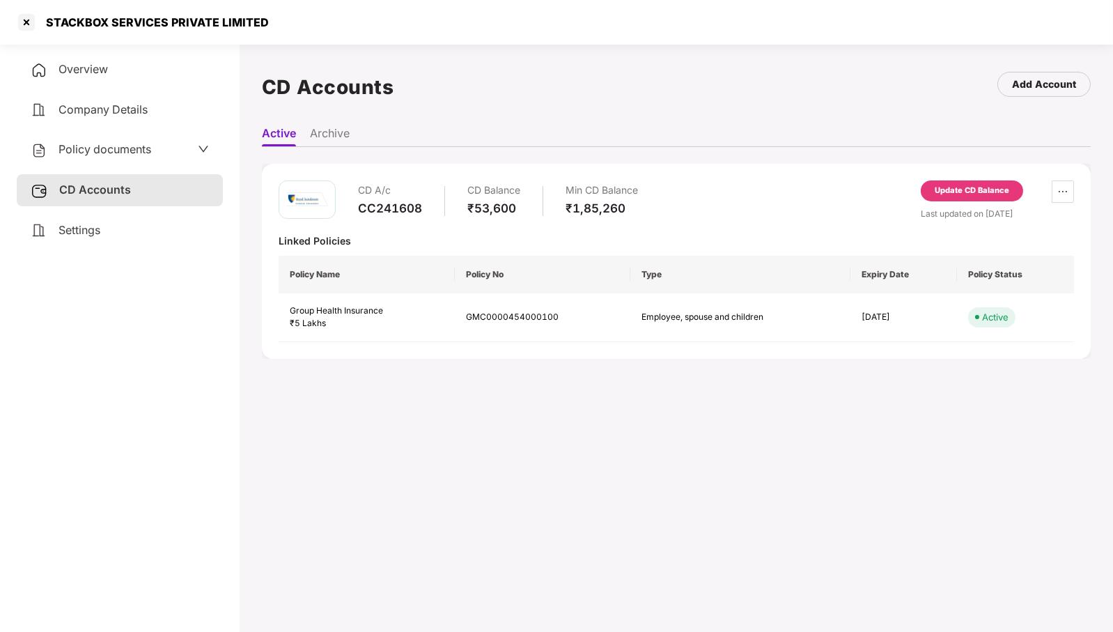
click at [1001, 197] on div "Update CD Balance" at bounding box center [972, 190] width 102 height 21
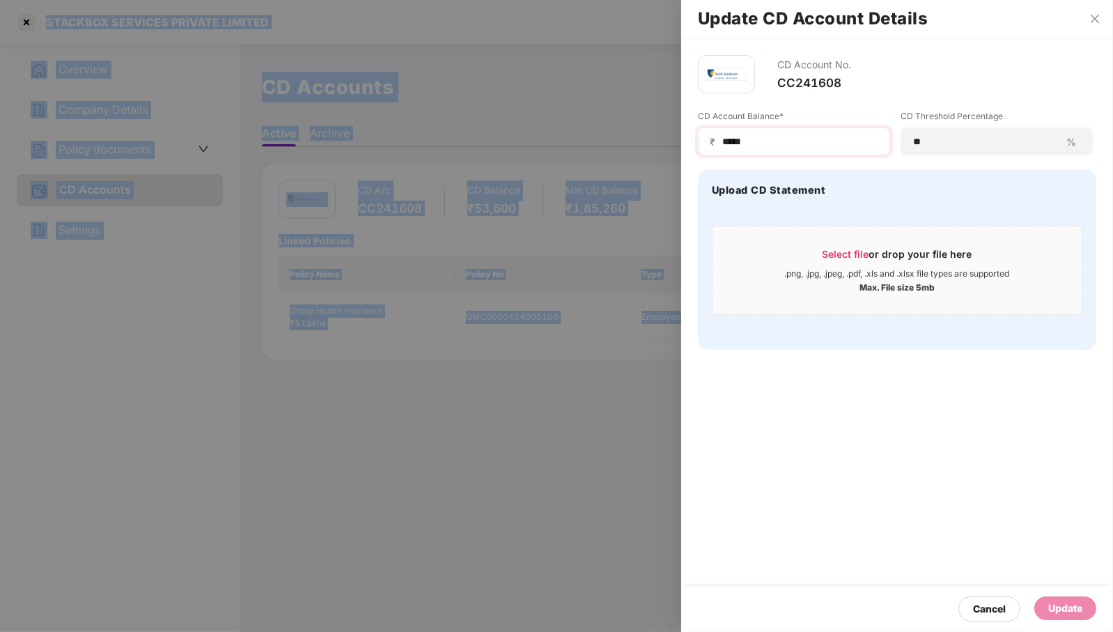
click at [801, 139] on input "*****" at bounding box center [799, 141] width 157 height 15
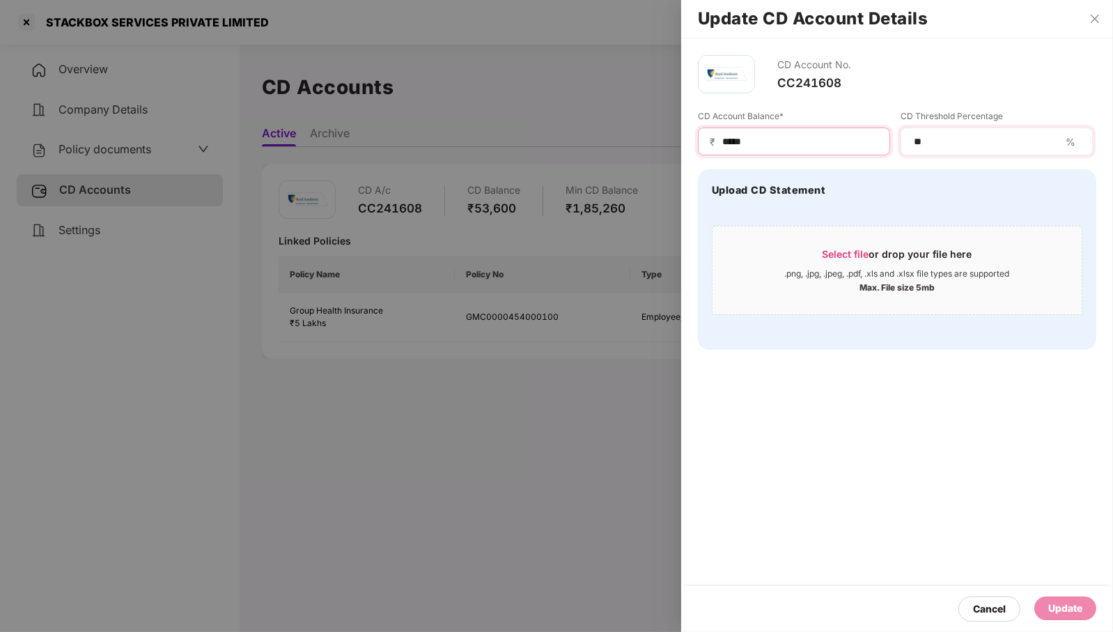
drag, startPoint x: 730, startPoint y: 142, endPoint x: 905, endPoint y: 139, distance: 174.9
click at [906, 140] on div "CD Account Balance* ₹ ***** CD Threshold Percentage ** %" at bounding box center [897, 132] width 398 height 45
type input "*****"
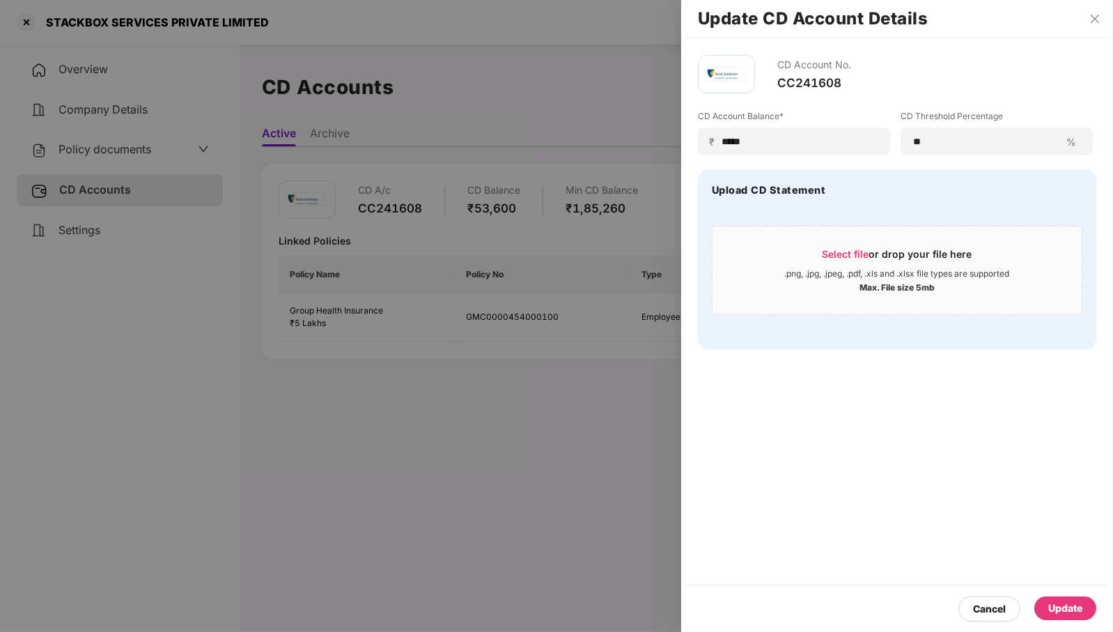
click at [1055, 606] on div "Update" at bounding box center [1065, 607] width 34 height 15
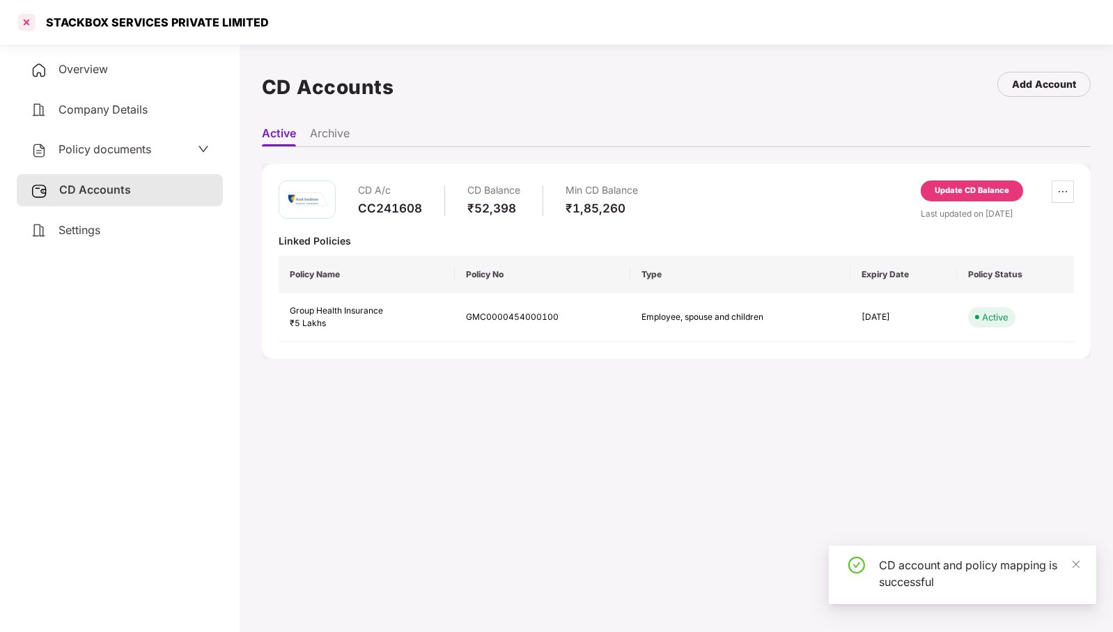
click at [22, 26] on div at bounding box center [26, 22] width 22 height 22
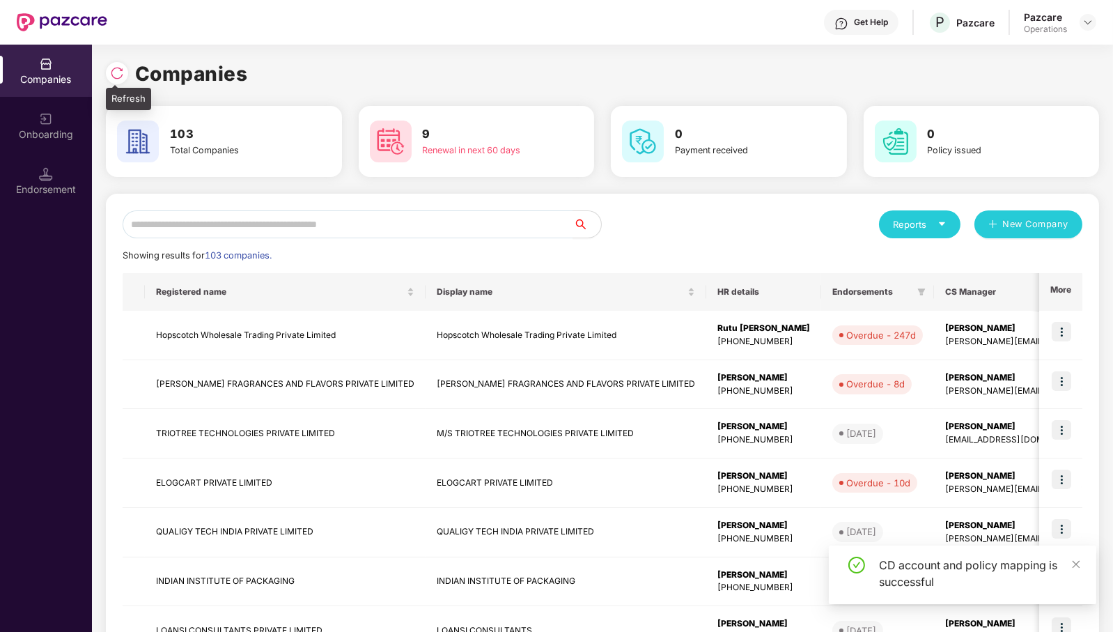
click at [120, 73] on img at bounding box center [117, 73] width 14 height 14
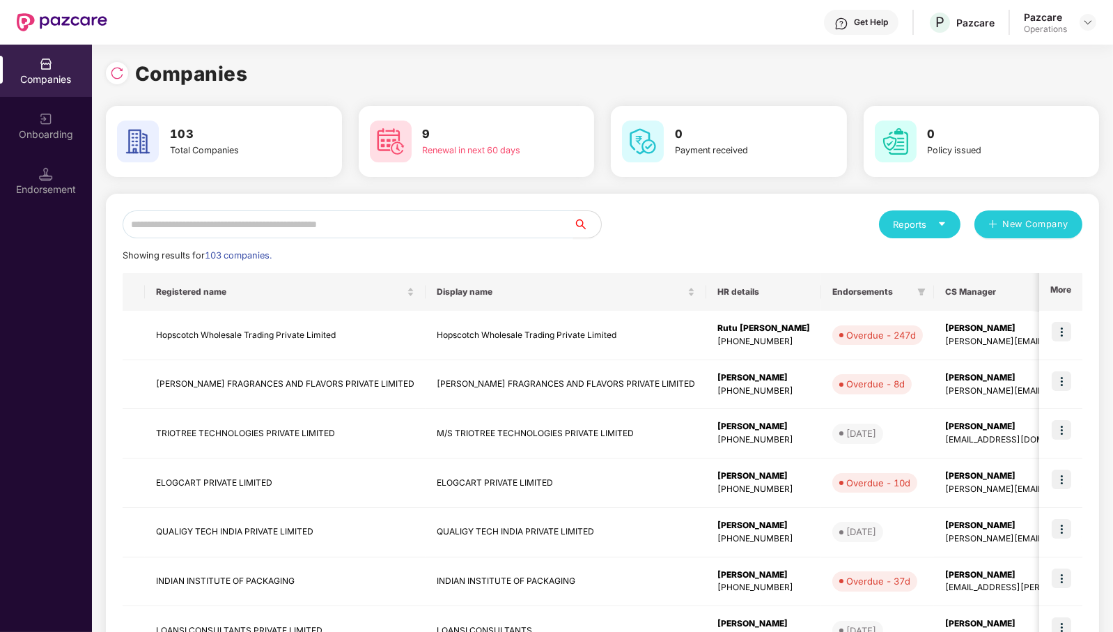
click at [431, 219] on input "text" at bounding box center [348, 224] width 451 height 28
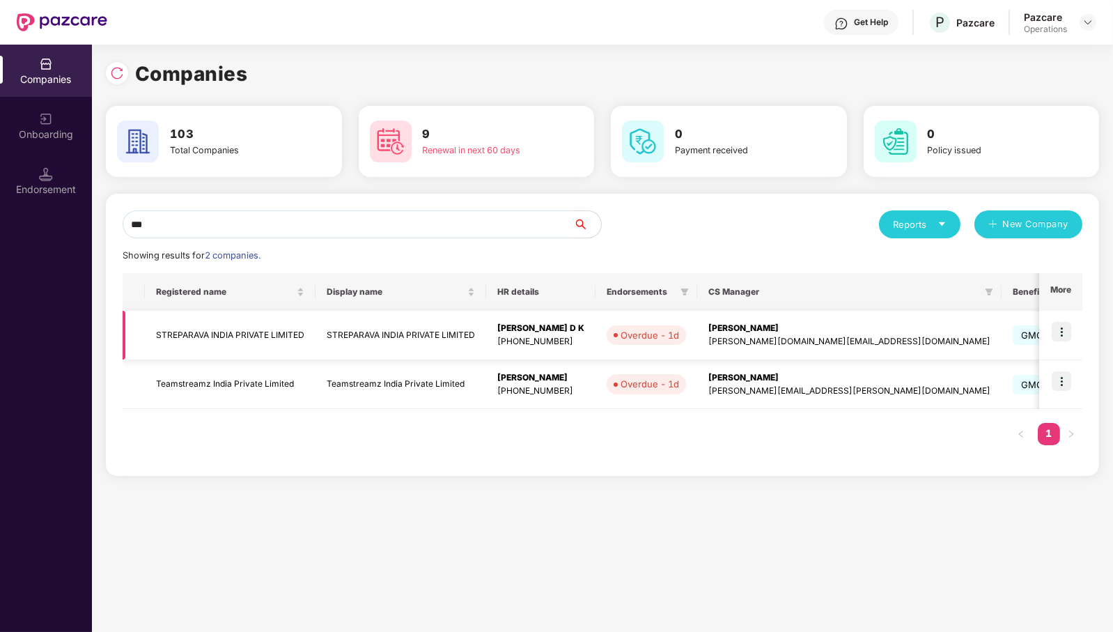
type input "***"
click at [232, 320] on td "STREPARAVA INDIA PRIVATE LIMITED" at bounding box center [230, 335] width 171 height 49
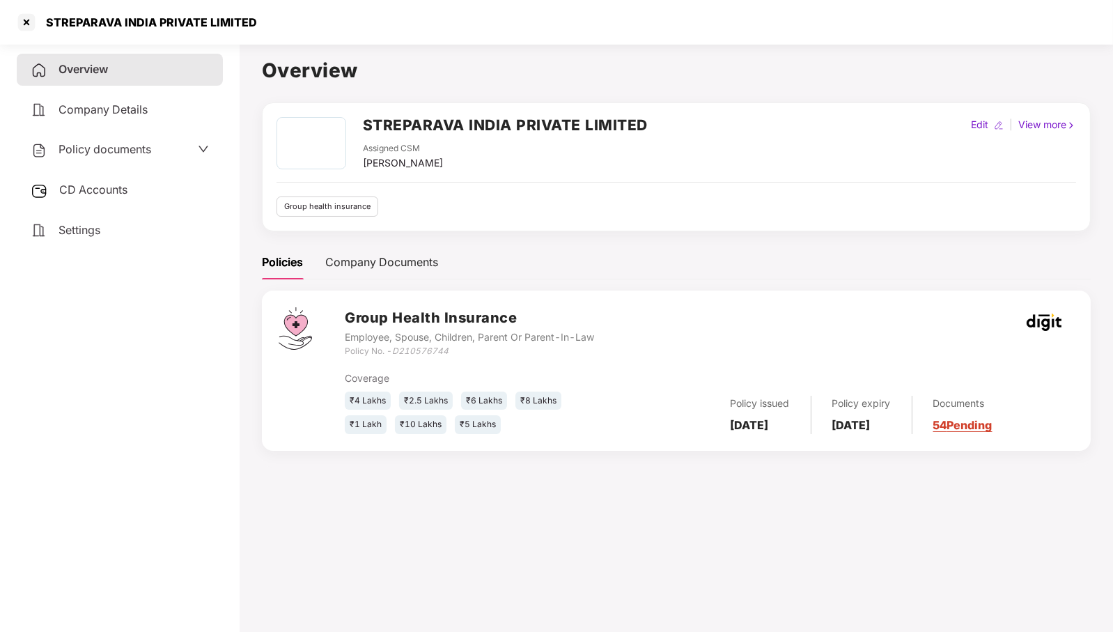
click at [109, 152] on span "Policy documents" at bounding box center [105, 149] width 93 height 14
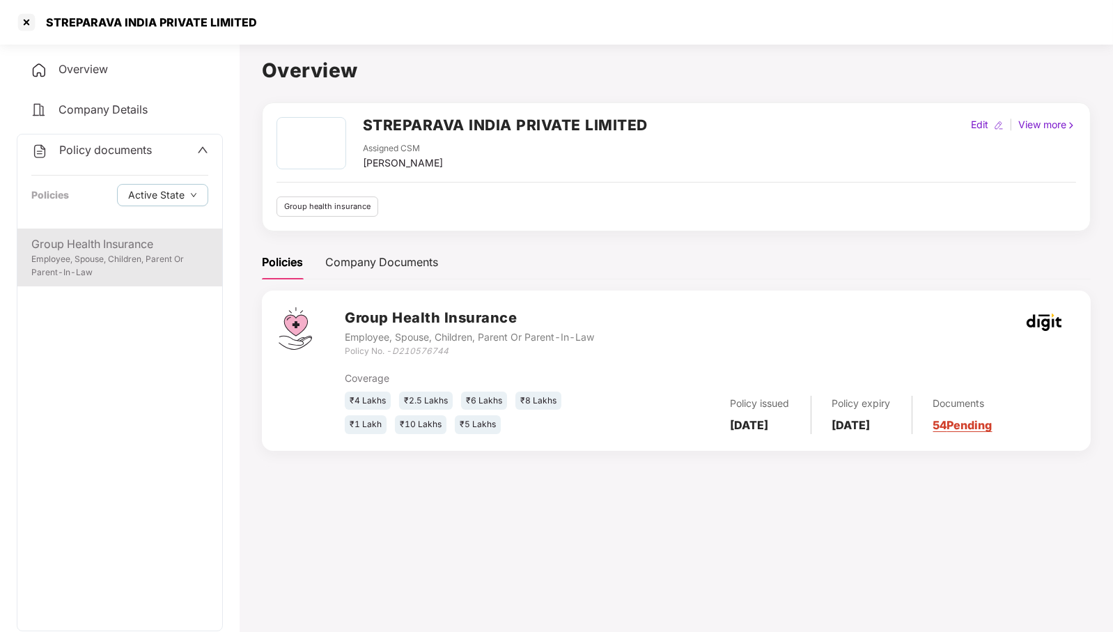
click at [114, 244] on div "Group Health Insurance" at bounding box center [119, 243] width 177 height 17
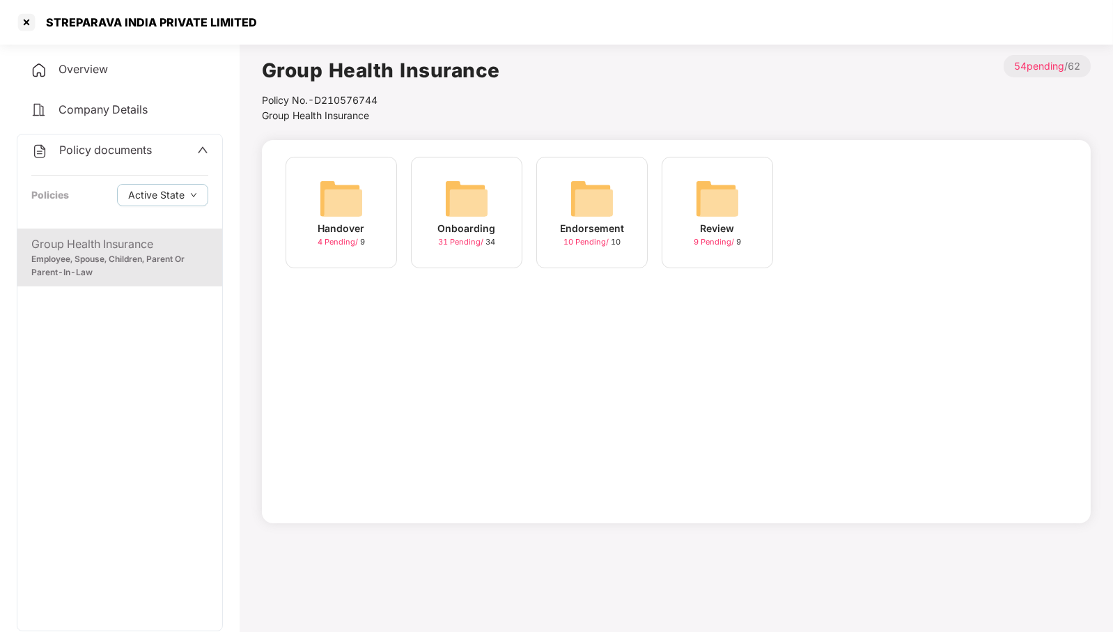
click at [446, 201] on img at bounding box center [466, 198] width 45 height 45
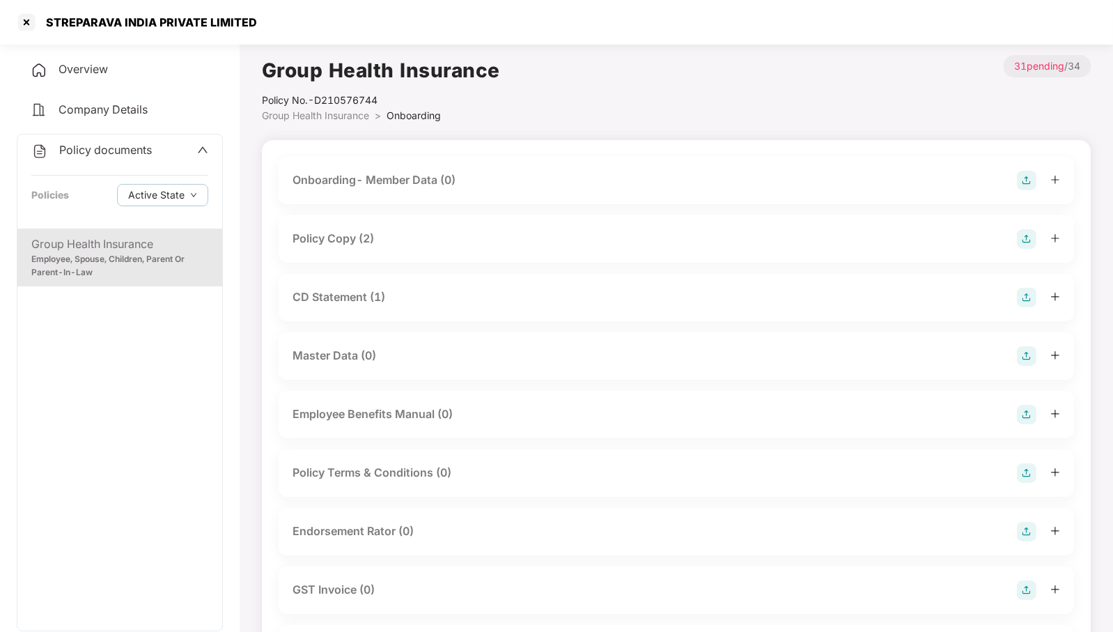
click at [502, 189] on div "Onboarding- Member Data (0)" at bounding box center [677, 181] width 768 height 20
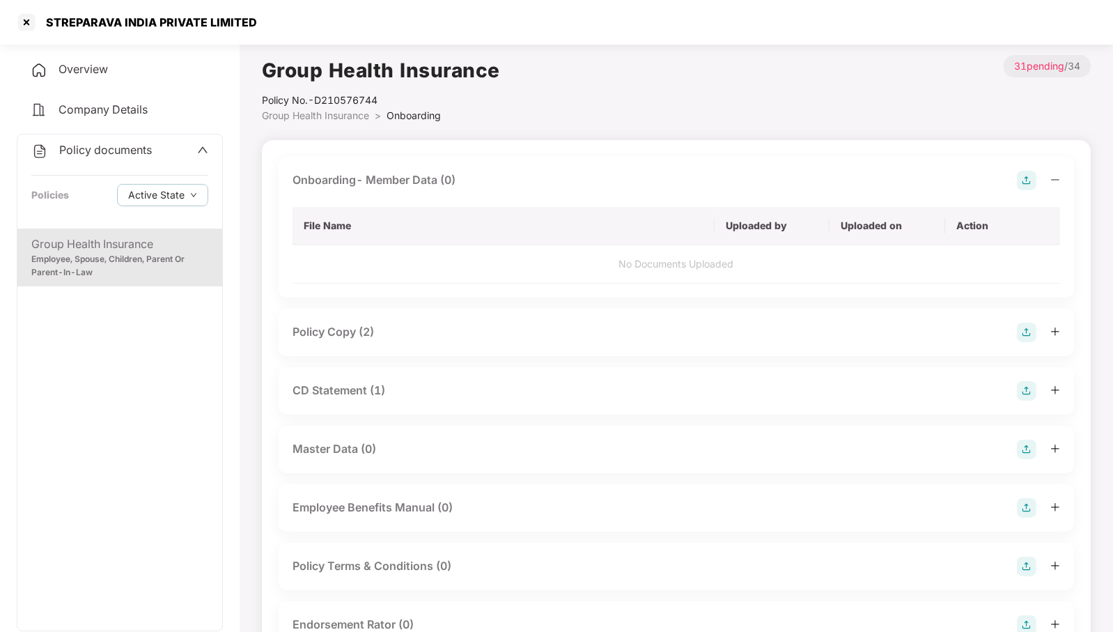
click at [499, 189] on div "Onboarding- Member Data (0)" at bounding box center [677, 181] width 768 height 20
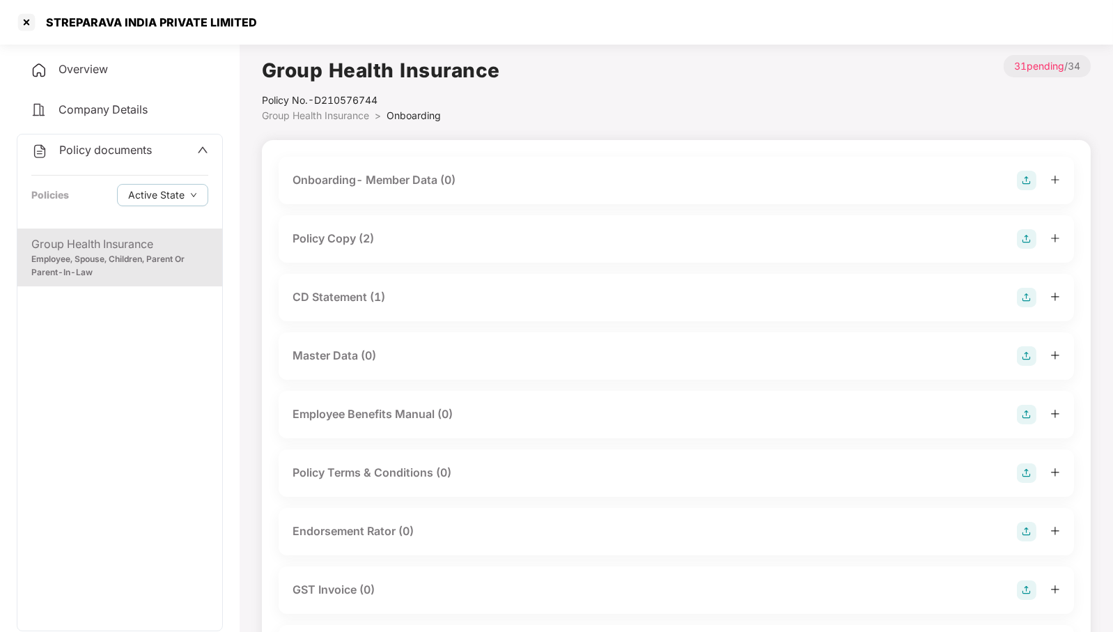
click at [448, 239] on div "Policy Copy (2)" at bounding box center [677, 239] width 768 height 20
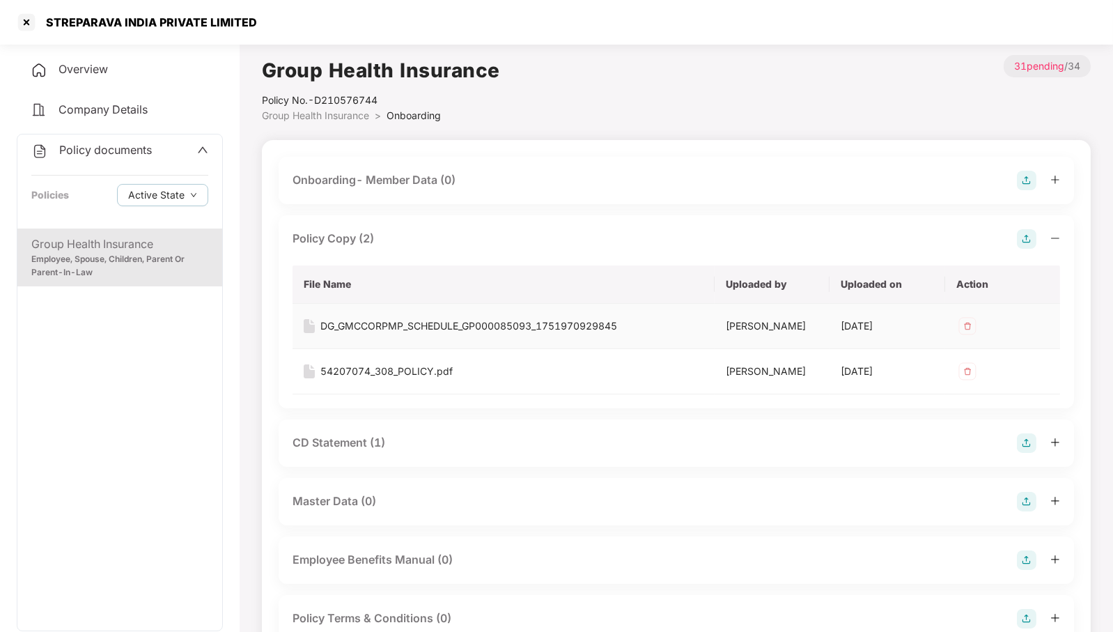
scroll to position [87, 0]
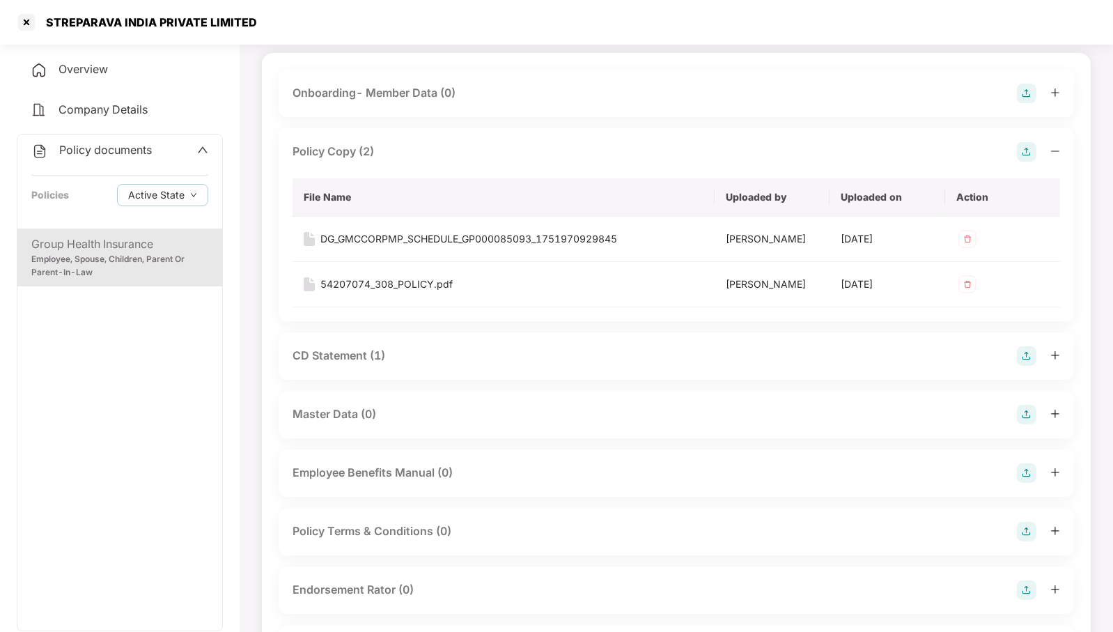
click at [509, 349] on div "CD Statement (1)" at bounding box center [677, 356] width 768 height 20
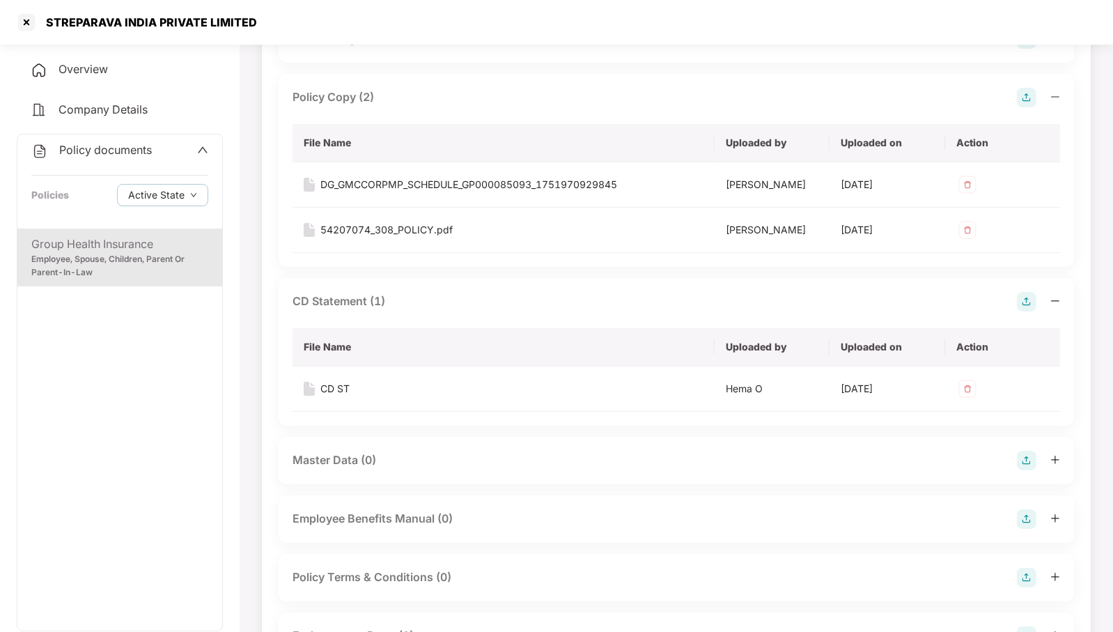
scroll to position [261, 0]
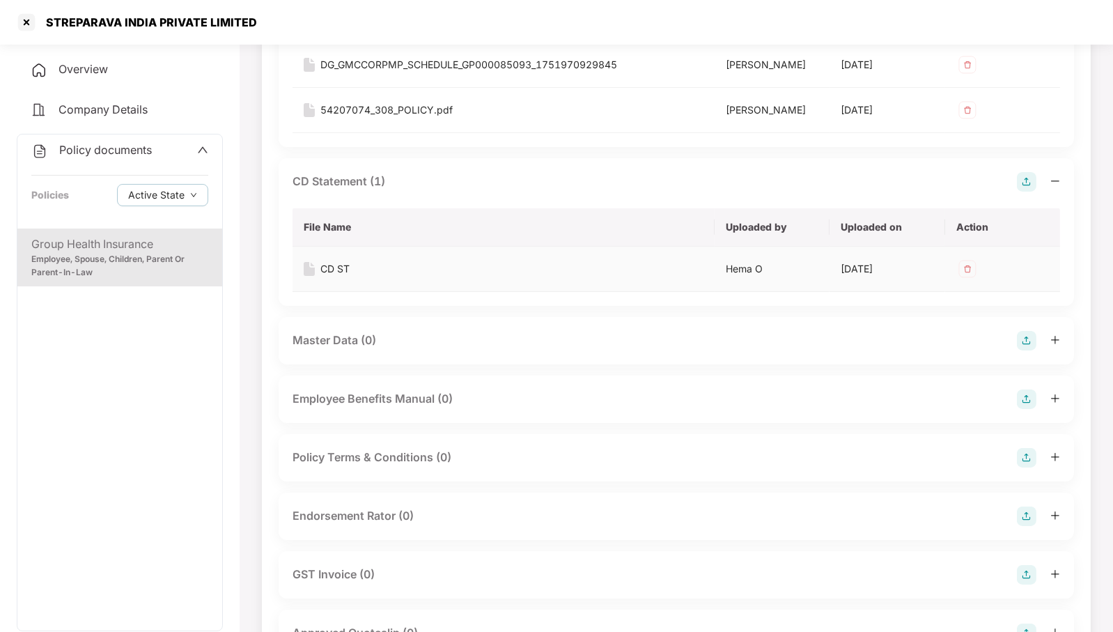
click at [339, 272] on div "CD ST" at bounding box center [334, 268] width 29 height 15
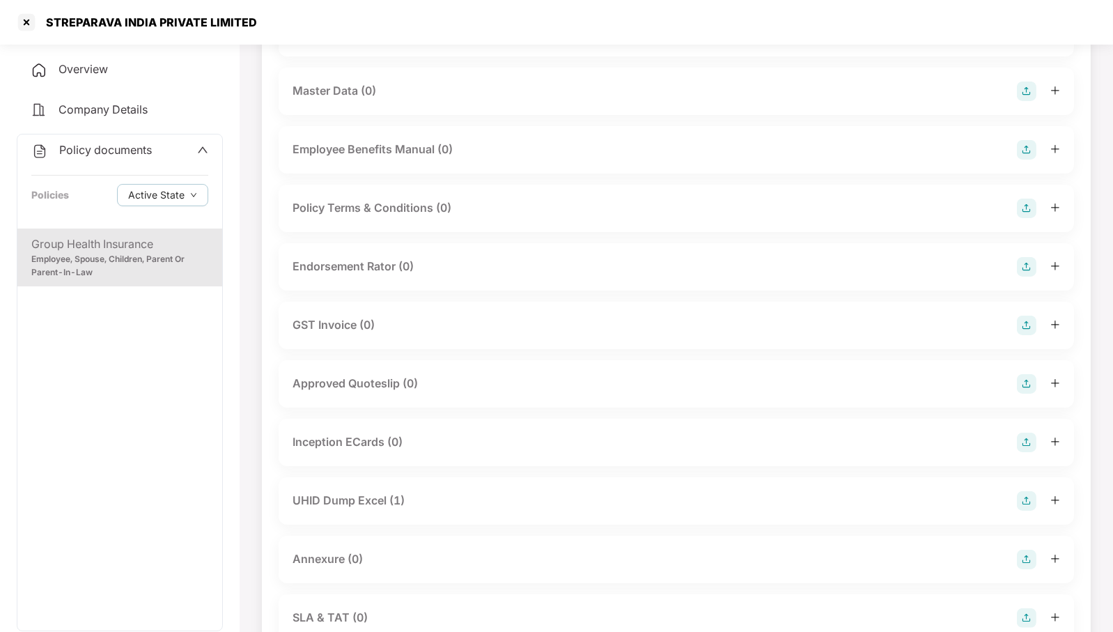
scroll to position [610, 0]
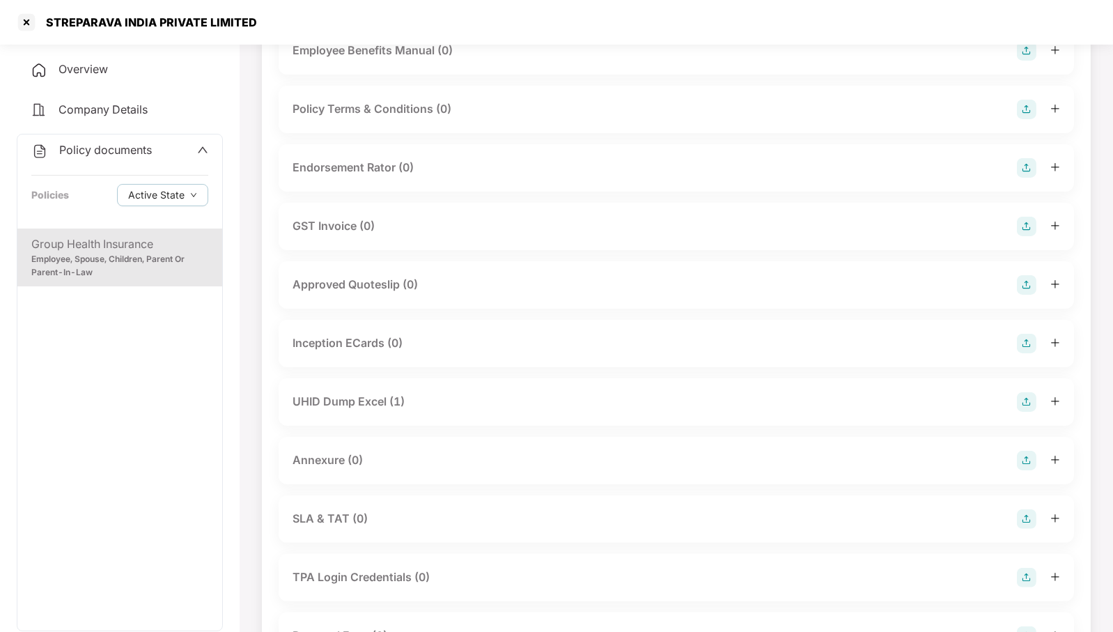
click at [456, 403] on div "UHID Dump Excel (1)" at bounding box center [677, 402] width 768 height 20
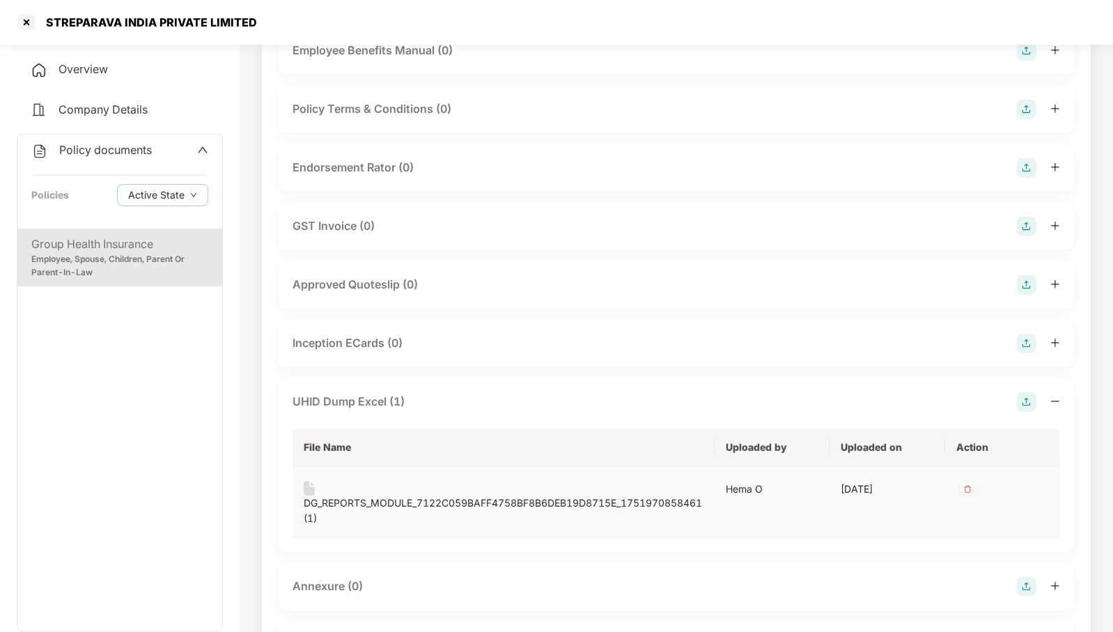
click at [448, 502] on div "DG_REPORTS_MODULE_7122C059BAFF4758BF8B6DEB19D8715E_1751970858461 (1)" at bounding box center [504, 510] width 400 height 31
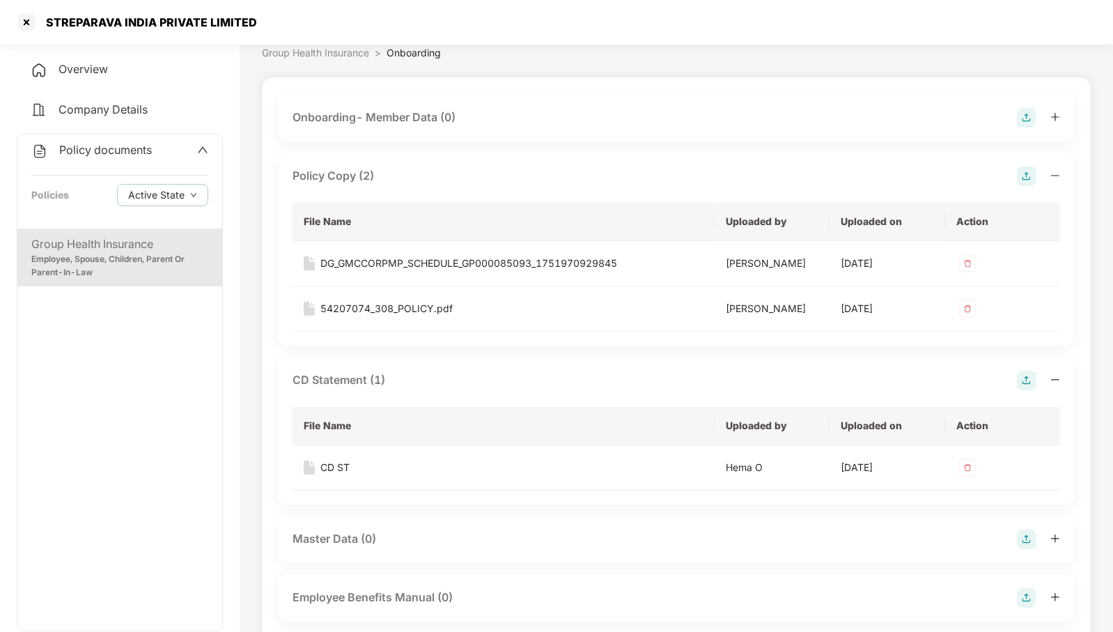
scroll to position [0, 0]
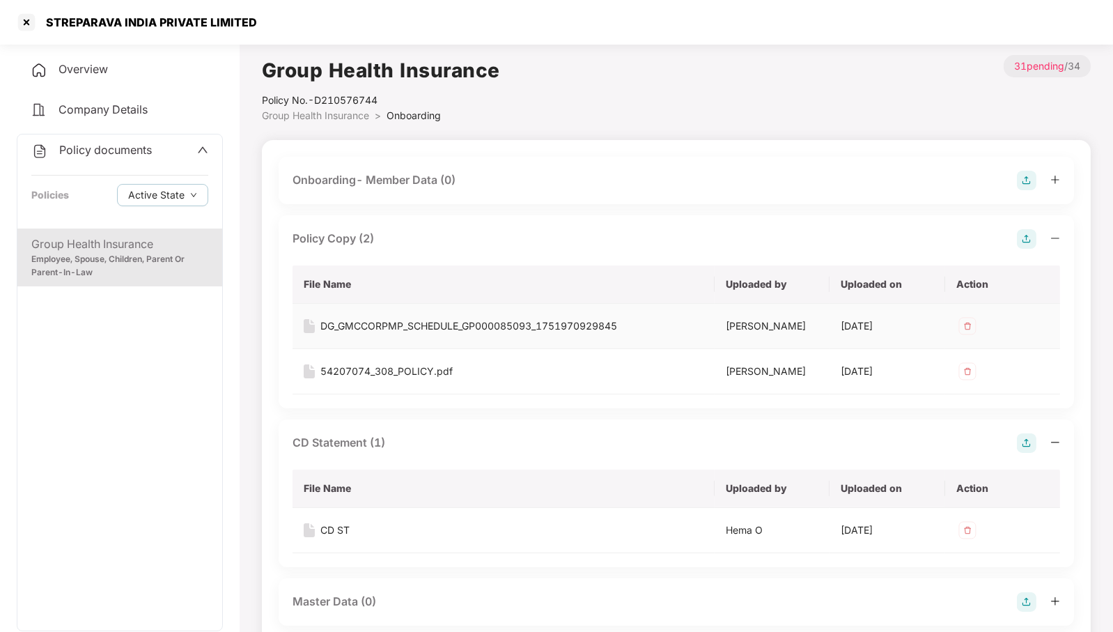
click at [529, 324] on div "DG_GMCCORPMP_SCHEDULE_GP000085093_1751970929845" at bounding box center [468, 325] width 297 height 15
click at [441, 370] on div "54207074_308_POLICY.pdf" at bounding box center [386, 371] width 132 height 15
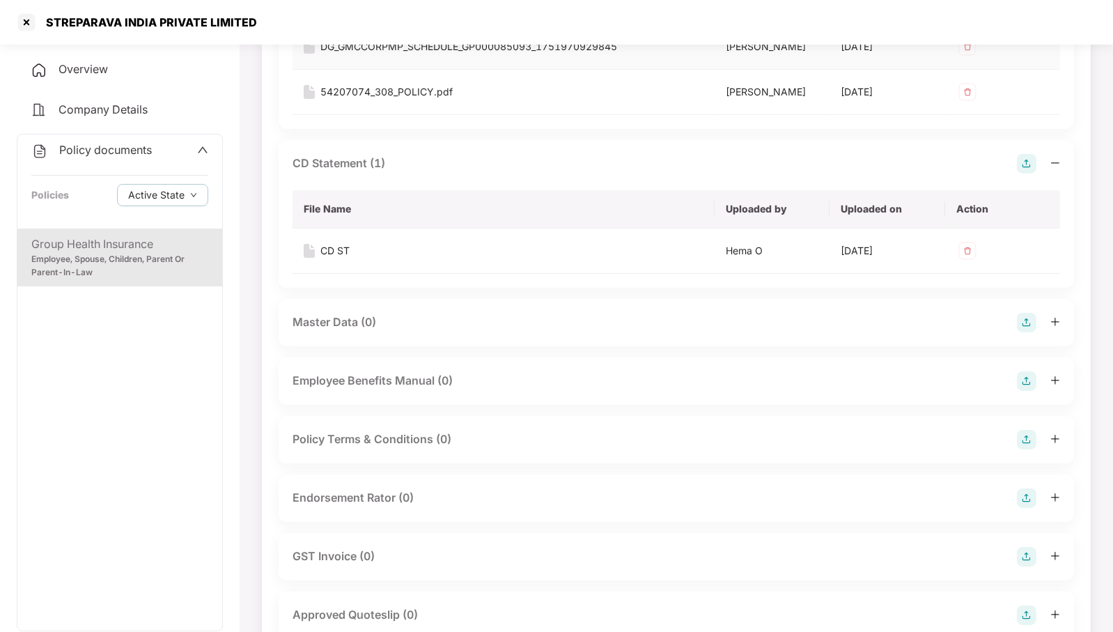
scroll to position [87, 0]
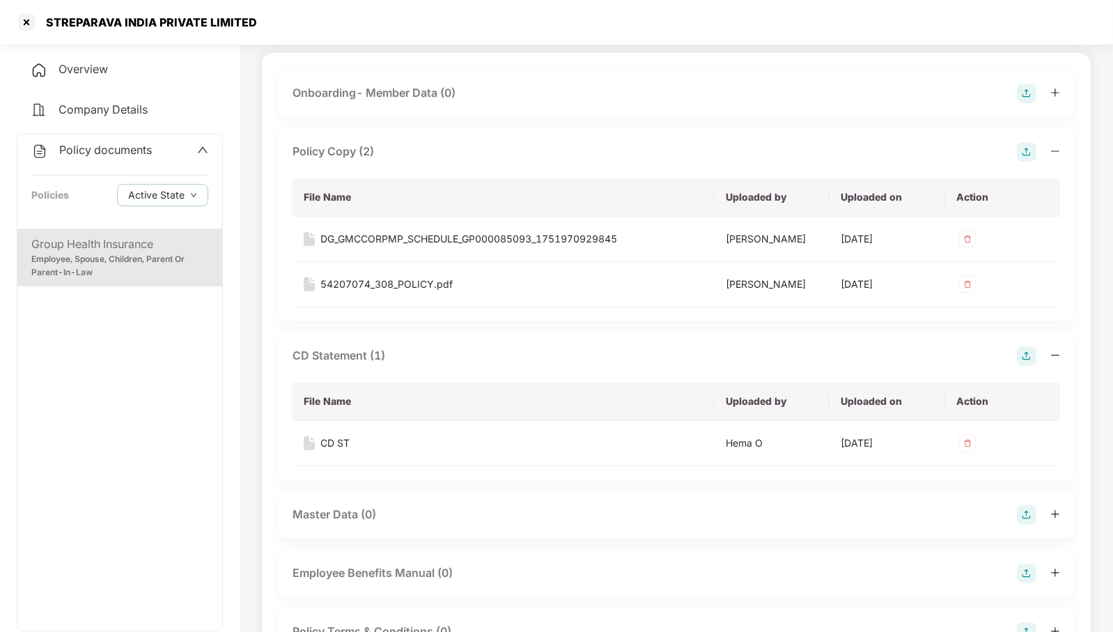
click at [109, 66] on div "Overview" at bounding box center [120, 70] width 206 height 32
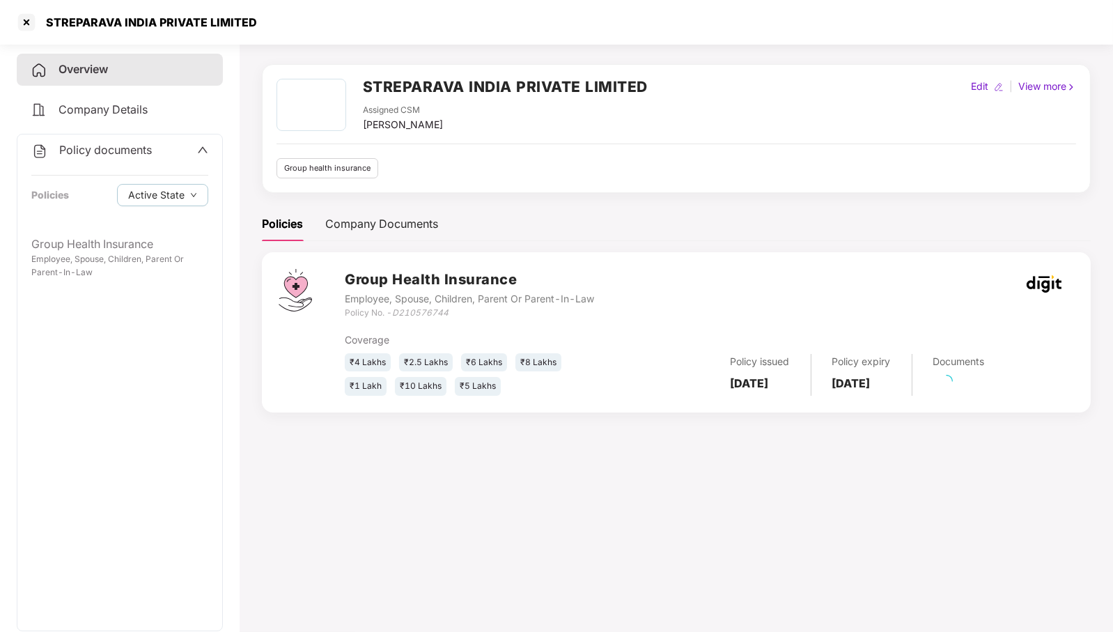
scroll to position [38, 0]
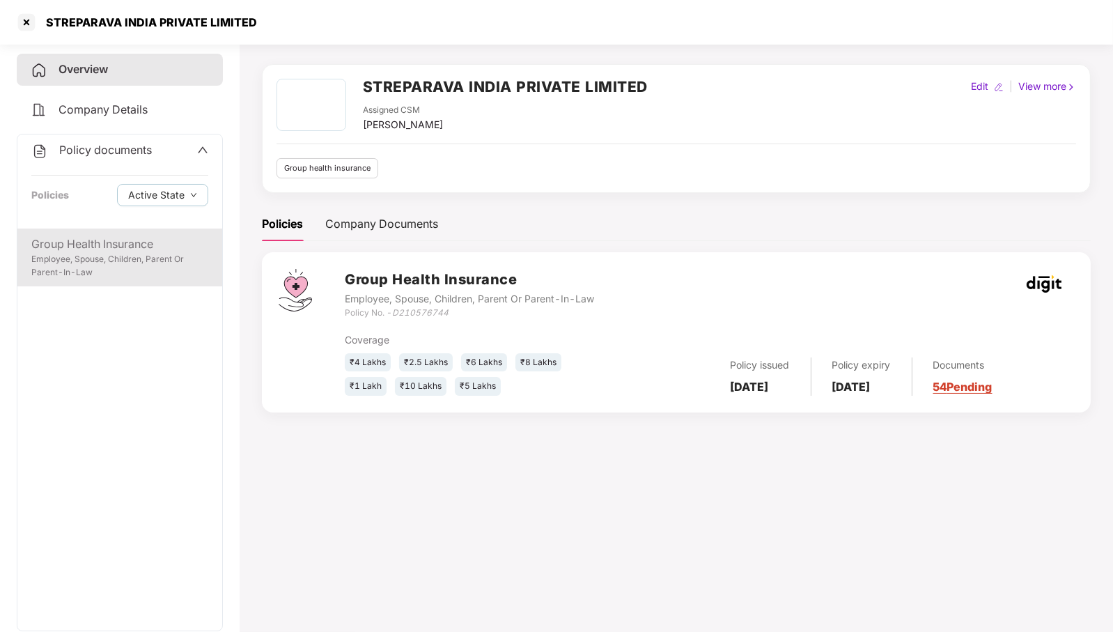
click at [116, 245] on div "Group Health Insurance" at bounding box center [119, 243] width 177 height 17
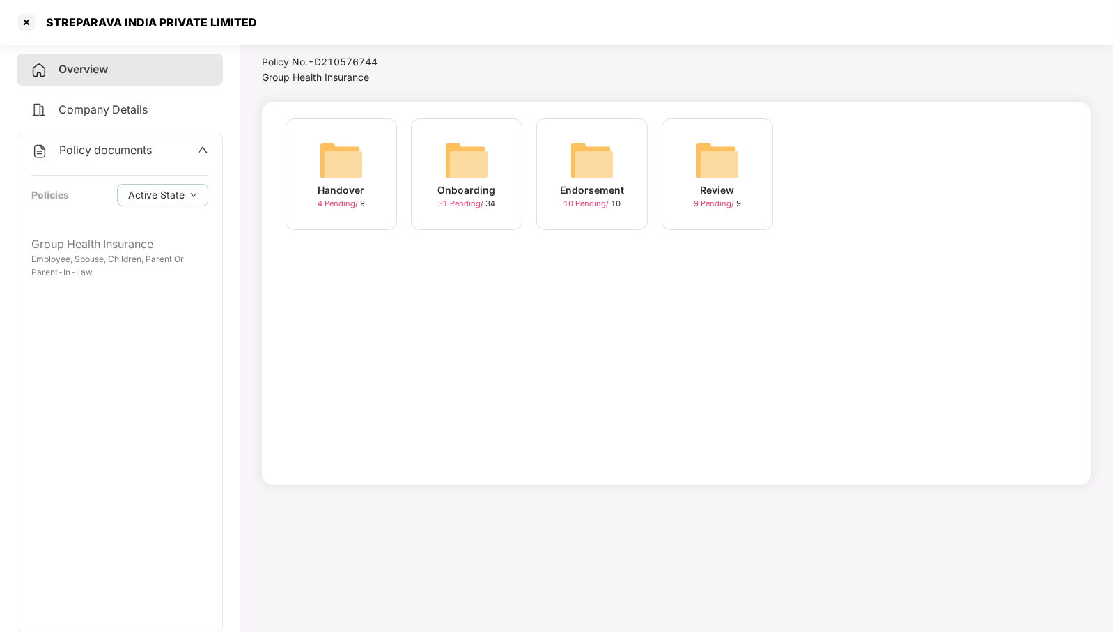
click at [443, 171] on div "Onboarding 31 Pending / 34" at bounding box center [466, 173] width 111 height 111
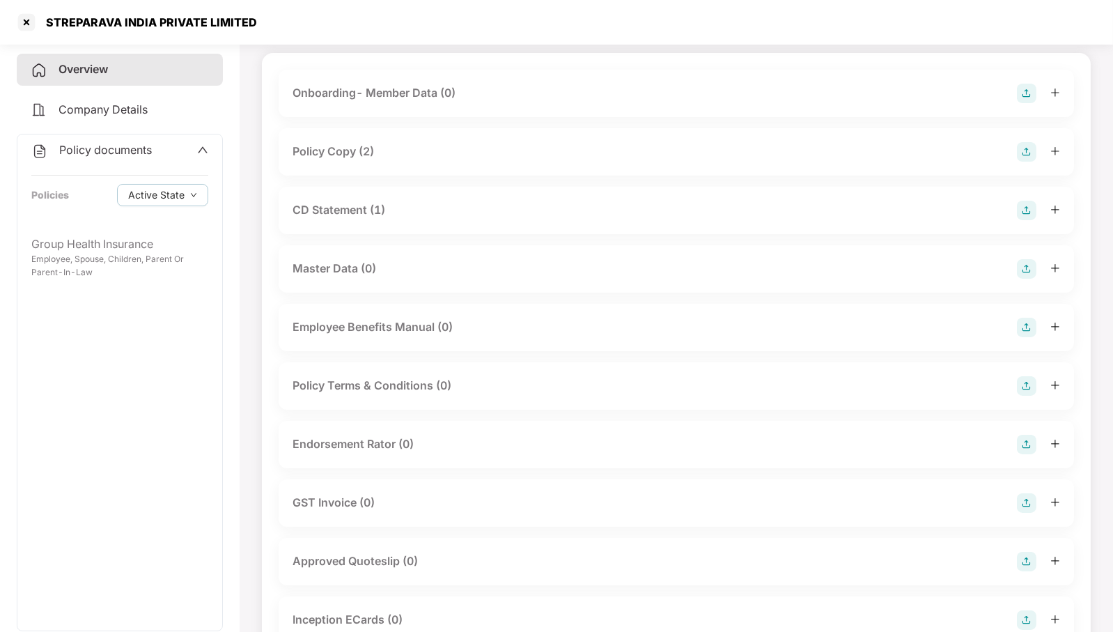
click at [493, 148] on div "Policy Copy (2)" at bounding box center [677, 152] width 768 height 20
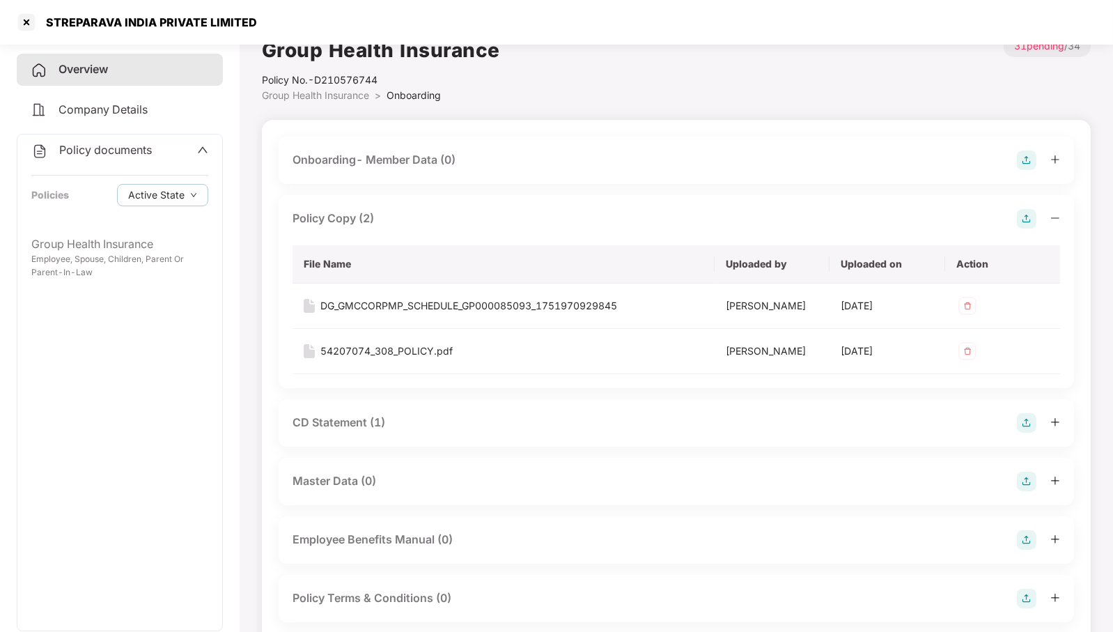
scroll to position [0, 0]
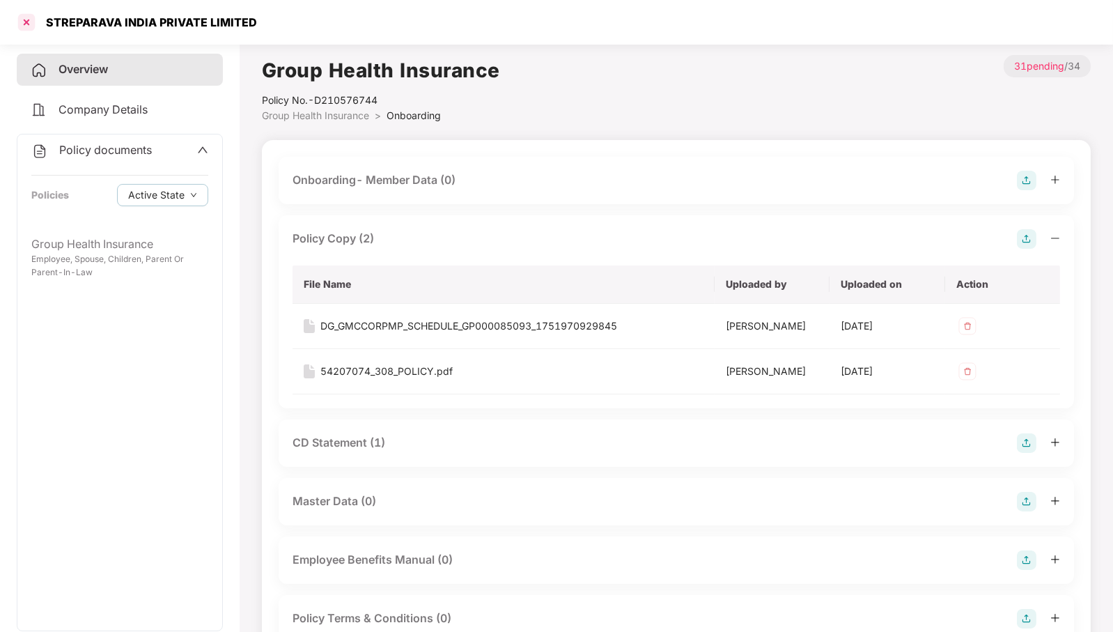
click at [10, 17] on div "STREPARAVA INDIA PRIVATE LIMITED" at bounding box center [556, 22] width 1113 height 45
click at [20, 20] on div at bounding box center [26, 22] width 22 height 22
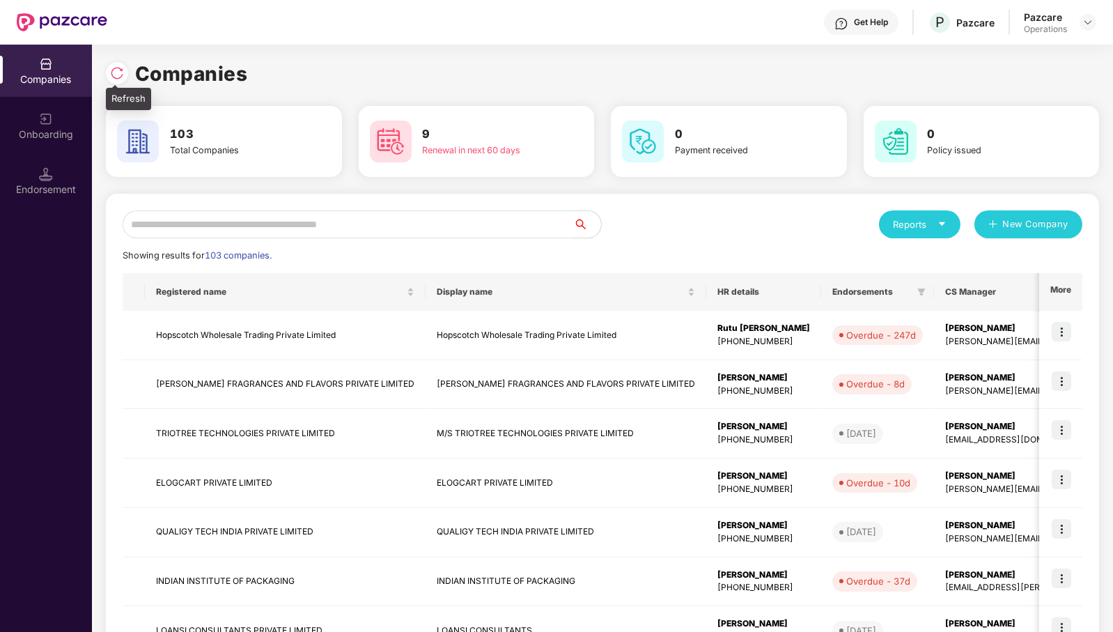
click at [118, 74] on img at bounding box center [117, 73] width 14 height 14
click at [511, 227] on input "text" at bounding box center [348, 224] width 451 height 28
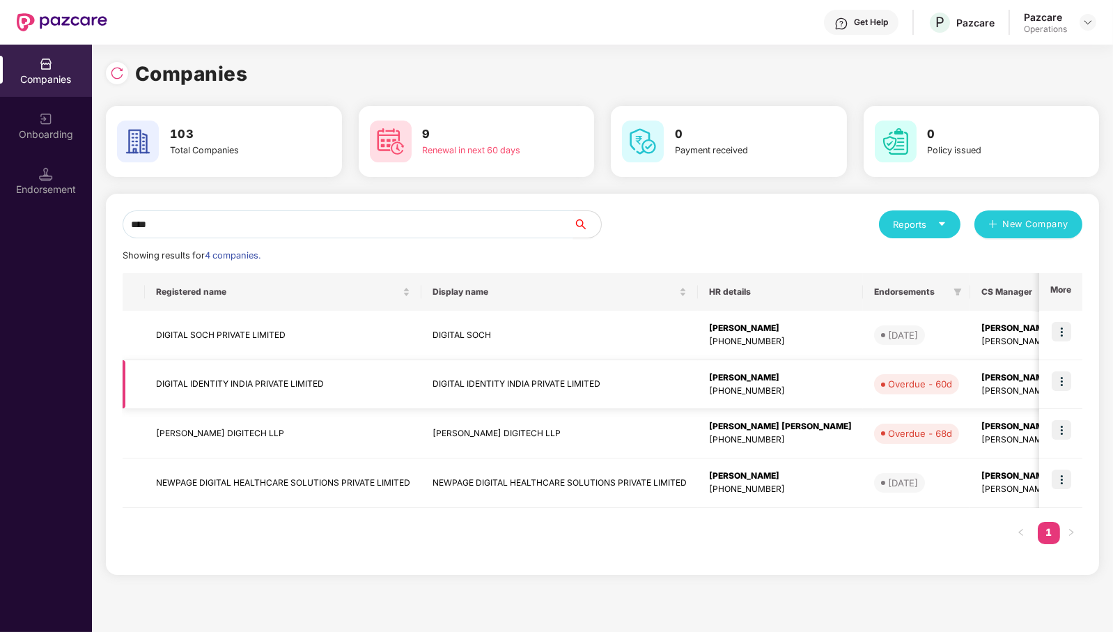
type input "****"
click at [1057, 379] on img at bounding box center [1062, 381] width 20 height 20
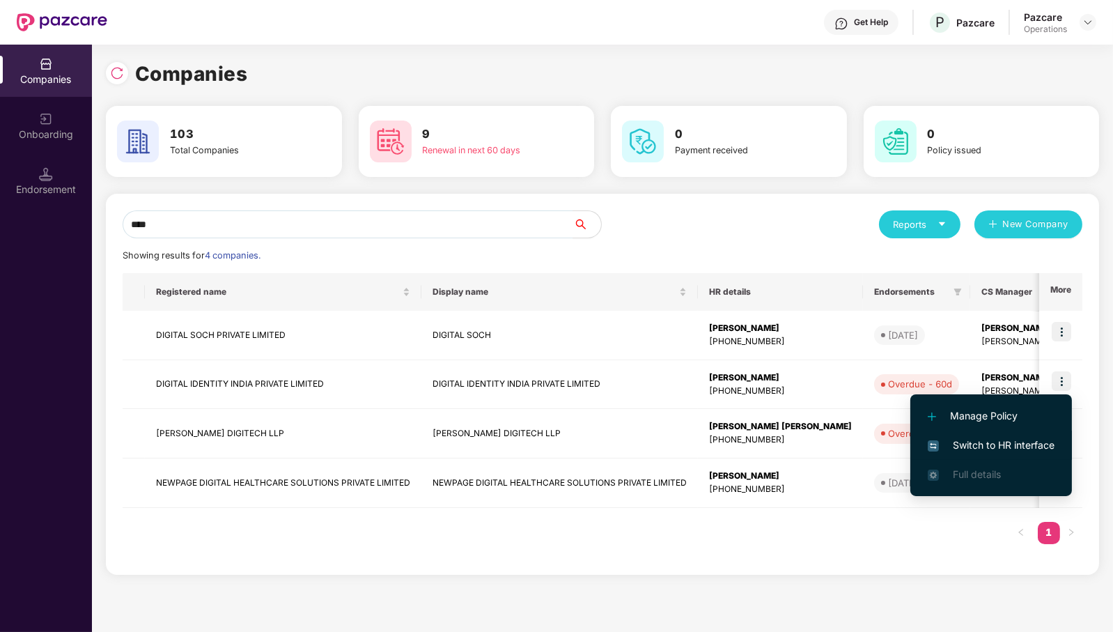
click at [1001, 445] on span "Switch to HR interface" at bounding box center [991, 444] width 127 height 15
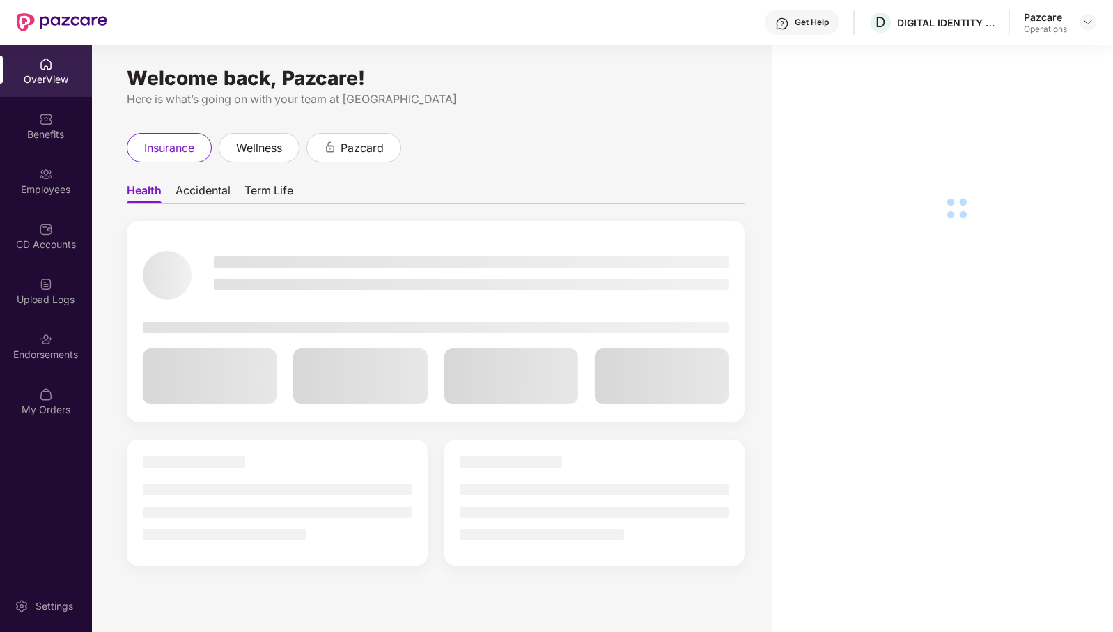
click at [49, 349] on div "Endorsements" at bounding box center [46, 355] width 92 height 14
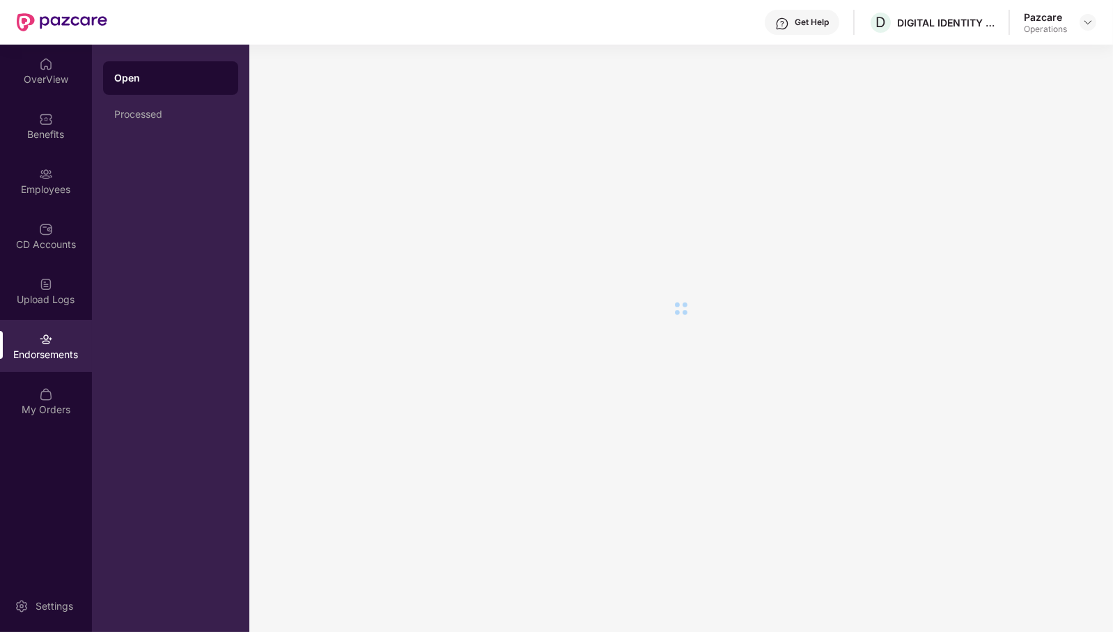
click at [49, 349] on div "Endorsements" at bounding box center [46, 355] width 92 height 14
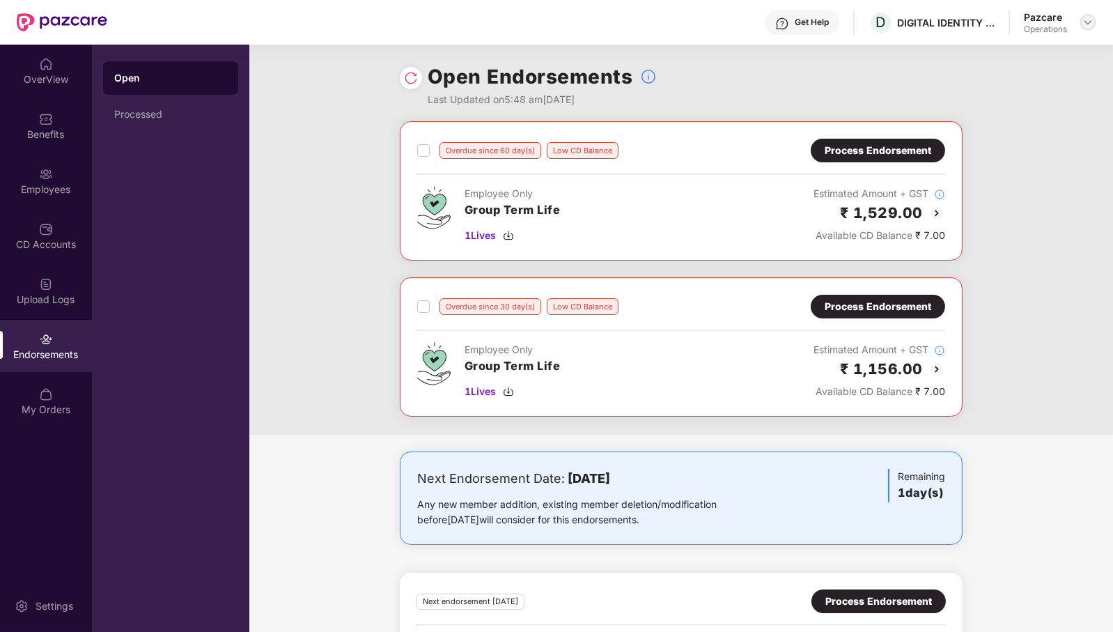
click at [1087, 22] on img at bounding box center [1088, 22] width 11 height 11
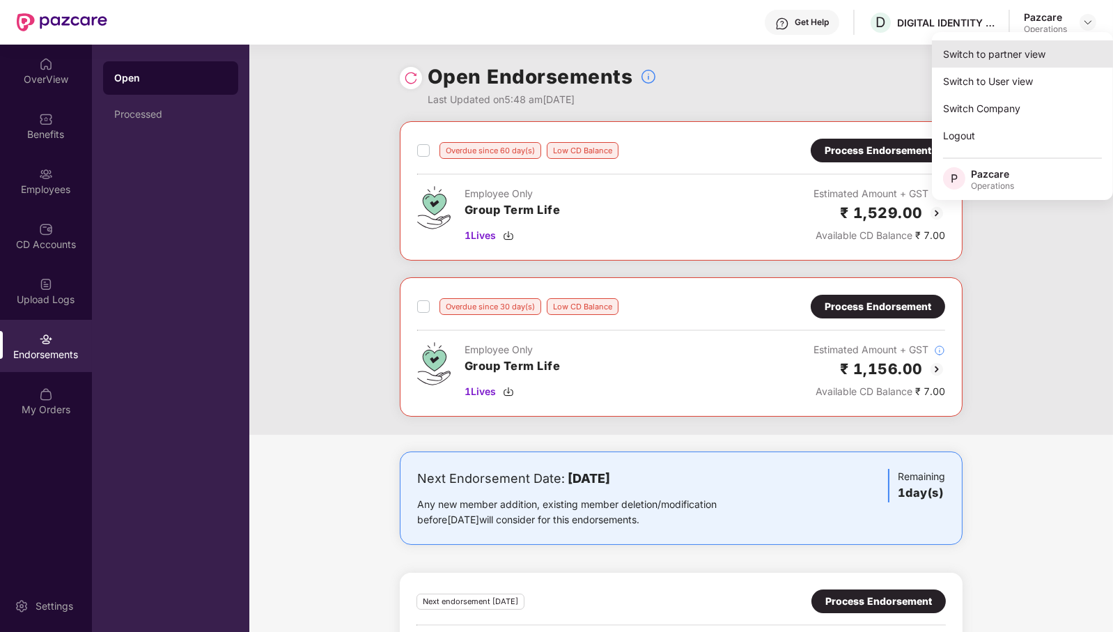
click at [1044, 44] on div "Switch to partner view" at bounding box center [1022, 53] width 181 height 27
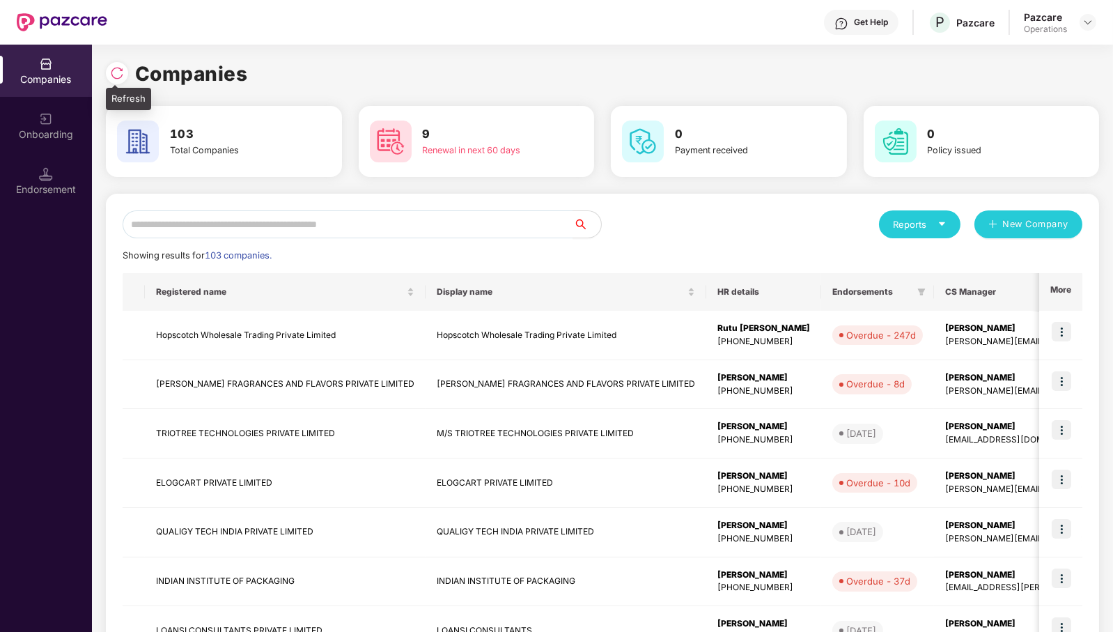
click at [118, 72] on img at bounding box center [117, 73] width 14 height 14
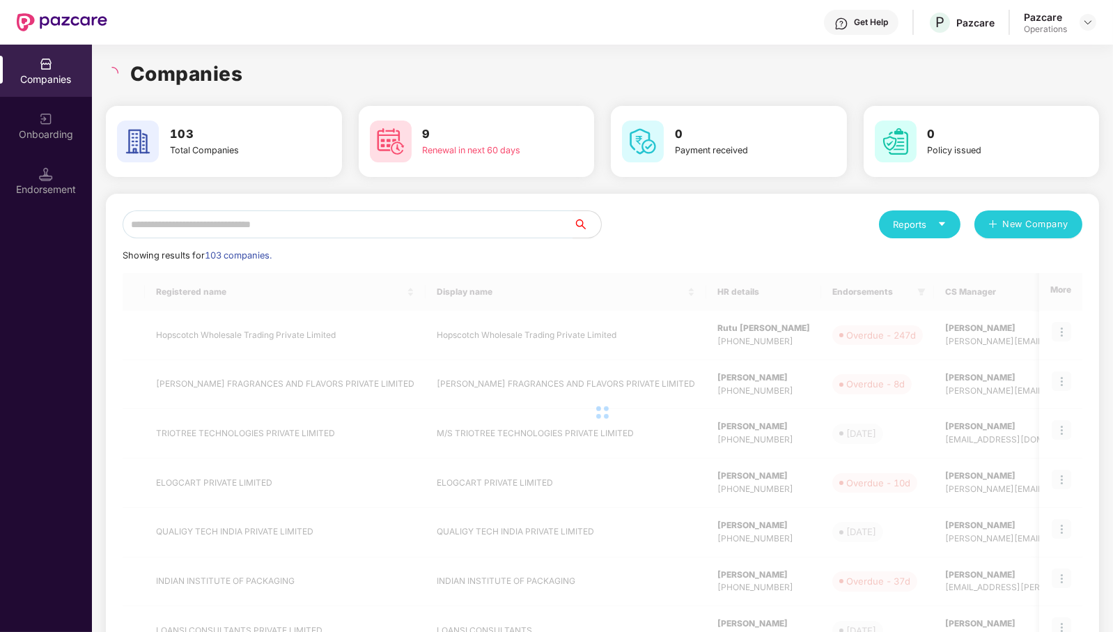
click at [117, 72] on icon "loading" at bounding box center [114, 70] width 7 height 7
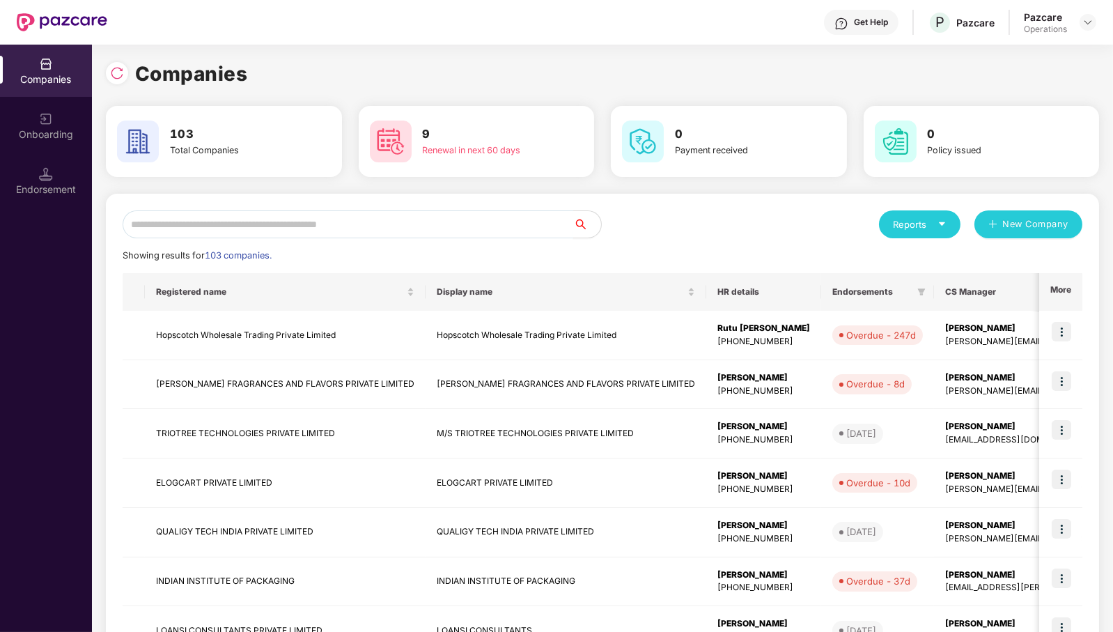
click at [354, 231] on input "text" at bounding box center [348, 224] width 451 height 28
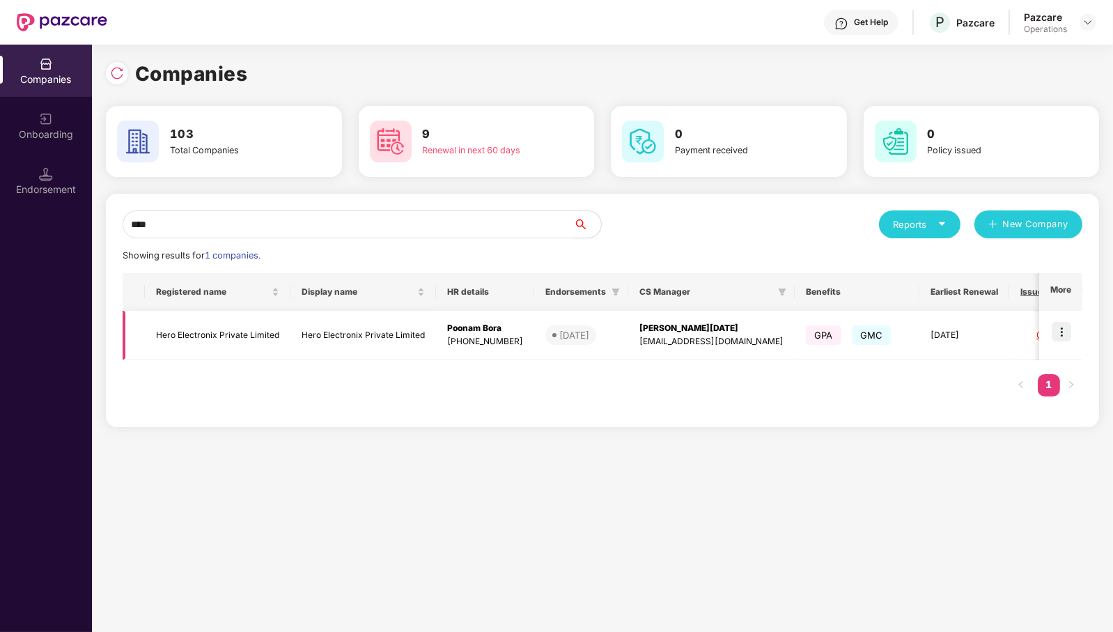
type input "****"
click at [1063, 330] on img at bounding box center [1062, 332] width 20 height 20
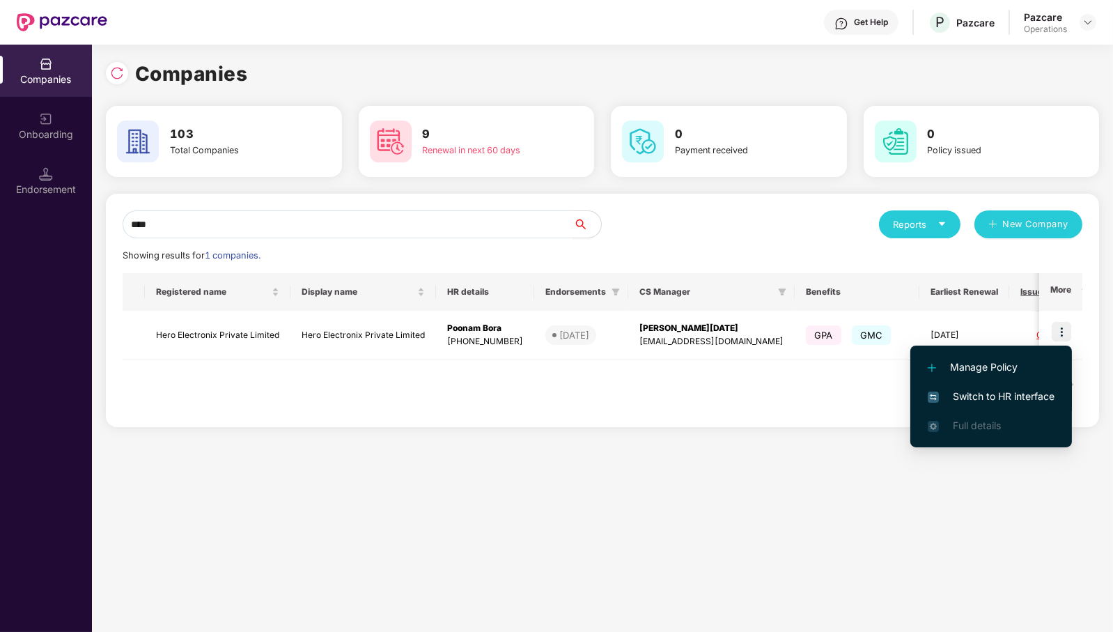
click at [1005, 392] on span "Switch to HR interface" at bounding box center [991, 396] width 127 height 15
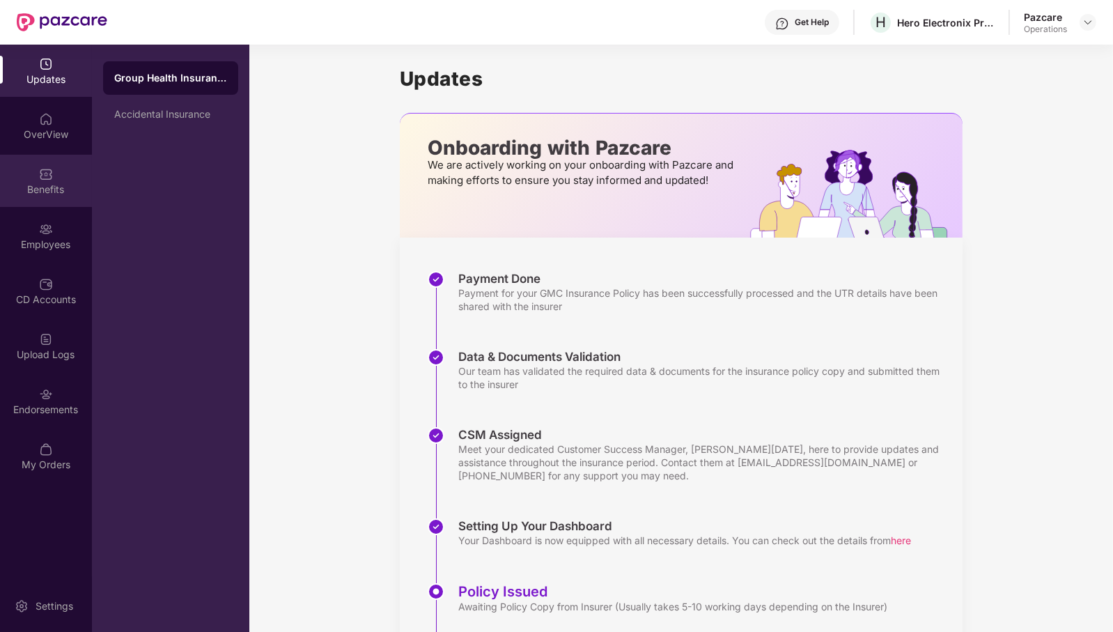
click at [31, 178] on div "Benefits" at bounding box center [46, 181] width 92 height 52
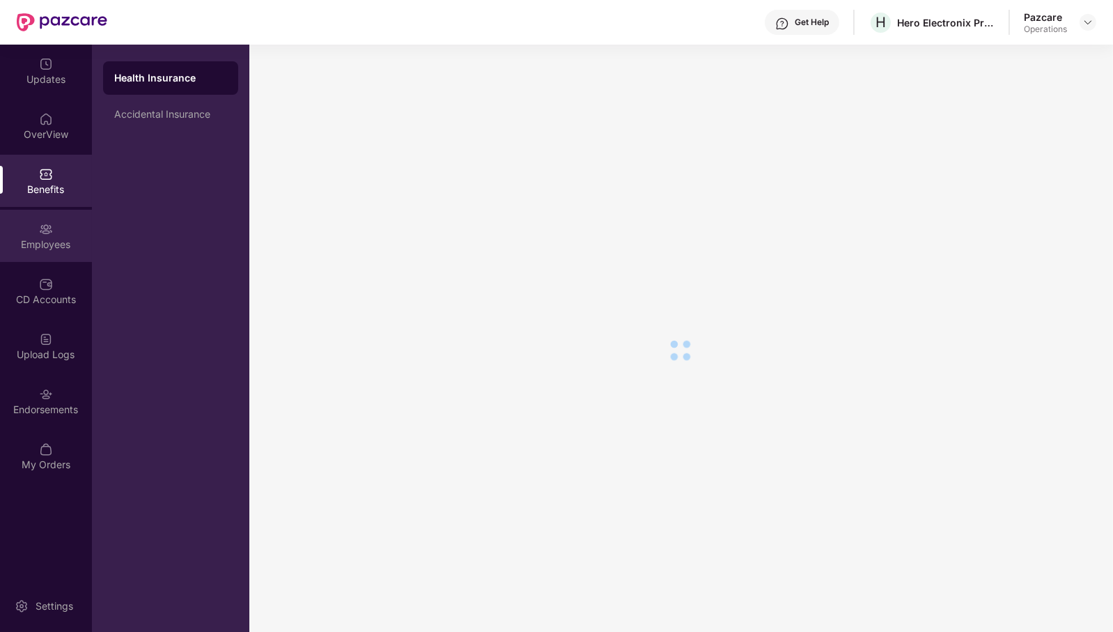
click at [49, 224] on img at bounding box center [46, 229] width 14 height 14
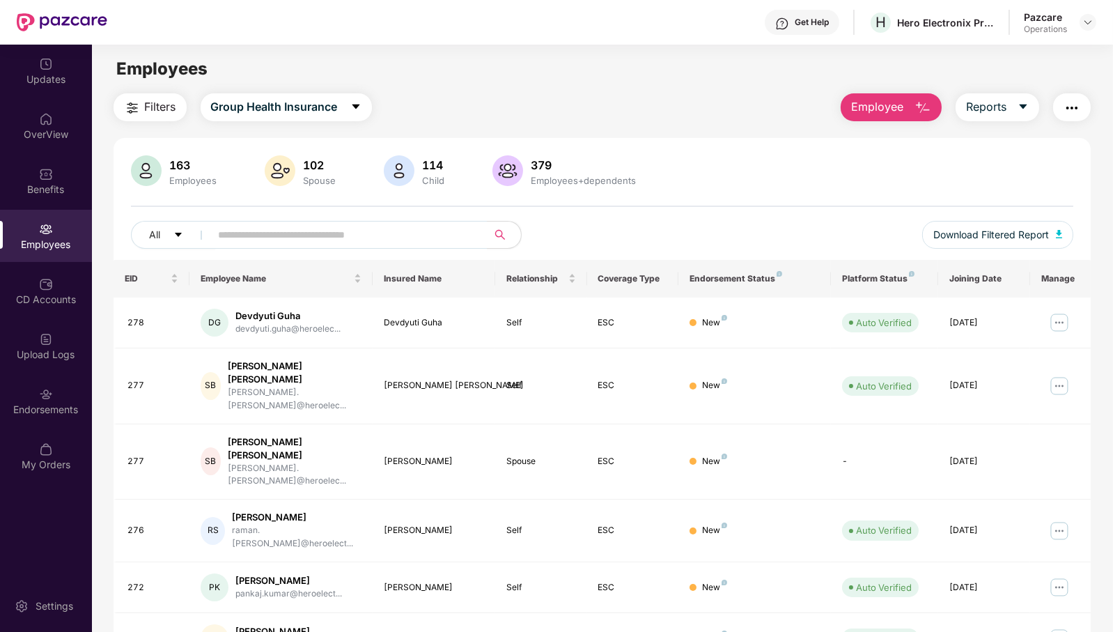
click at [1078, 107] on img "button" at bounding box center [1072, 108] width 17 height 17
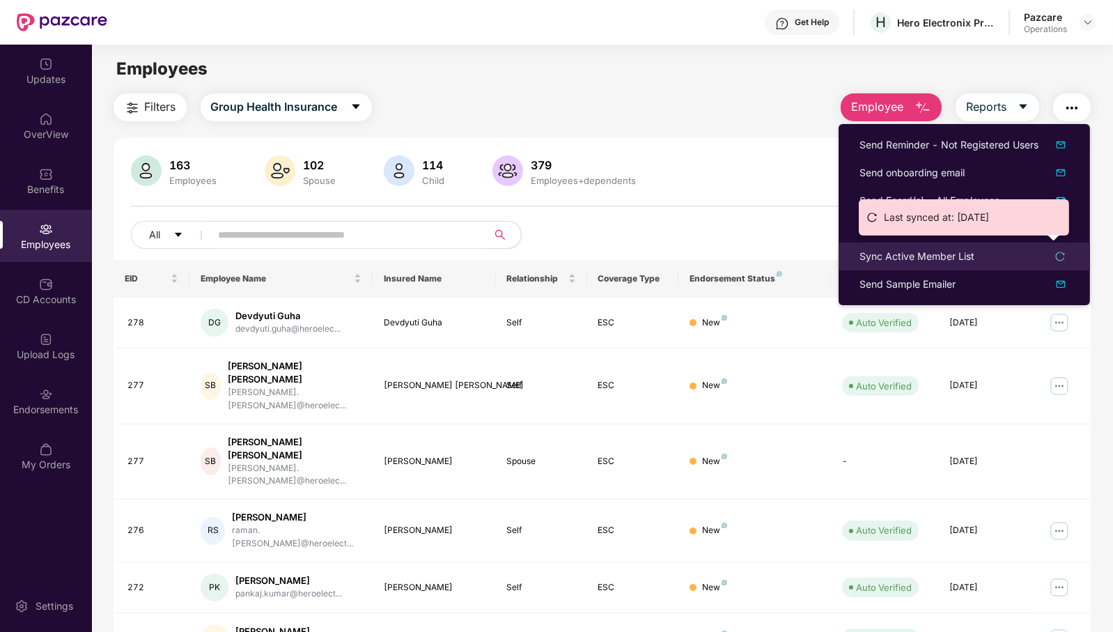
click at [940, 254] on div "Sync Active Member List" at bounding box center [917, 256] width 115 height 15
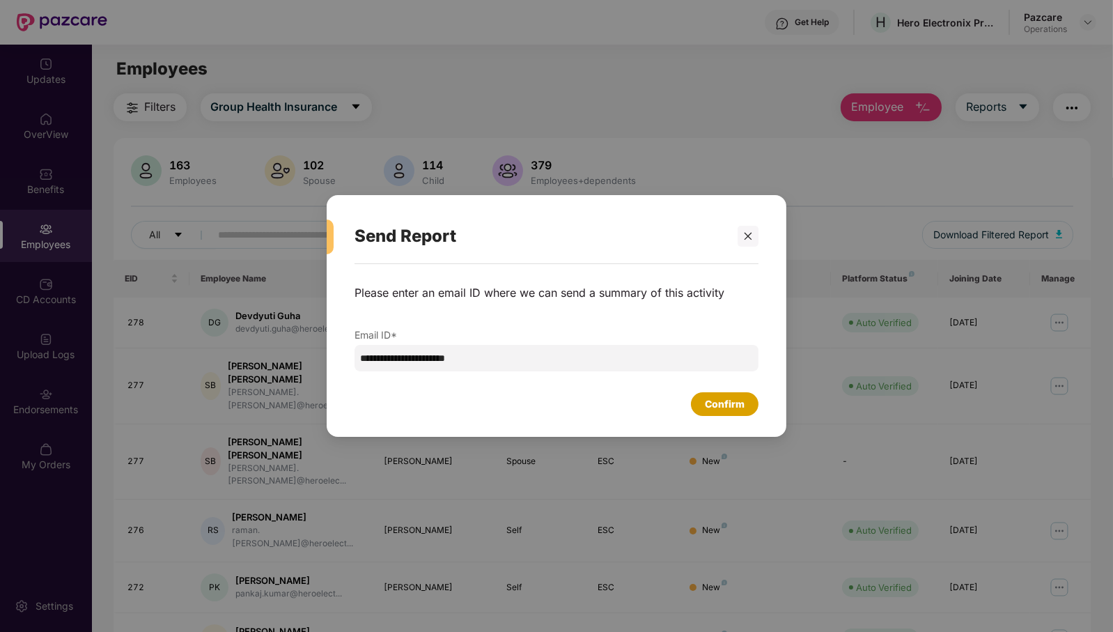
click at [727, 409] on div "Confirm" at bounding box center [725, 403] width 40 height 15
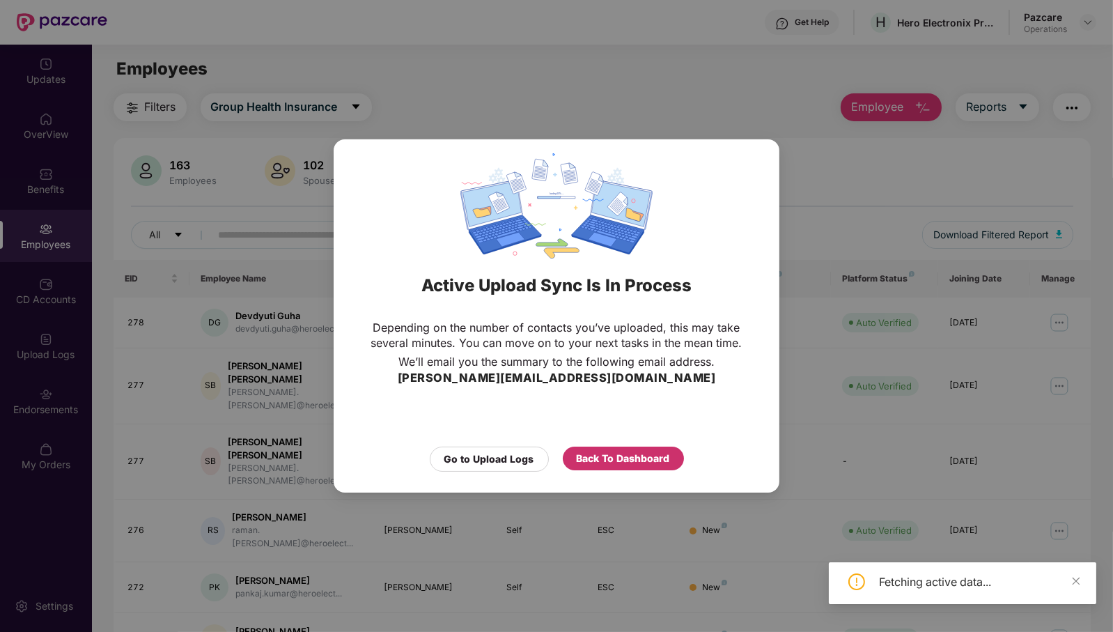
click at [619, 457] on div "Back To Dashboard" at bounding box center [623, 458] width 93 height 15
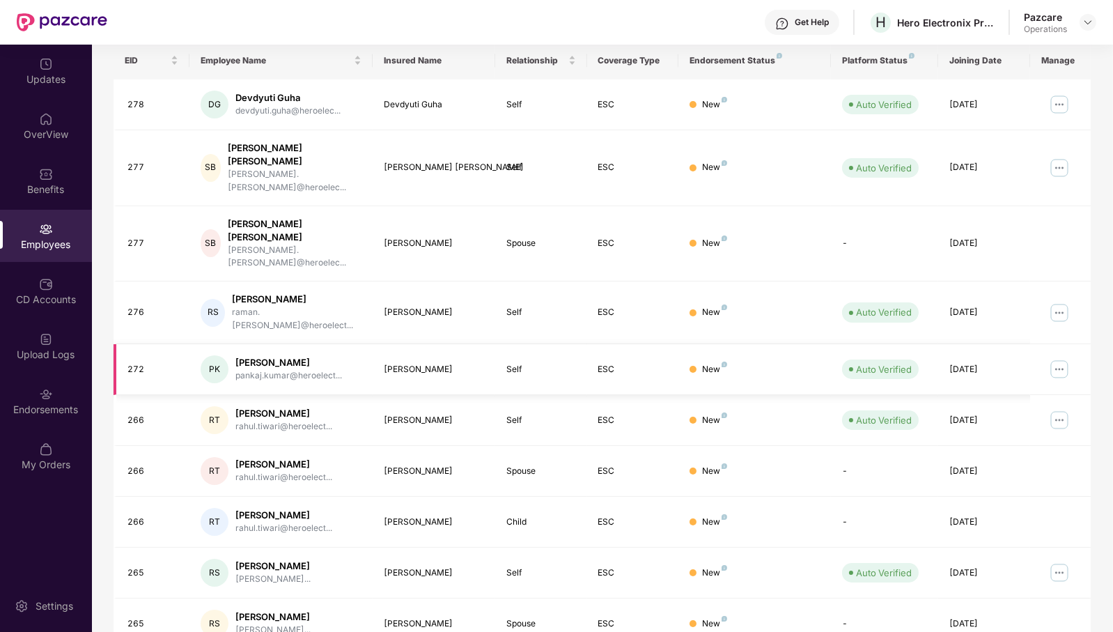
scroll to position [220, 0]
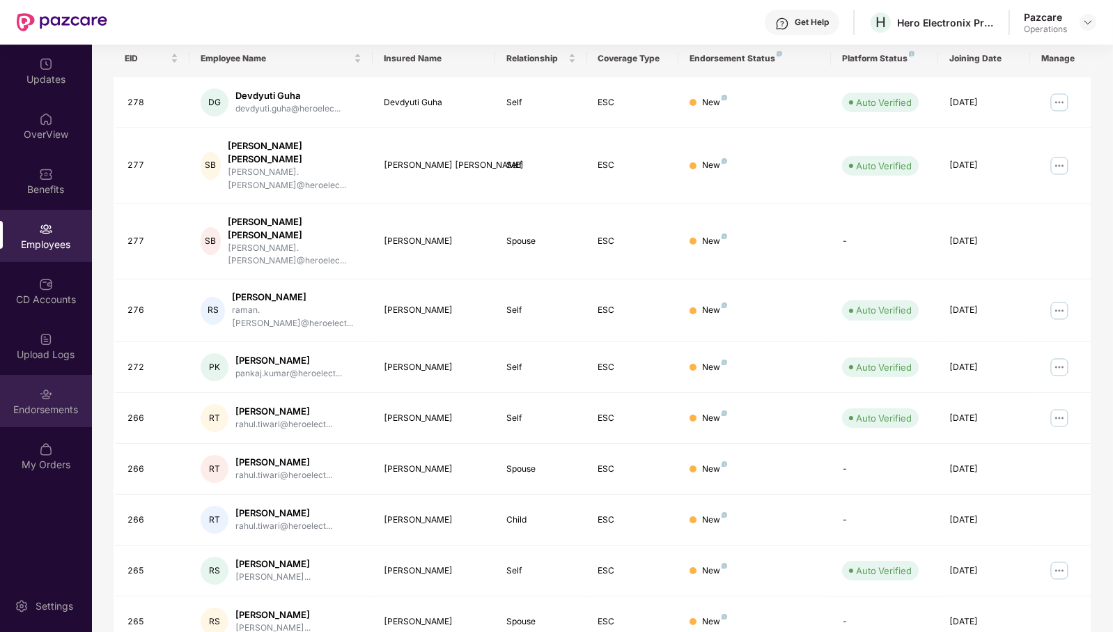
click at [59, 401] on div "Endorsements" at bounding box center [46, 401] width 92 height 52
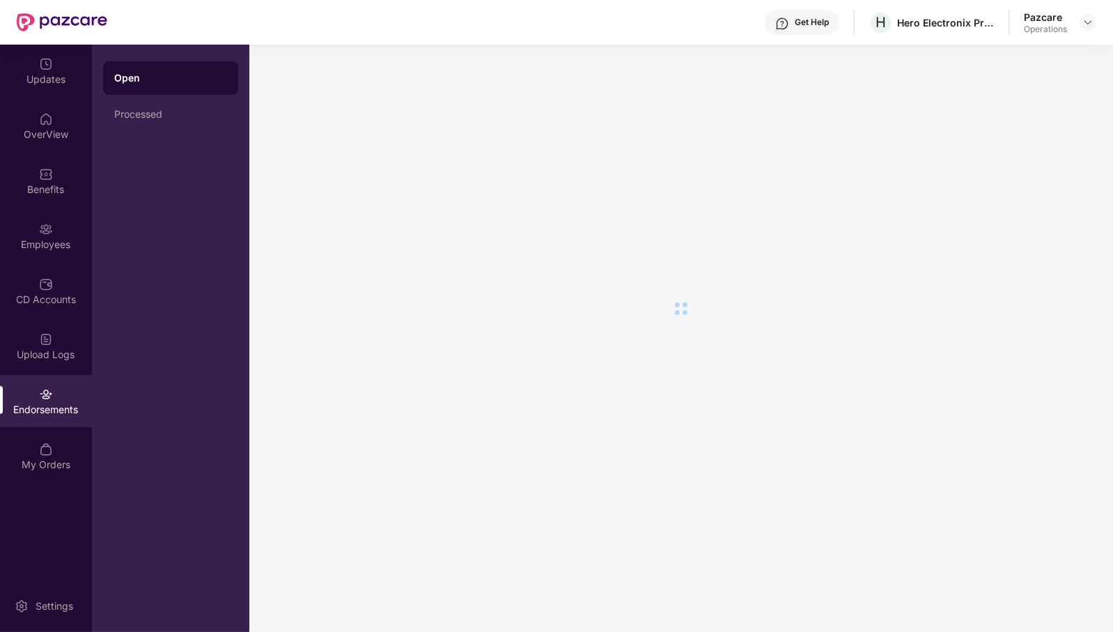
scroll to position [0, 0]
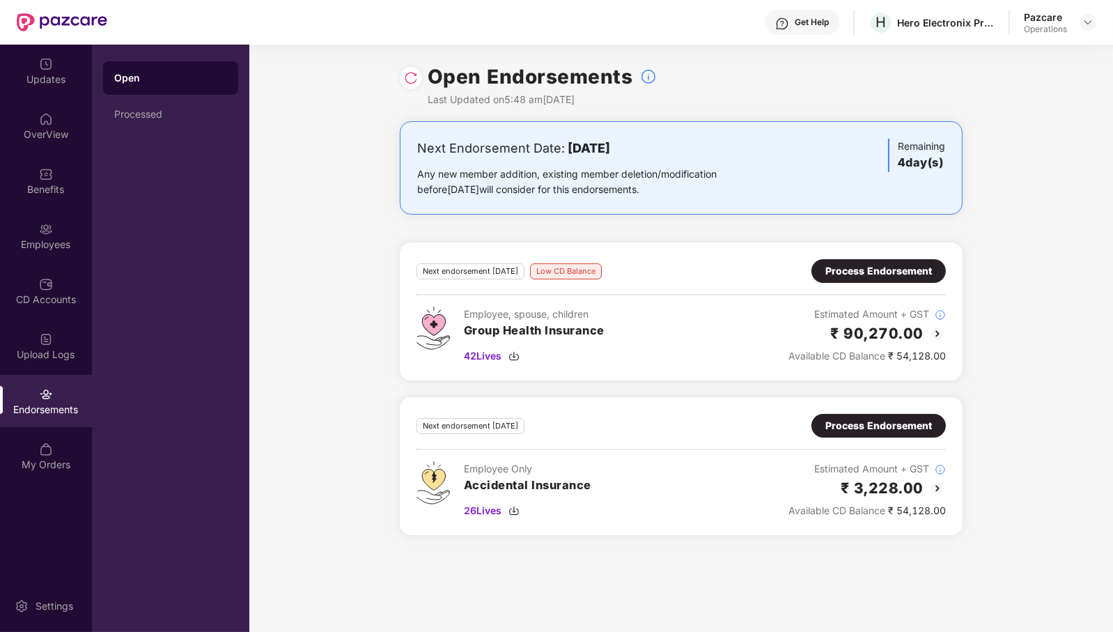
click at [868, 265] on div "Process Endorsement" at bounding box center [879, 270] width 107 height 15
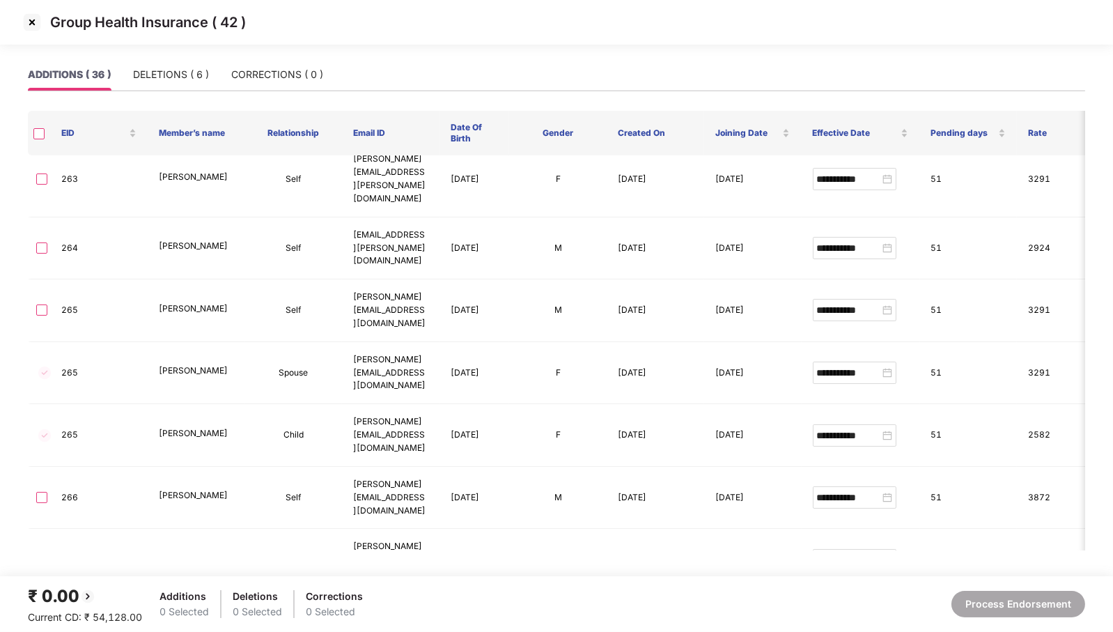
scroll to position [438, 0]
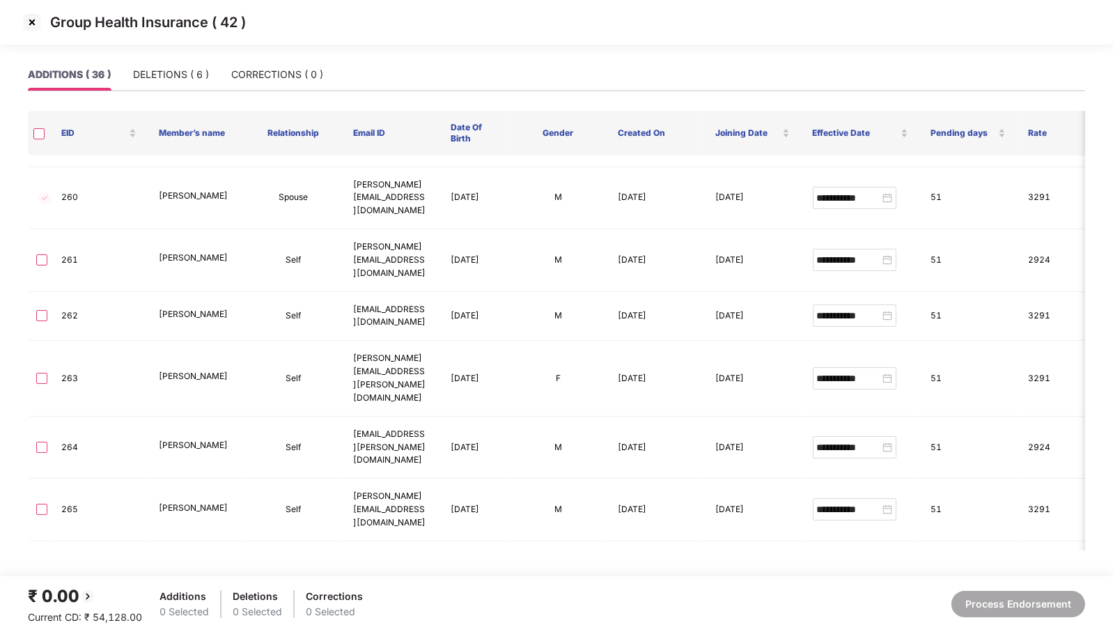
click at [28, 23] on img at bounding box center [32, 22] width 22 height 22
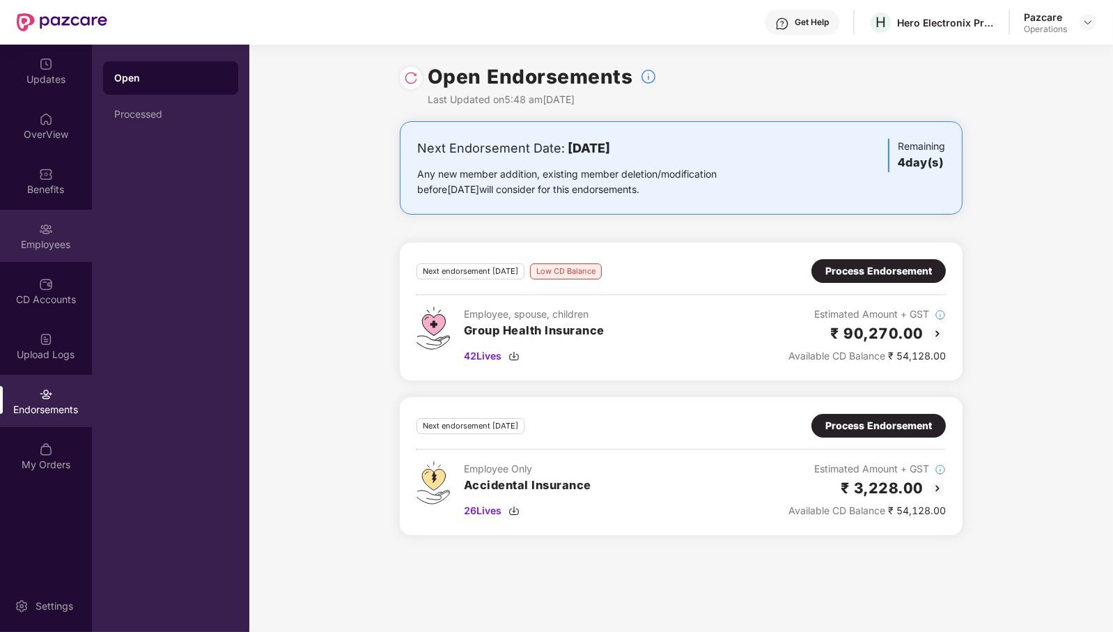
click at [68, 254] on div "Employees" at bounding box center [46, 236] width 92 height 52
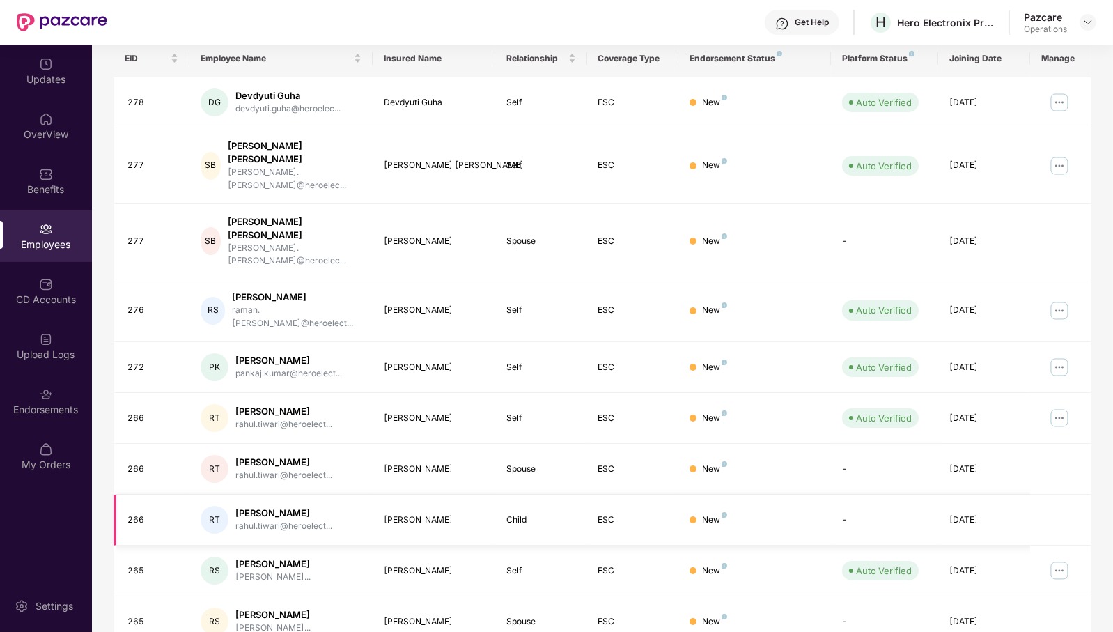
scroll to position [0, 0]
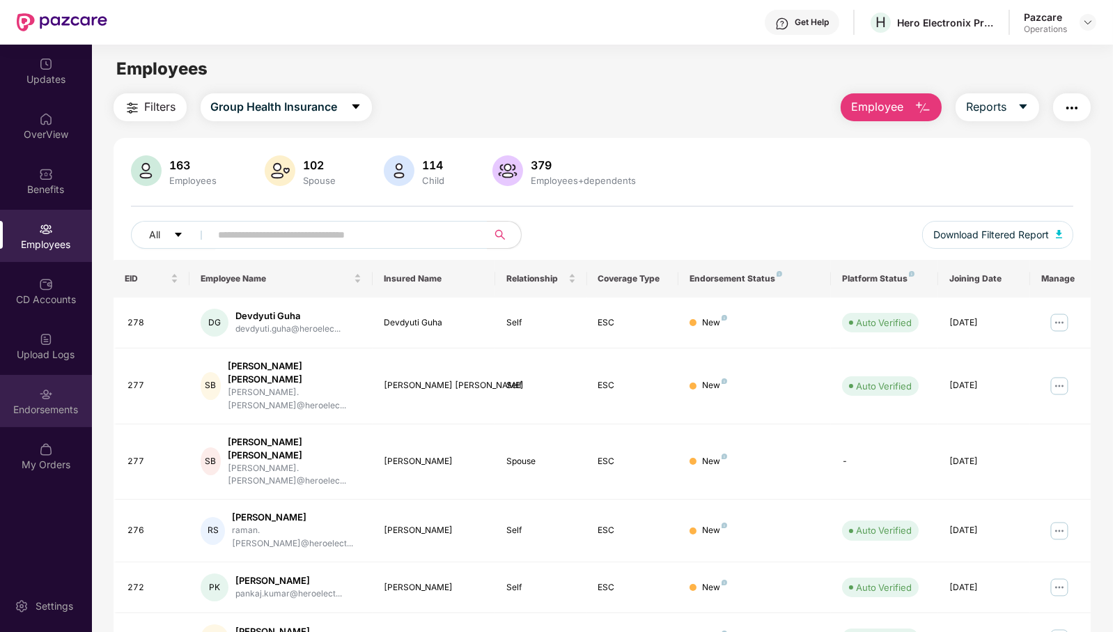
click at [47, 398] on img at bounding box center [46, 394] width 14 height 14
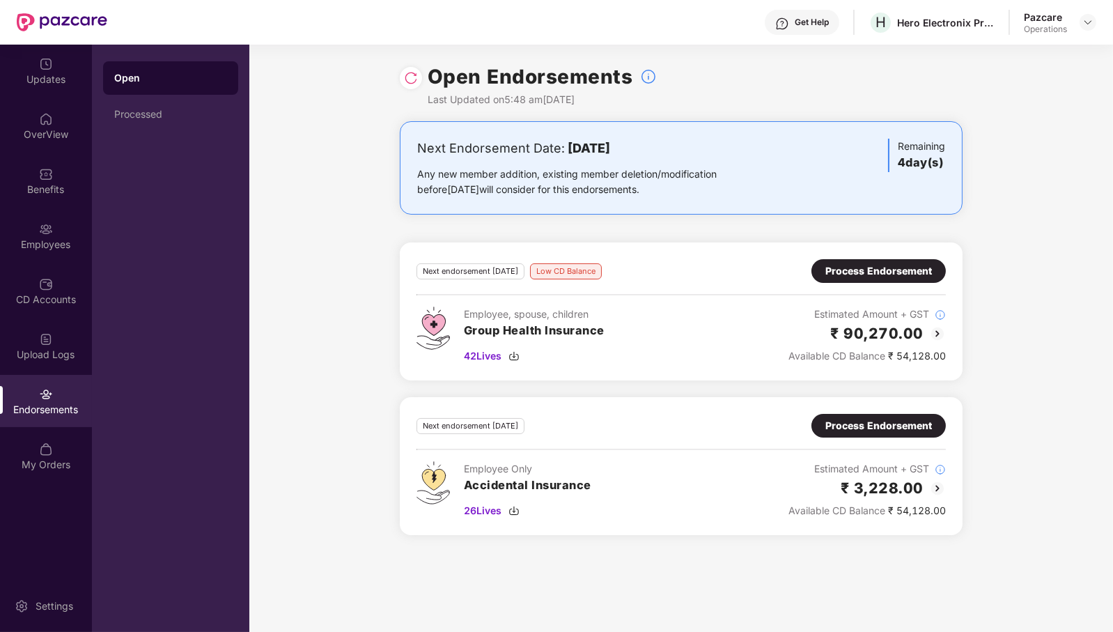
click at [888, 259] on div "Process Endorsement" at bounding box center [879, 271] width 134 height 24
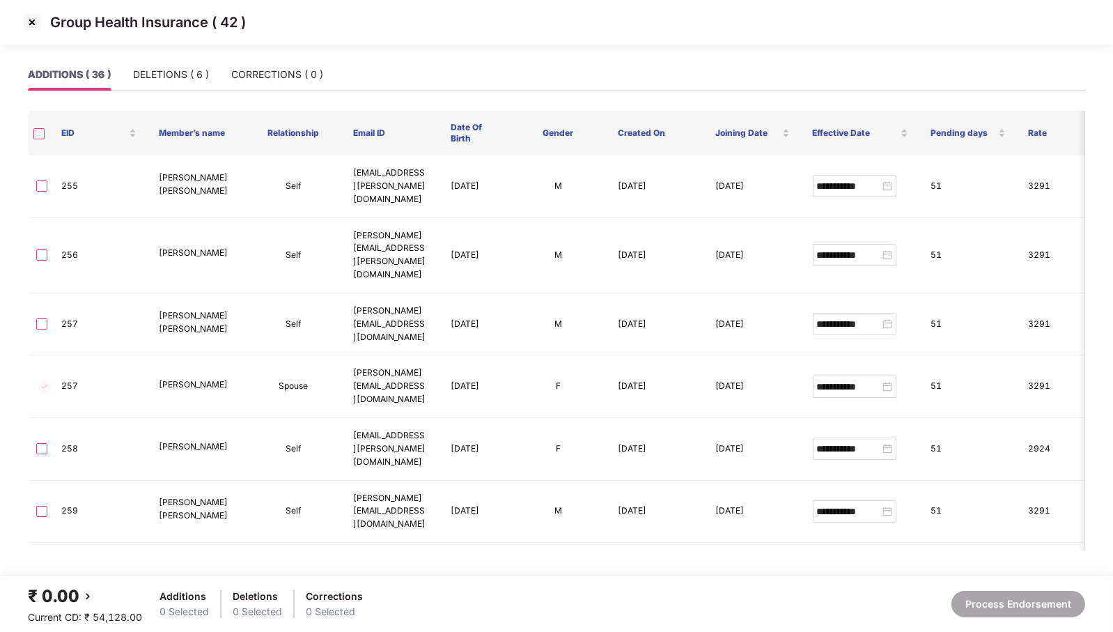
click at [37, 140] on th at bounding box center [39, 133] width 22 height 45
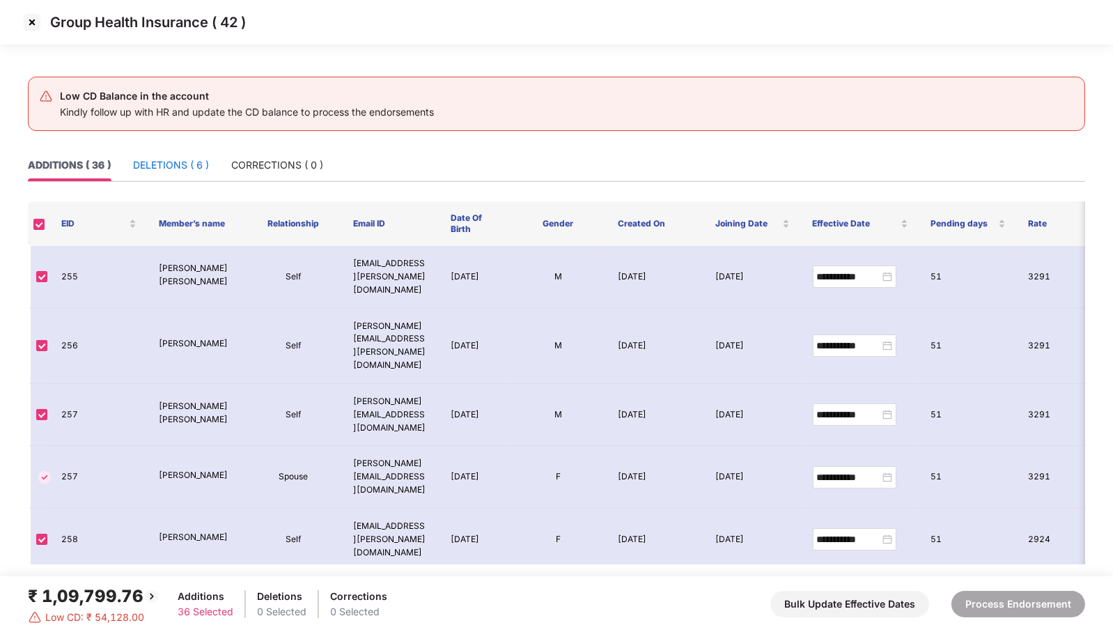
click at [168, 161] on div "DELETIONS ( 6 )" at bounding box center [171, 164] width 76 height 15
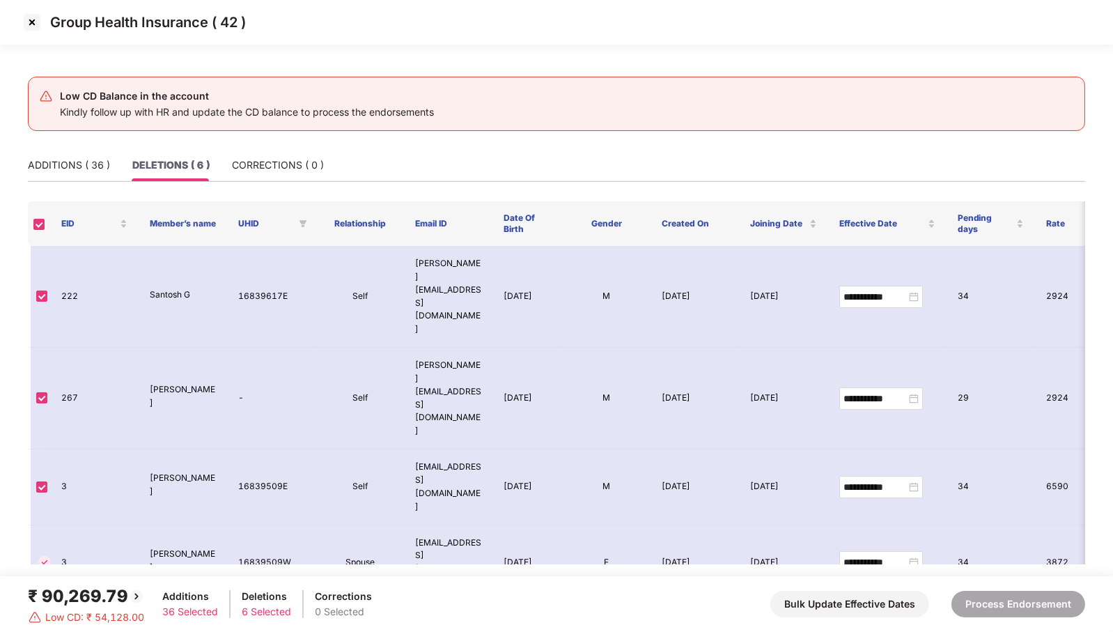
click at [25, 23] on img at bounding box center [32, 22] width 22 height 22
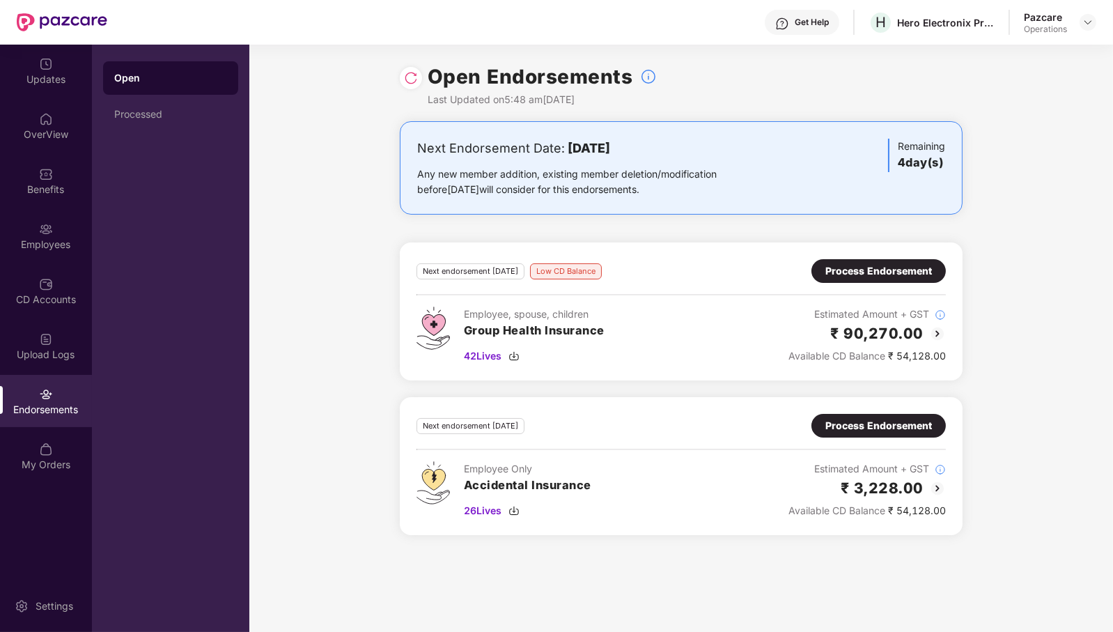
click at [896, 268] on div "Process Endorsement" at bounding box center [879, 270] width 107 height 15
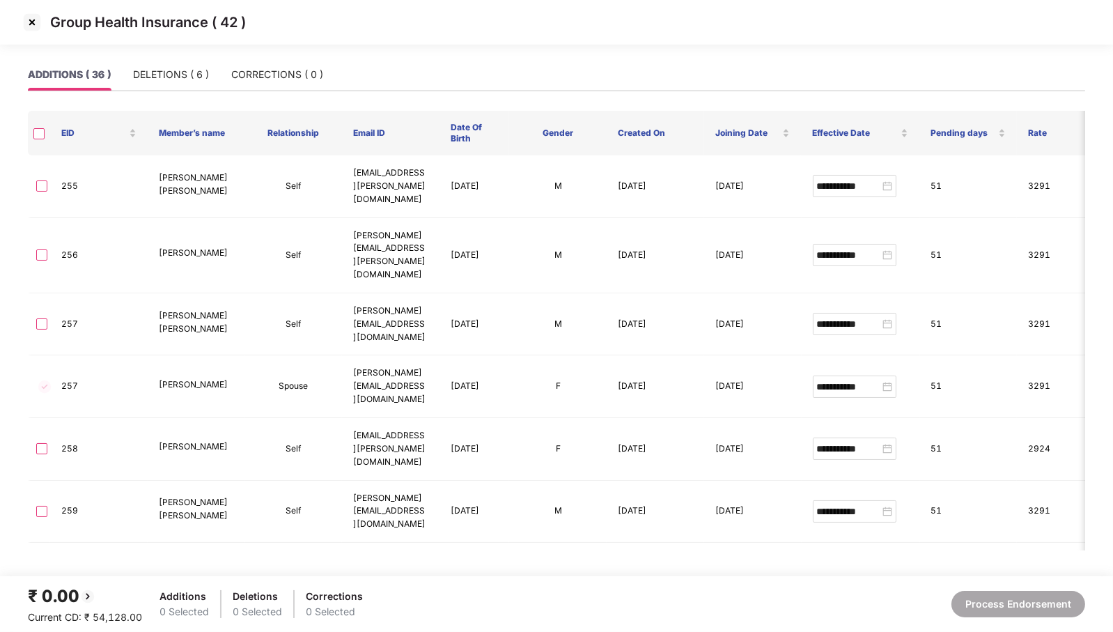
click at [32, 132] on th at bounding box center [39, 133] width 22 height 45
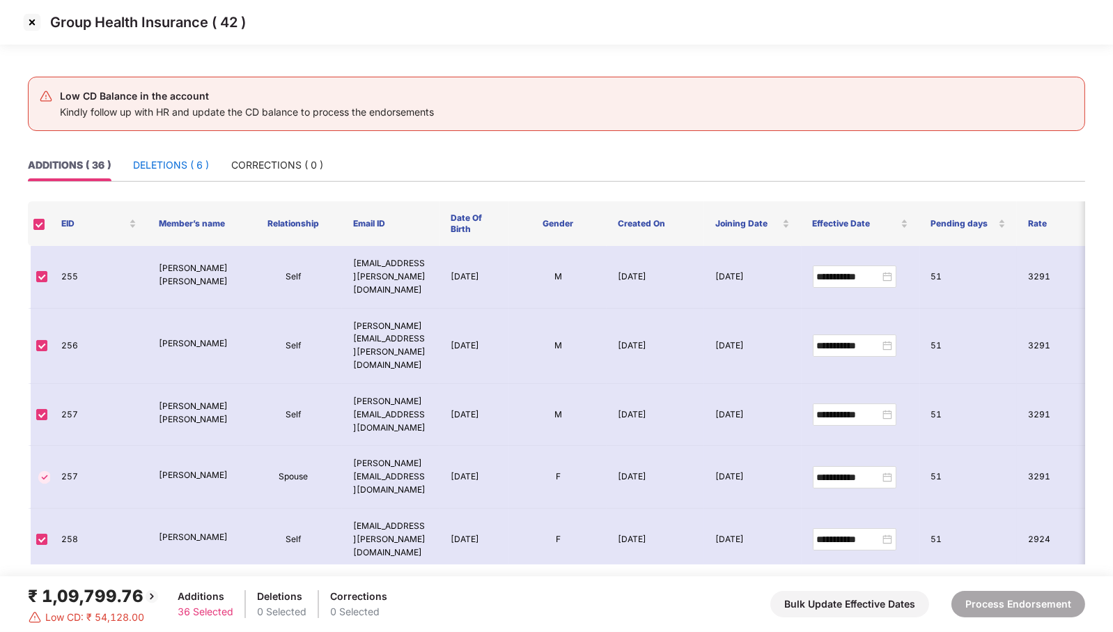
click at [159, 166] on div "DELETIONS ( 6 )" at bounding box center [171, 164] width 76 height 15
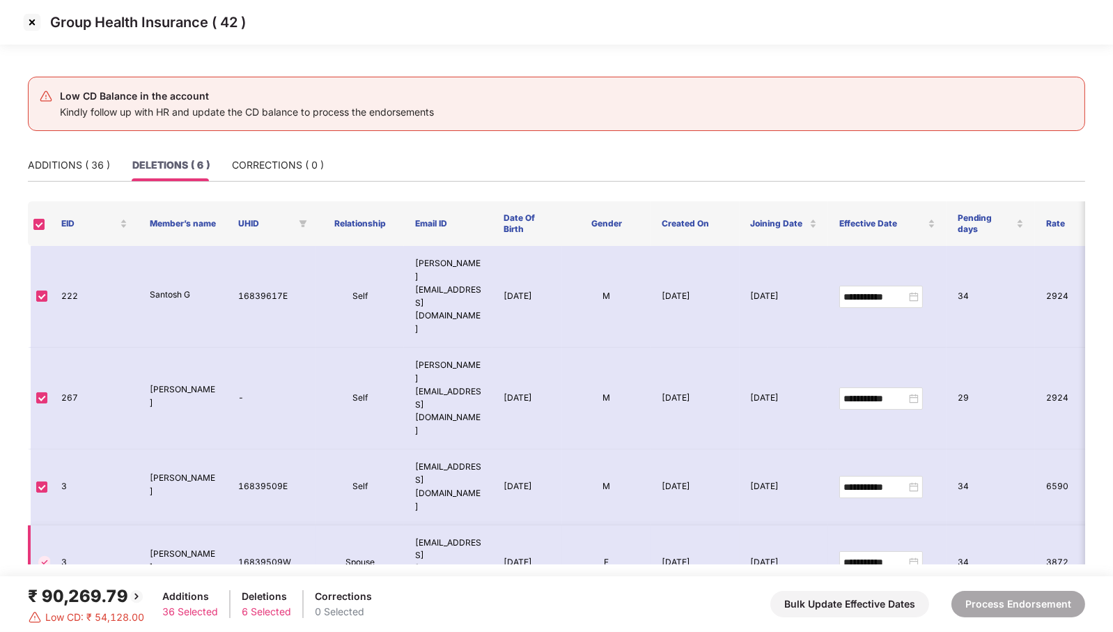
scroll to position [28, 0]
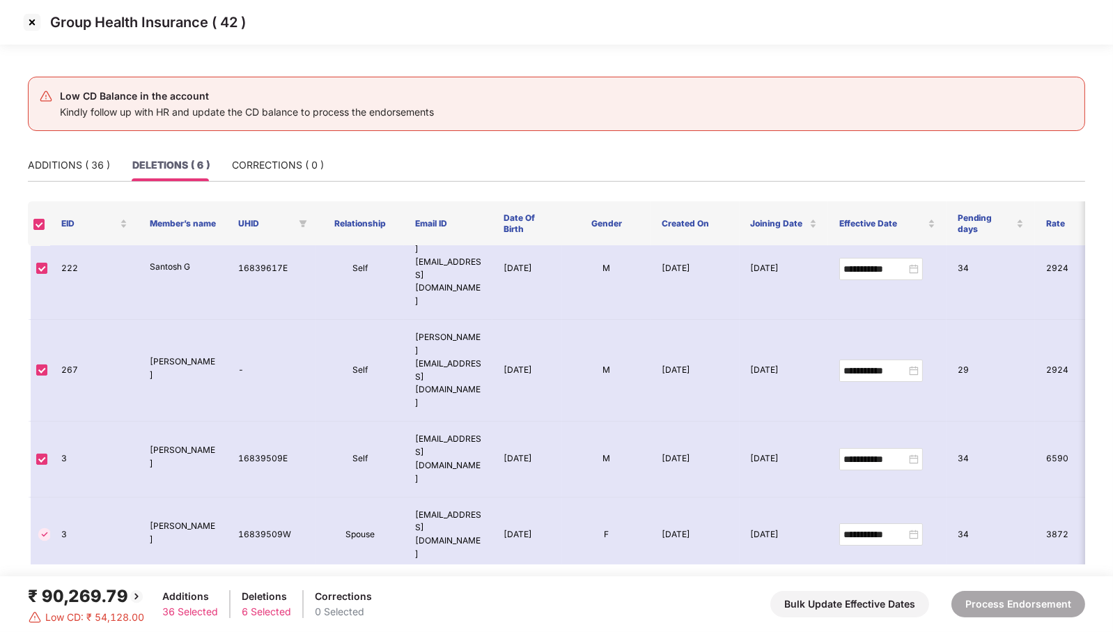
click at [26, 23] on img at bounding box center [32, 22] width 22 height 22
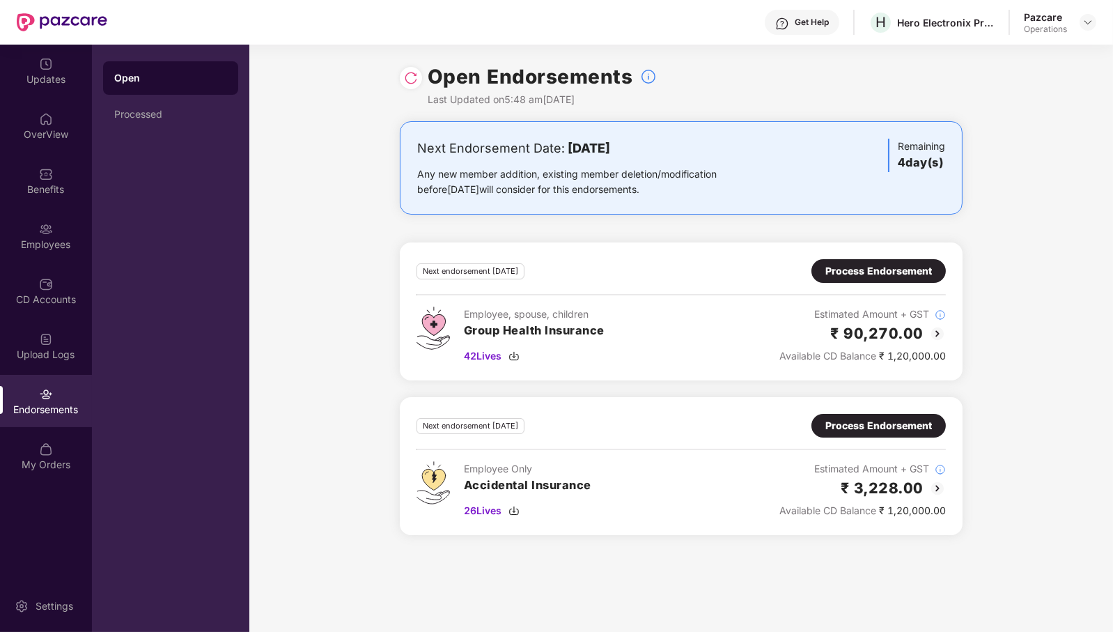
click at [885, 277] on div "Process Endorsement" at bounding box center [879, 270] width 107 height 15
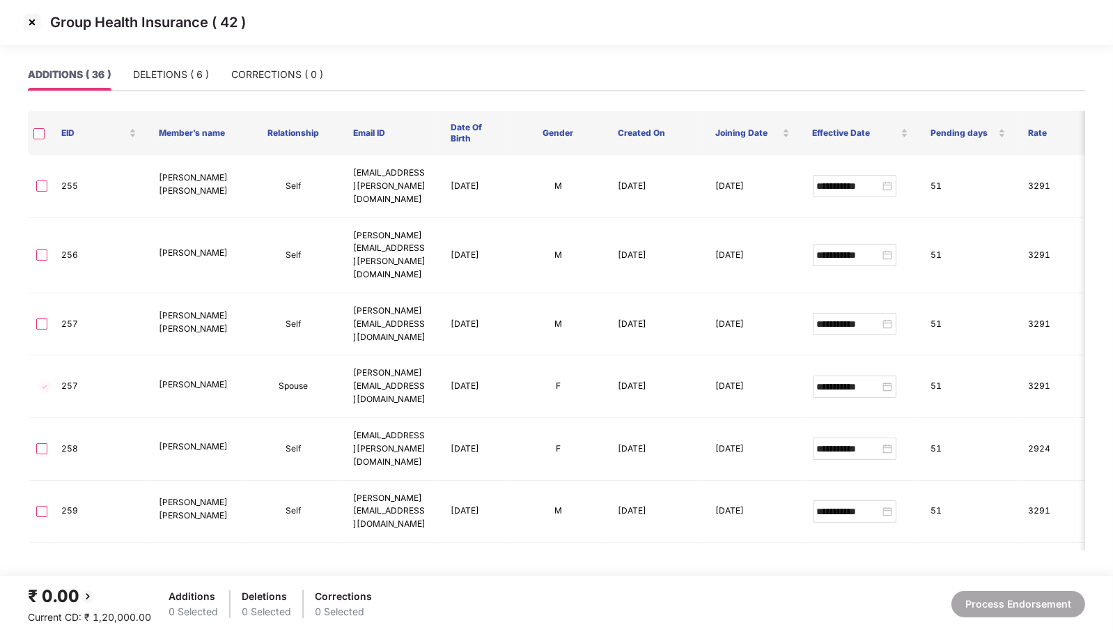
click at [40, 141] on th at bounding box center [39, 133] width 22 height 45
click at [152, 79] on div "DELETIONS ( 6 )" at bounding box center [171, 74] width 76 height 15
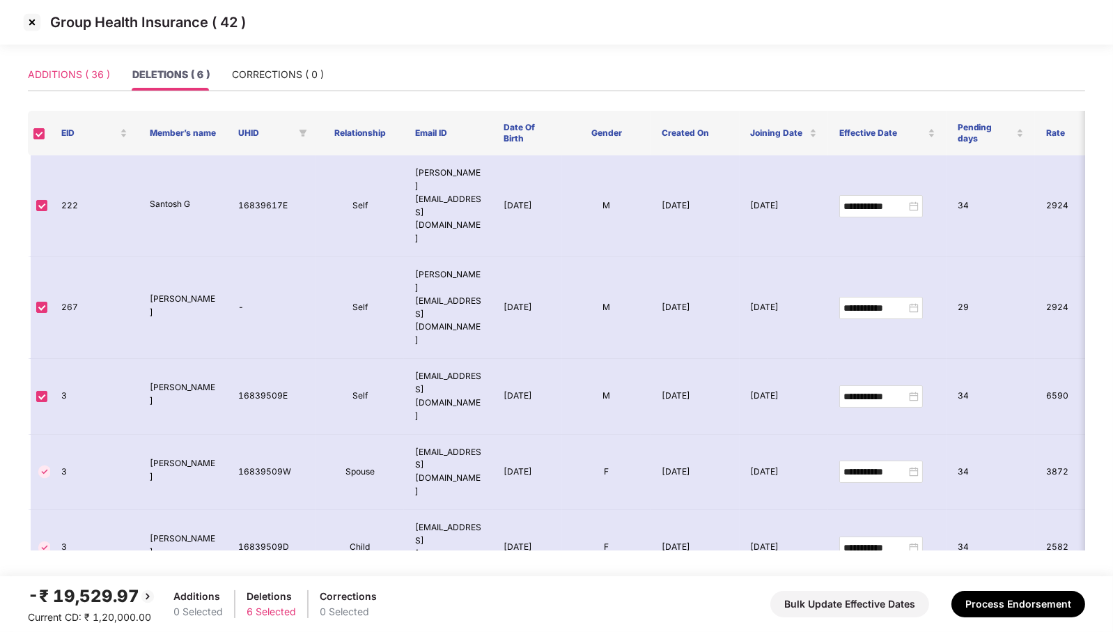
click at [70, 83] on div "ADDITIONS ( 36 )" at bounding box center [69, 75] width 82 height 32
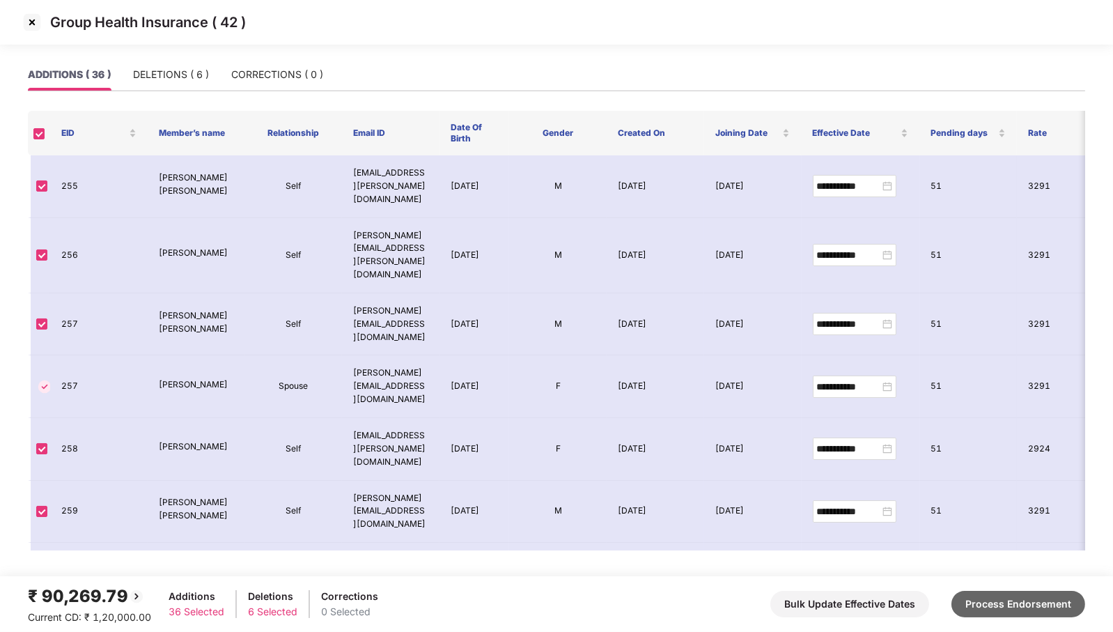
click at [1019, 603] on button "Process Endorsement" at bounding box center [1019, 604] width 134 height 26
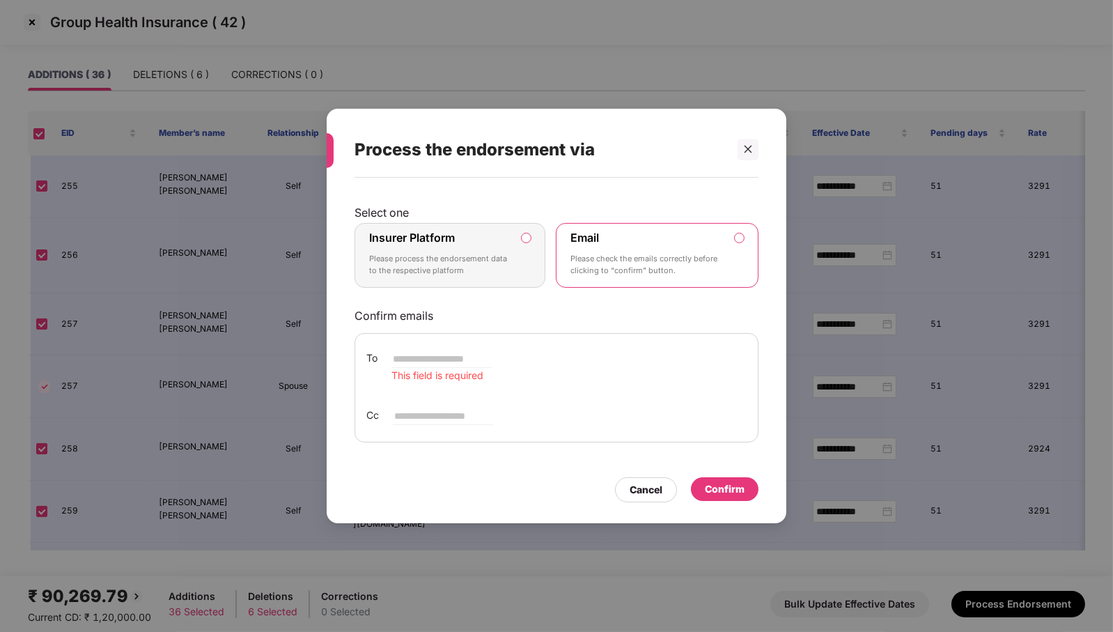
click at [438, 245] on label "Insurer Platform" at bounding box center [412, 238] width 86 height 14
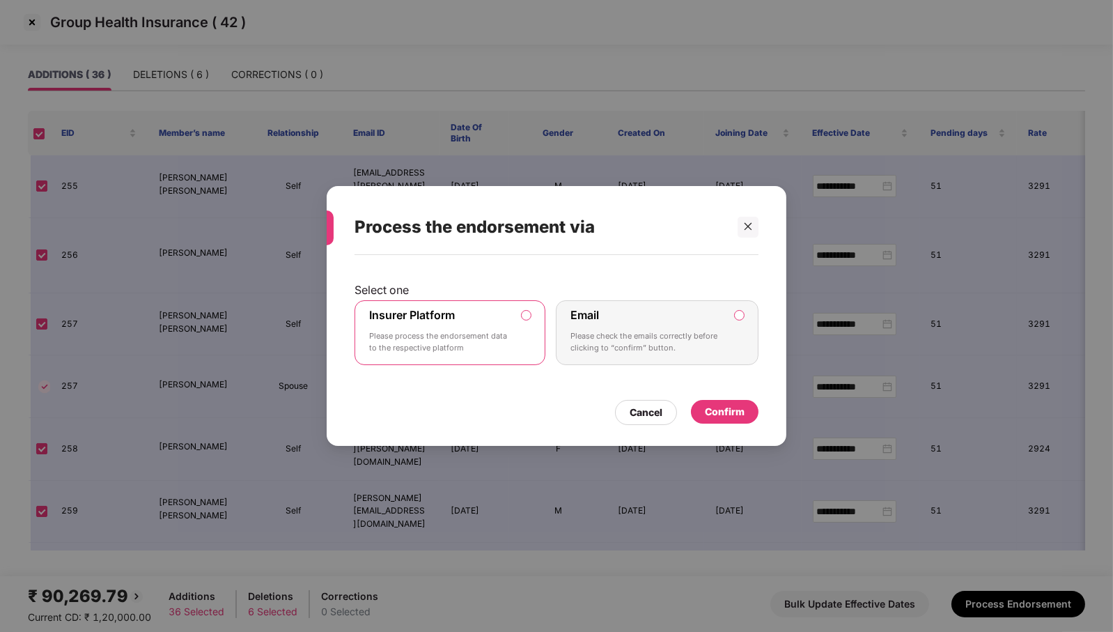
click at [745, 414] on div "Confirm" at bounding box center [725, 412] width 68 height 24
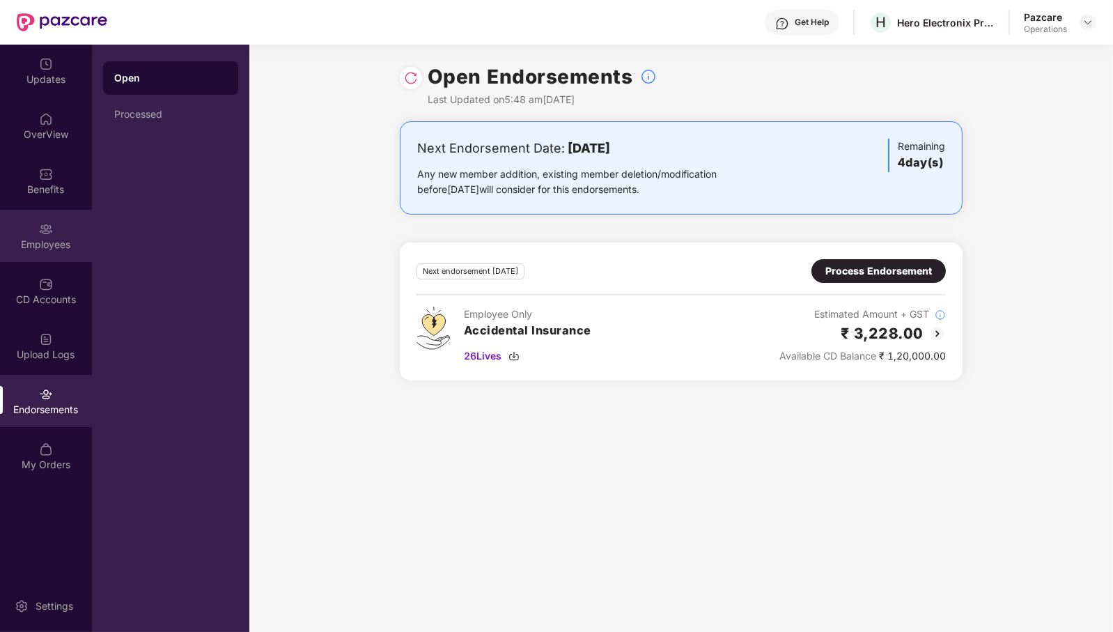
click at [24, 224] on div "Employees" at bounding box center [46, 236] width 92 height 52
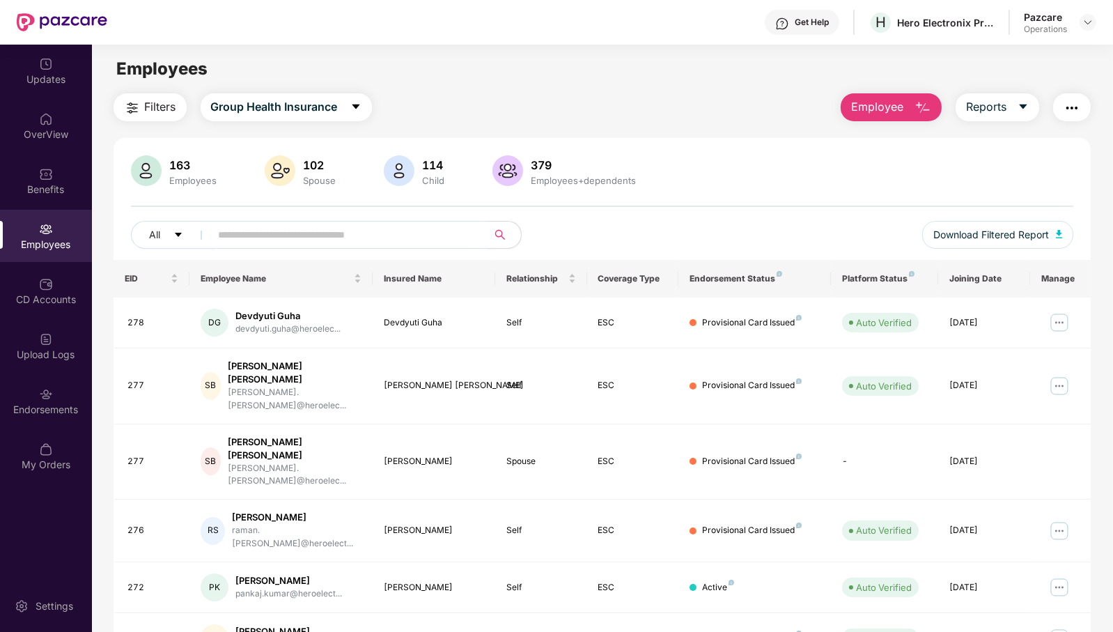
click at [1074, 108] on img "button" at bounding box center [1072, 108] width 17 height 17
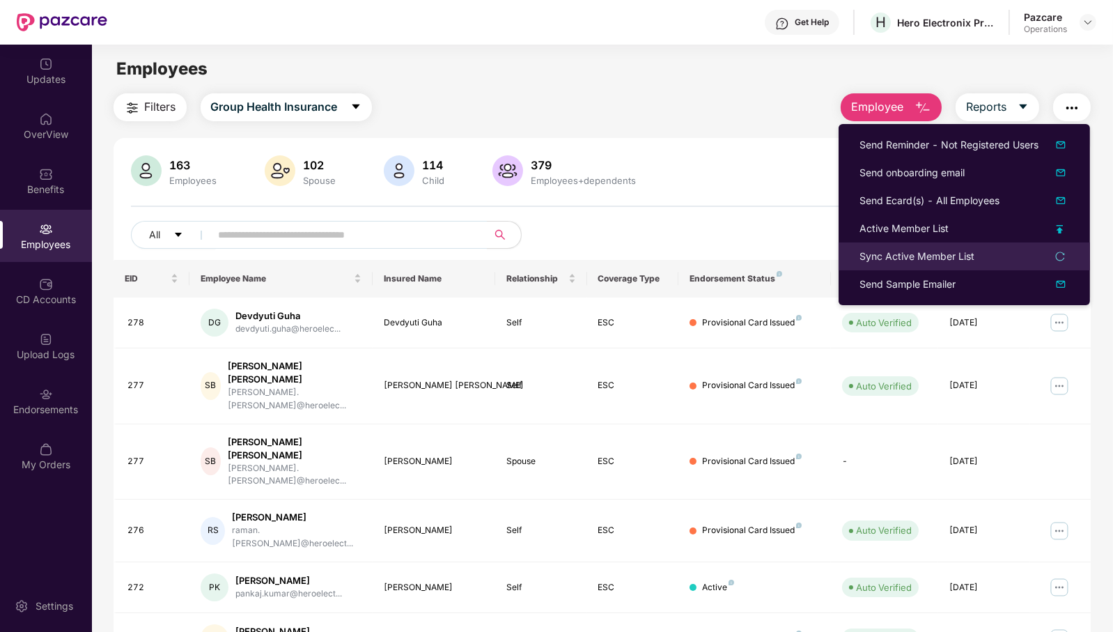
click at [966, 252] on div "Sync Active Member List" at bounding box center [917, 256] width 115 height 15
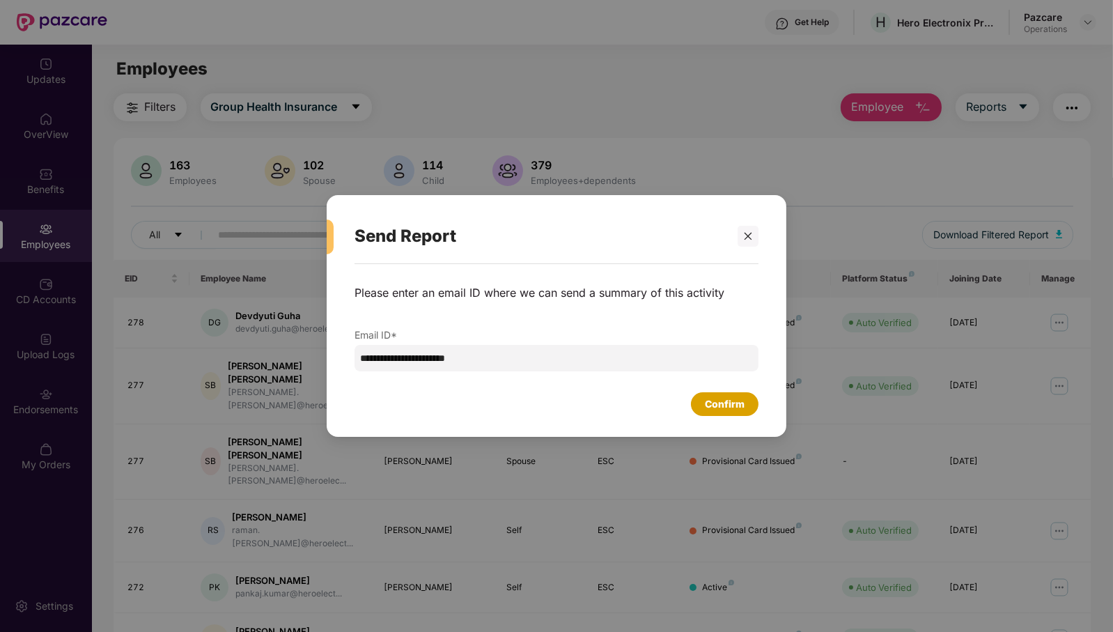
click at [732, 408] on div "Confirm" at bounding box center [725, 403] width 40 height 15
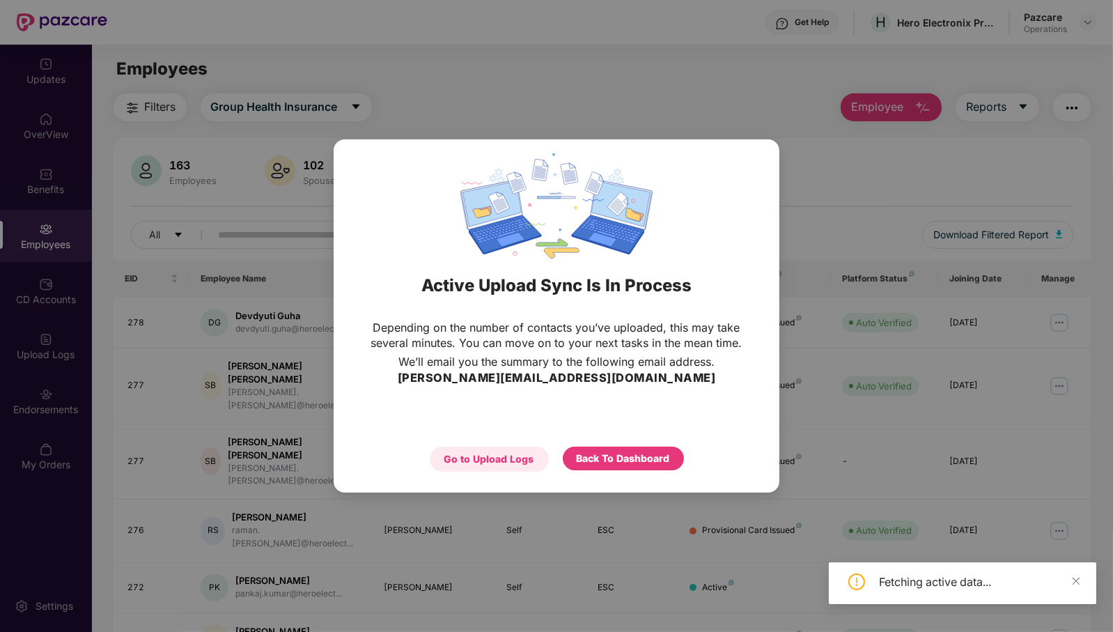
click at [513, 460] on div "Go to Upload Logs" at bounding box center [489, 458] width 90 height 15
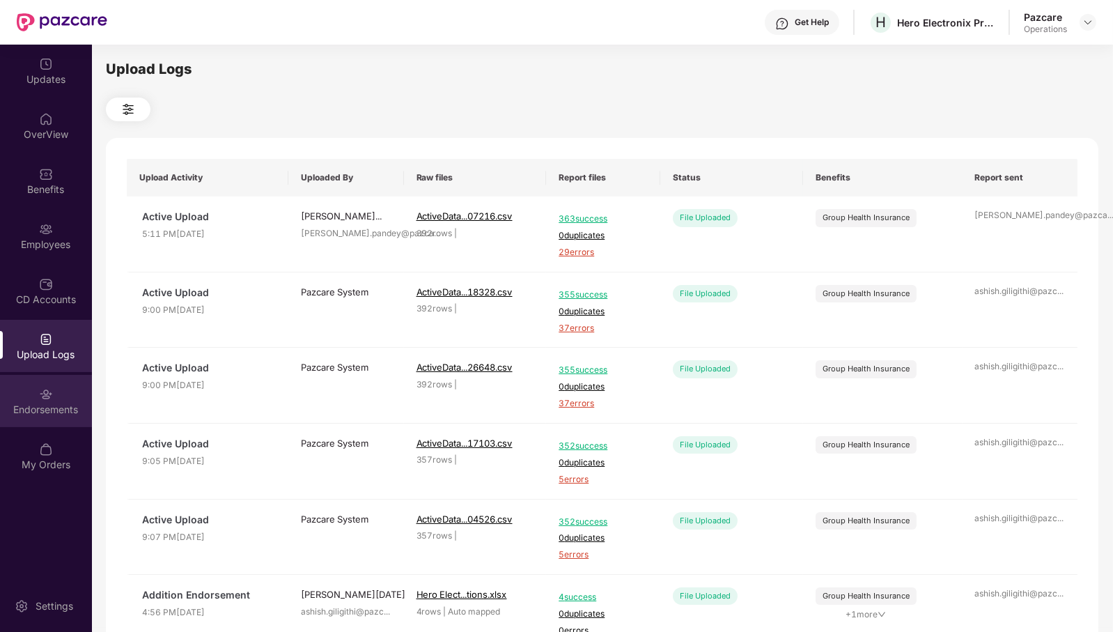
click at [49, 398] on img at bounding box center [46, 394] width 14 height 14
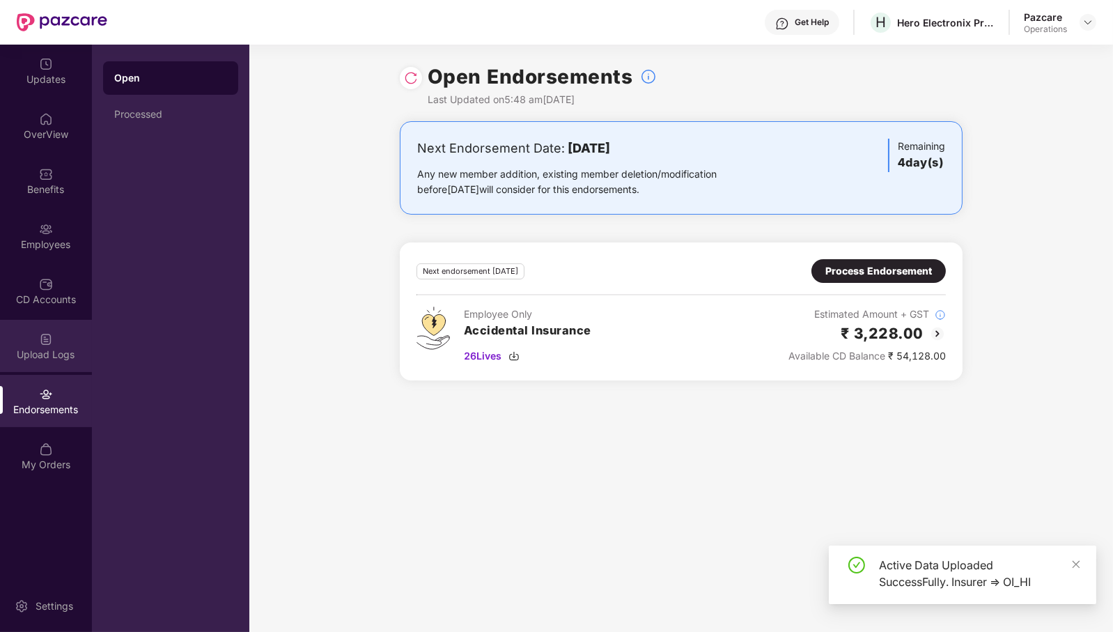
click at [53, 350] on div "Upload Logs" at bounding box center [46, 355] width 92 height 14
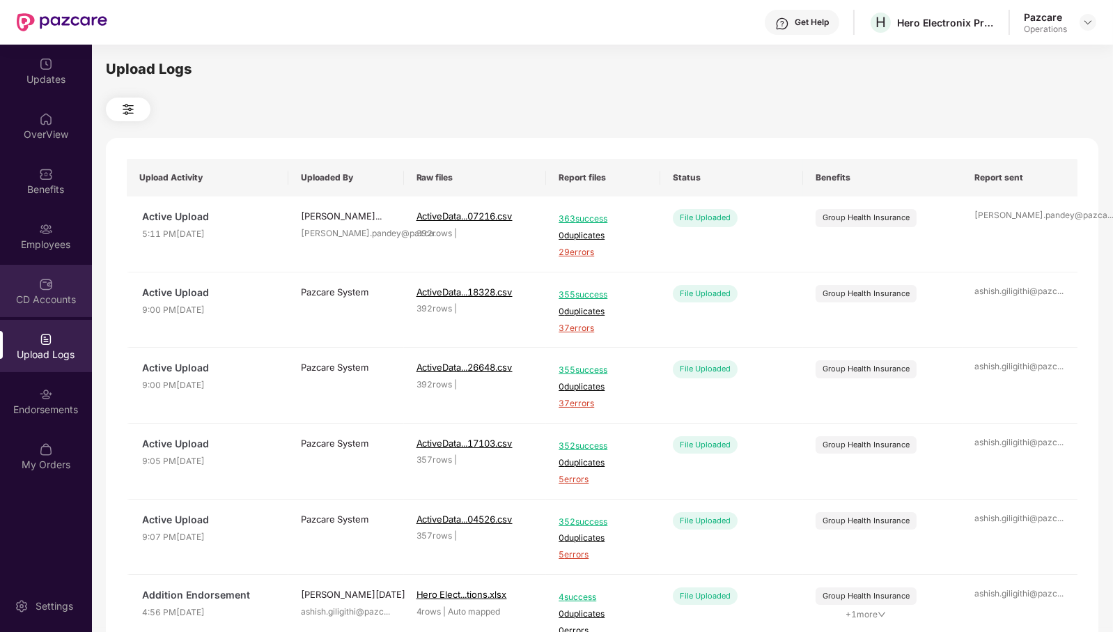
click at [40, 303] on div "CD Accounts" at bounding box center [46, 300] width 92 height 14
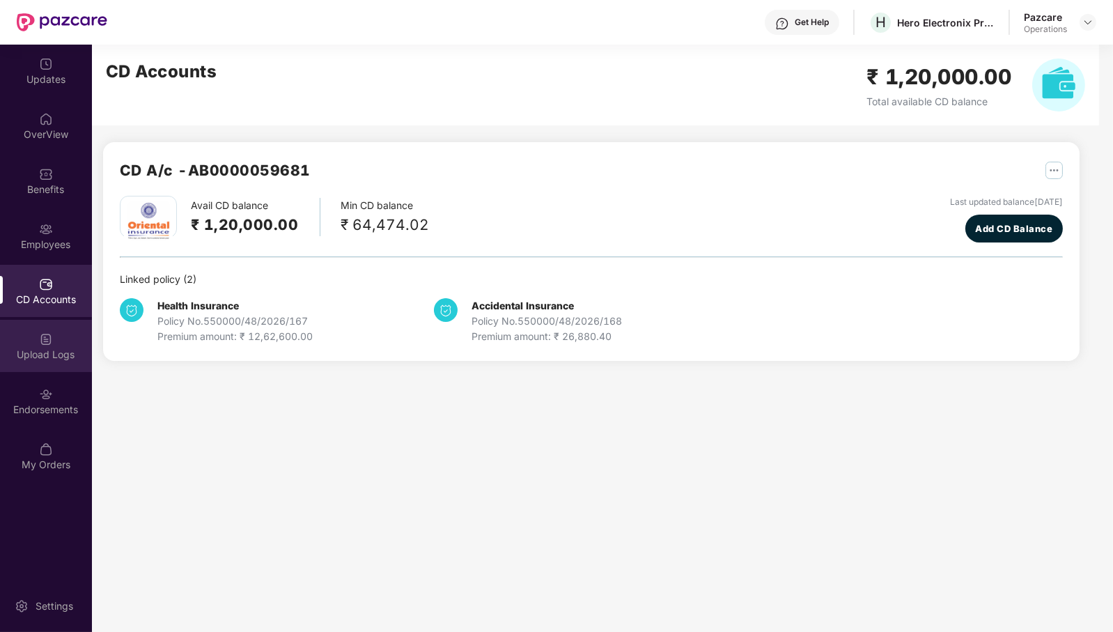
click at [57, 356] on div "Upload Logs" at bounding box center [46, 355] width 92 height 14
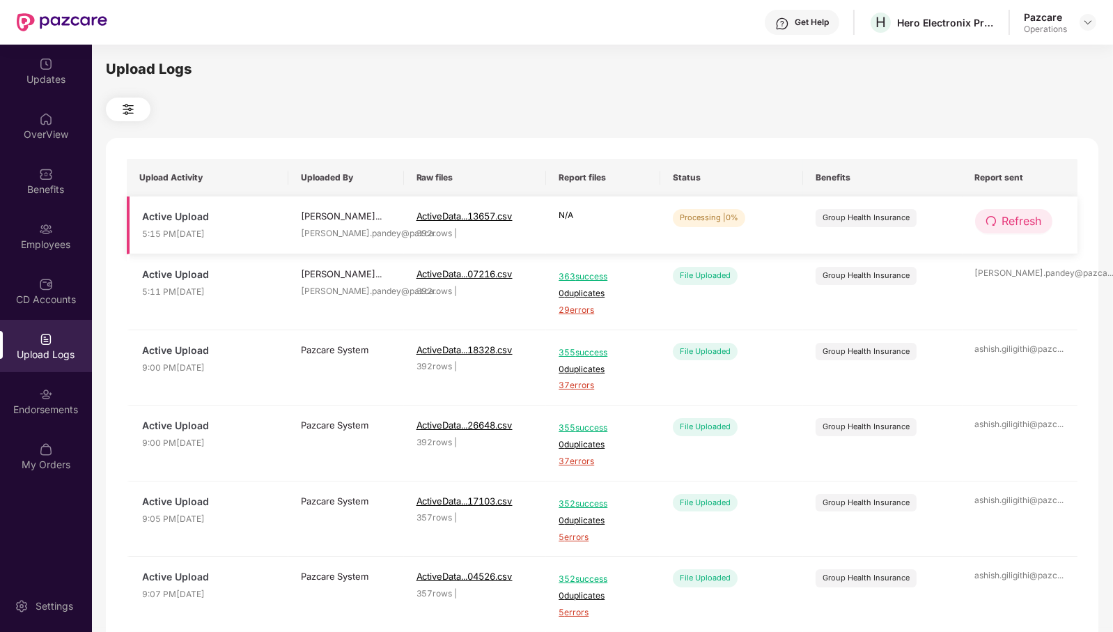
click at [1028, 232] on button "Refresh" at bounding box center [1013, 221] width 77 height 24
click at [1018, 223] on span "Refresh" at bounding box center [1022, 220] width 40 height 17
click at [1018, 223] on span "Refresh" at bounding box center [1023, 220] width 40 height 17
click at [1031, 222] on span "Refresh" at bounding box center [1022, 220] width 40 height 17
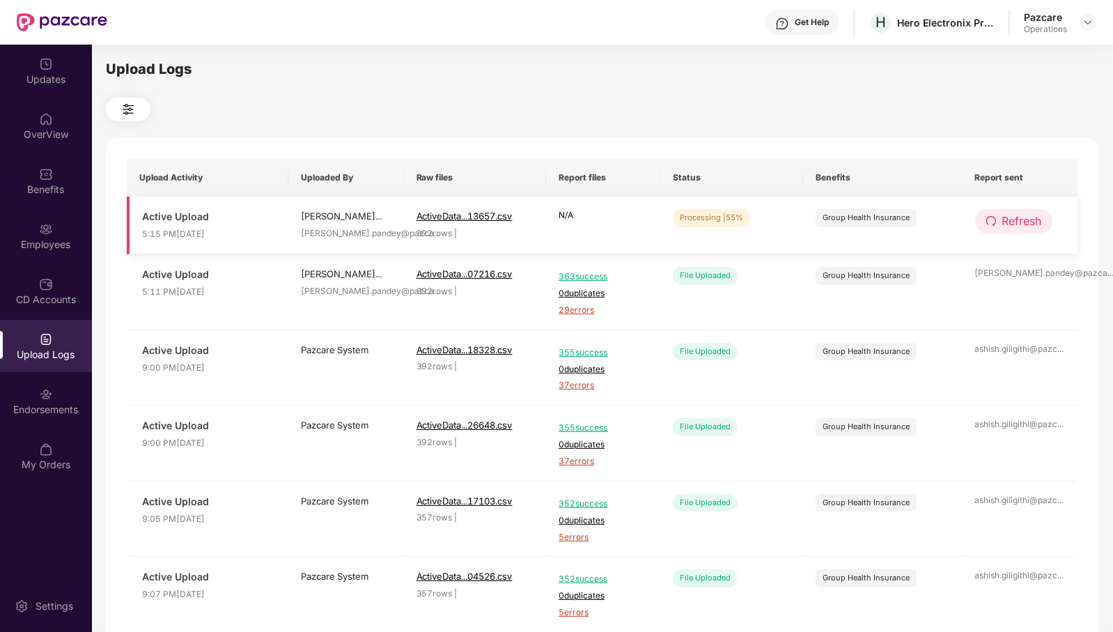
click at [1013, 215] on span "Refresh" at bounding box center [1022, 220] width 40 height 17
click at [1031, 219] on span "Refresh" at bounding box center [1022, 220] width 40 height 17
click at [1031, 219] on span "Refresh" at bounding box center [1023, 220] width 40 height 17
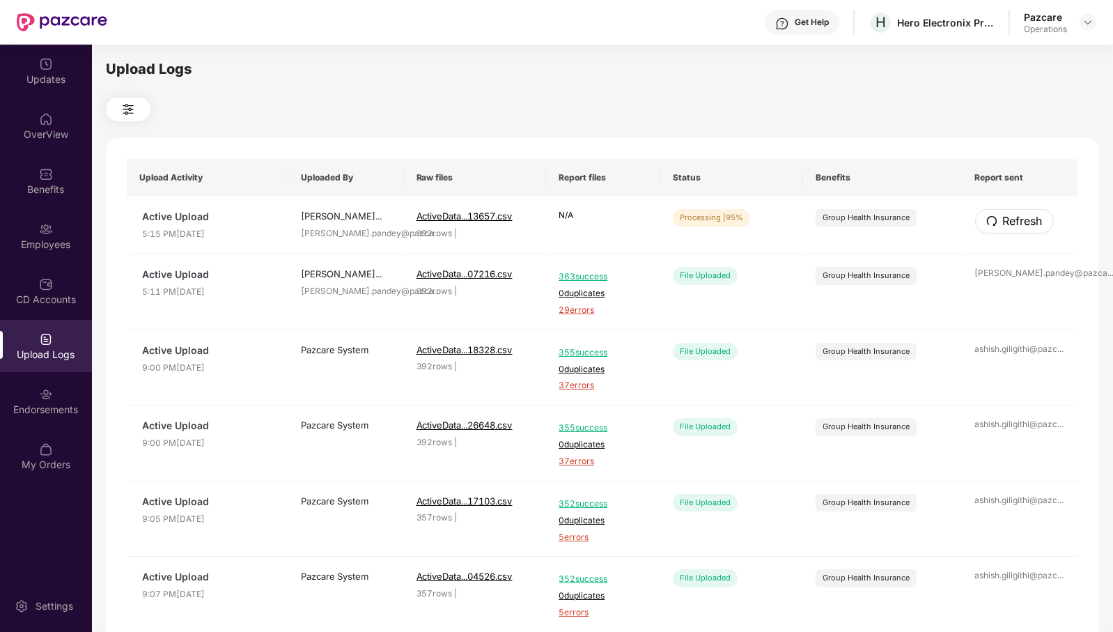
click at [1031, 219] on span "Refresh" at bounding box center [1023, 220] width 40 height 17
click at [1013, 220] on span "Refresh" at bounding box center [1022, 220] width 40 height 17
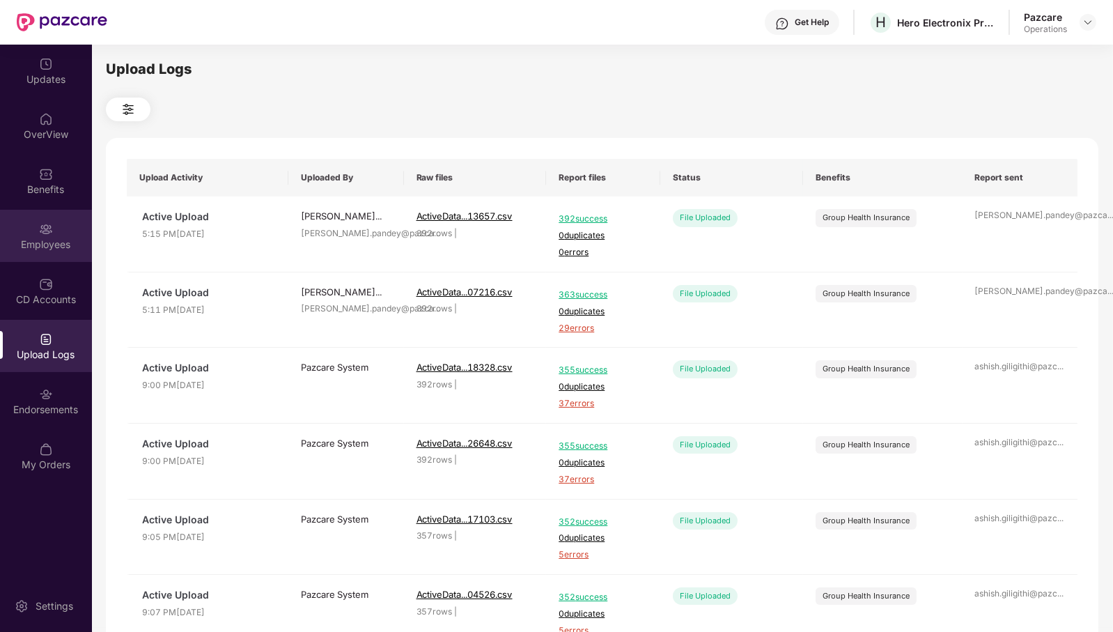
click at [52, 238] on div "Employees" at bounding box center [46, 245] width 92 height 14
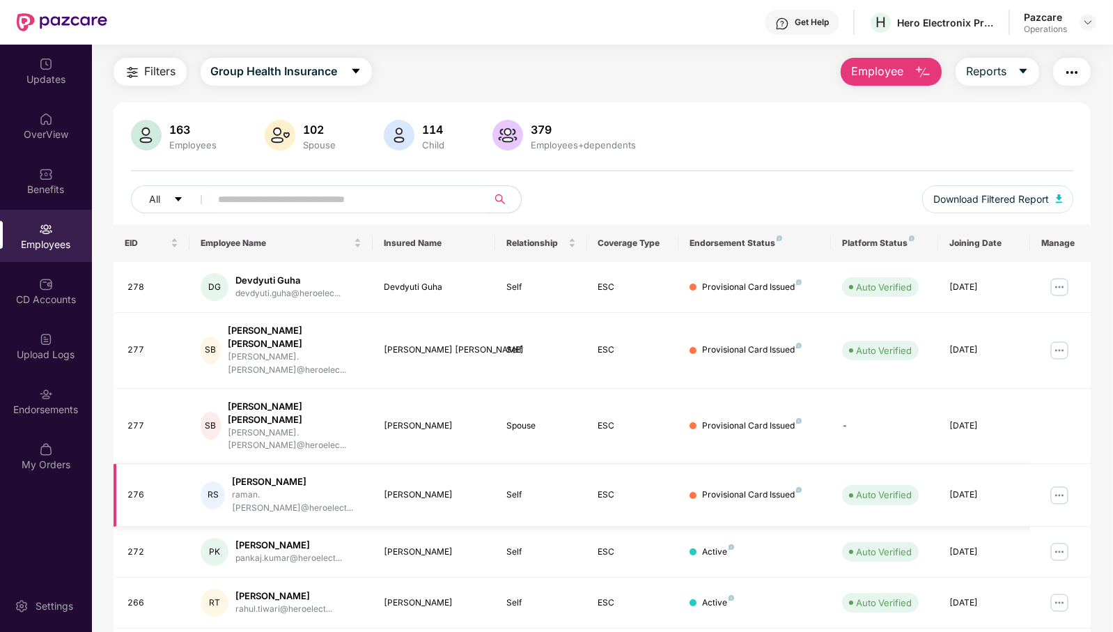
scroll to position [0, 0]
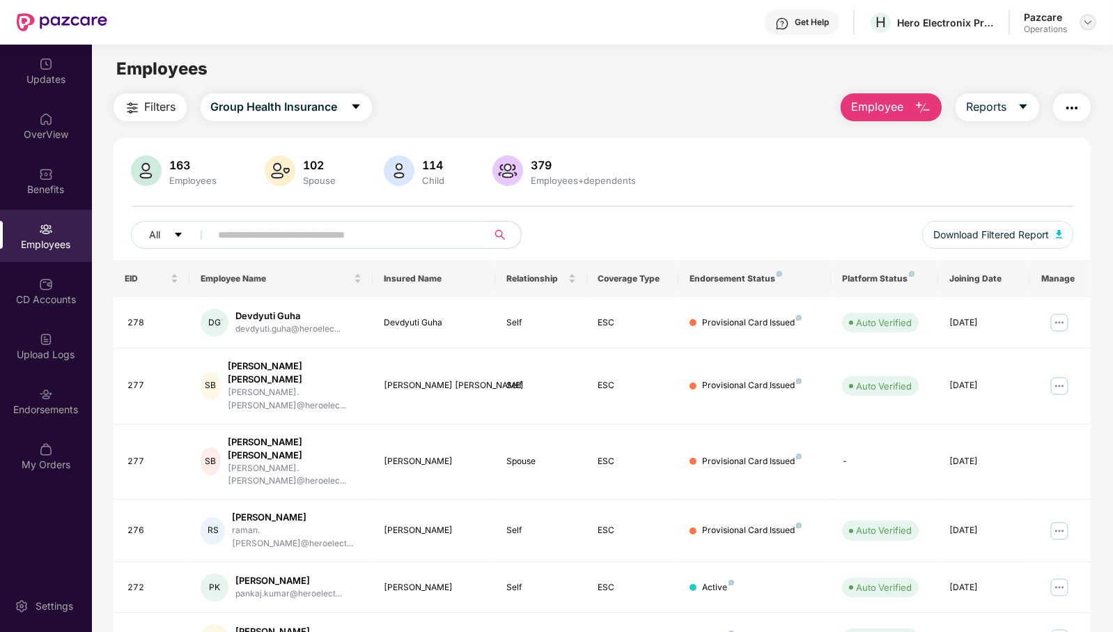
click at [1087, 15] on div at bounding box center [1088, 22] width 17 height 17
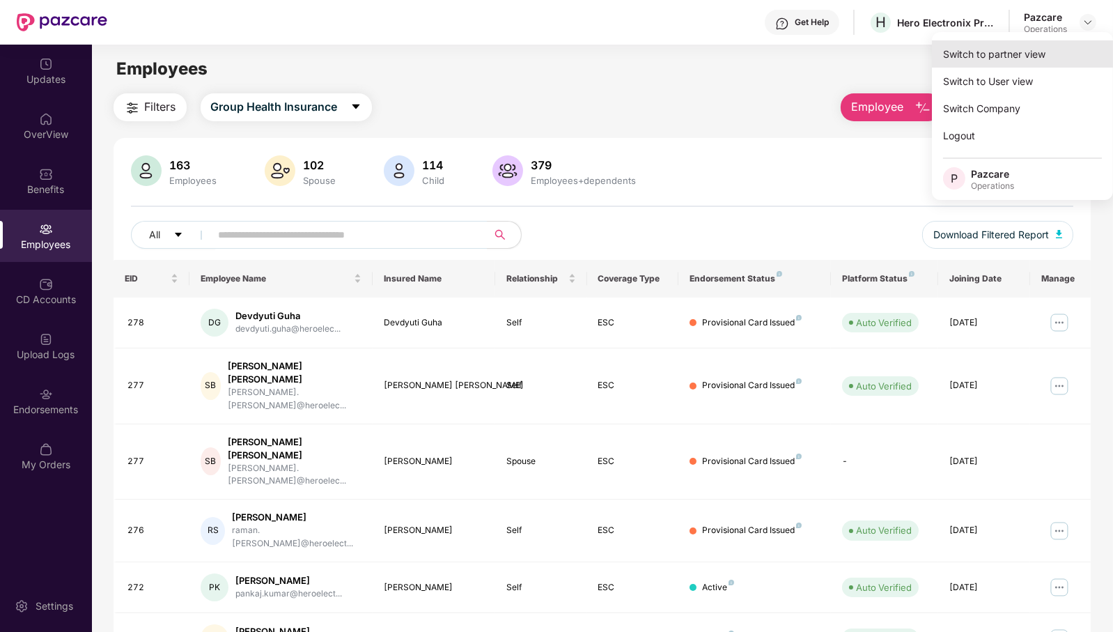
click at [1028, 56] on div "Switch to partner view" at bounding box center [1022, 53] width 181 height 27
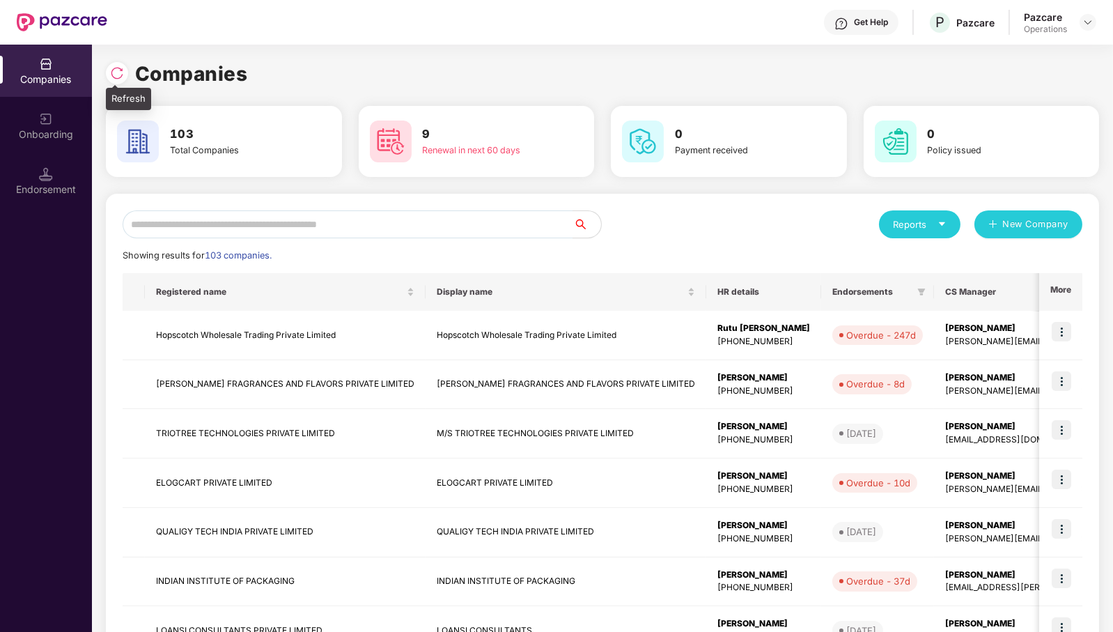
click at [114, 66] on img at bounding box center [117, 73] width 14 height 14
click at [464, 231] on input "text" at bounding box center [348, 224] width 451 height 28
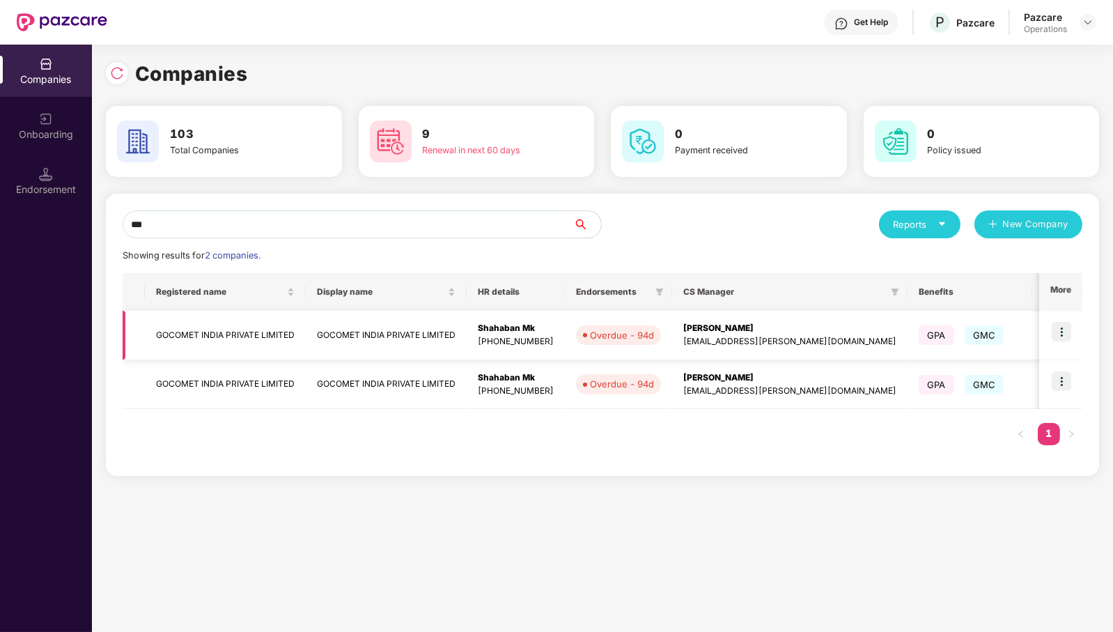
type input "***"
click at [1065, 333] on img at bounding box center [1062, 332] width 20 height 20
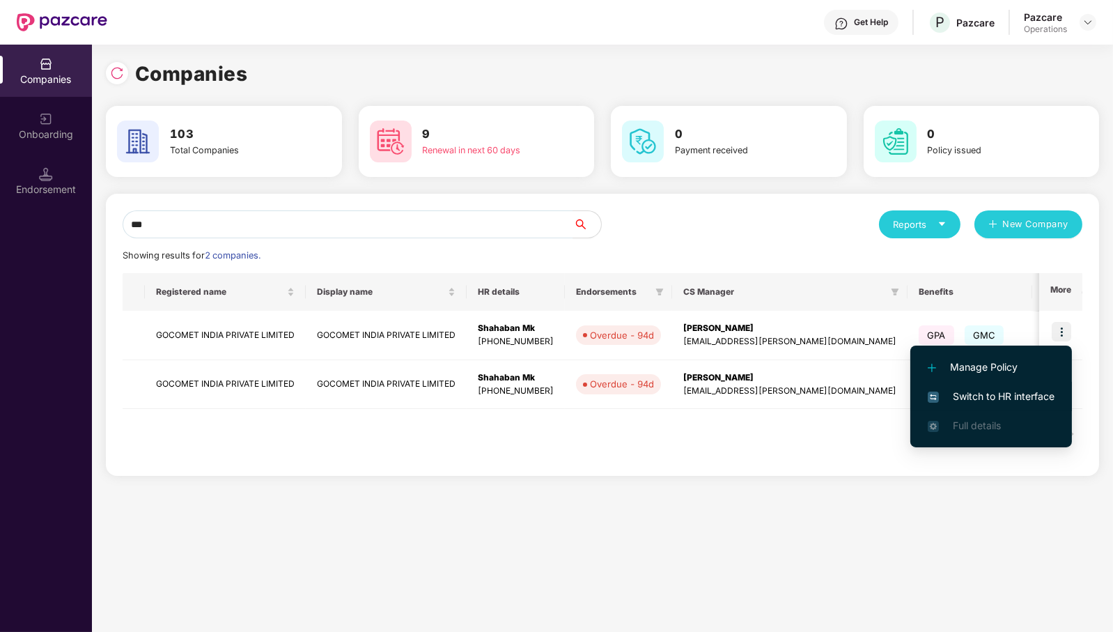
click at [1044, 392] on span "Switch to HR interface" at bounding box center [991, 396] width 127 height 15
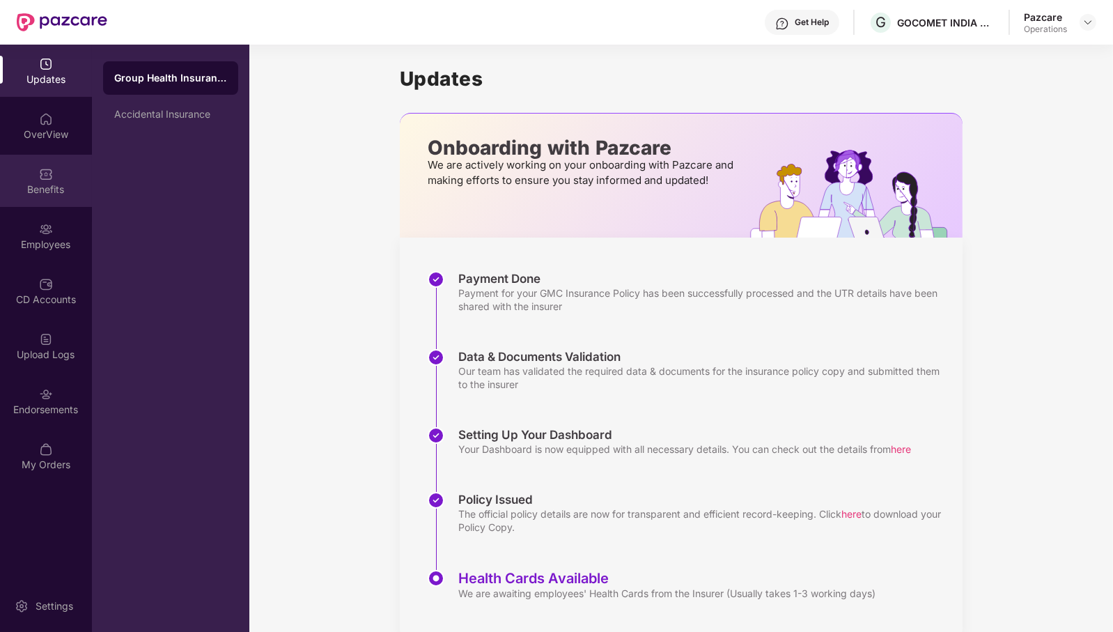
click at [39, 174] on img at bounding box center [46, 174] width 14 height 14
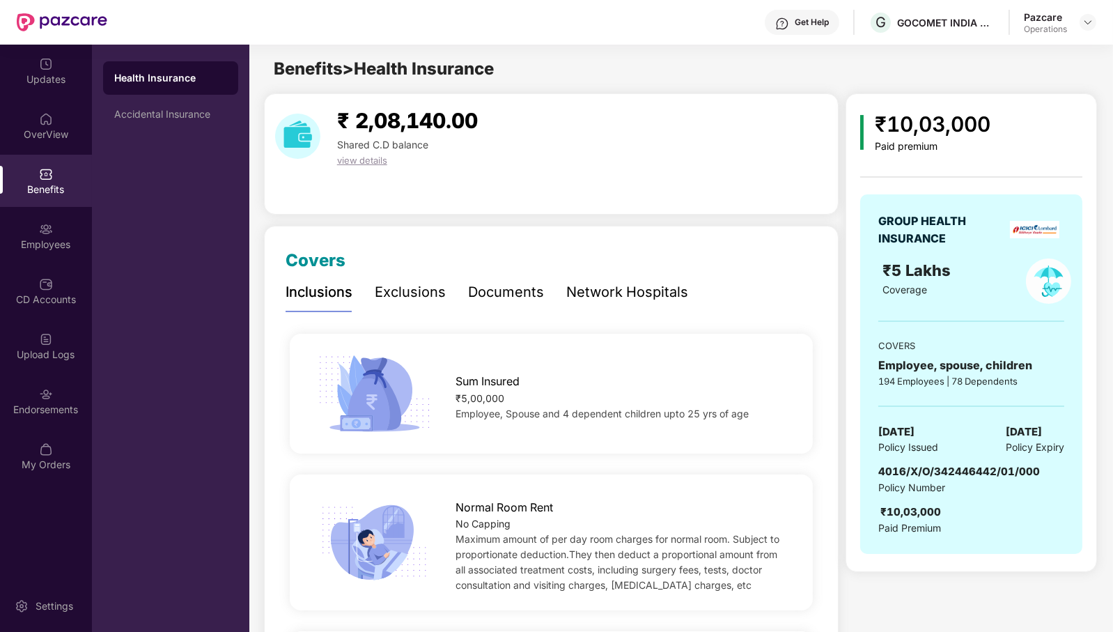
click at [969, 474] on span "4016/X/O/342446442/01/000" at bounding box center [959, 471] width 162 height 13
copy span "4016/X/O/342446442/01/000"
click at [45, 406] on div "Endorsements" at bounding box center [46, 410] width 92 height 14
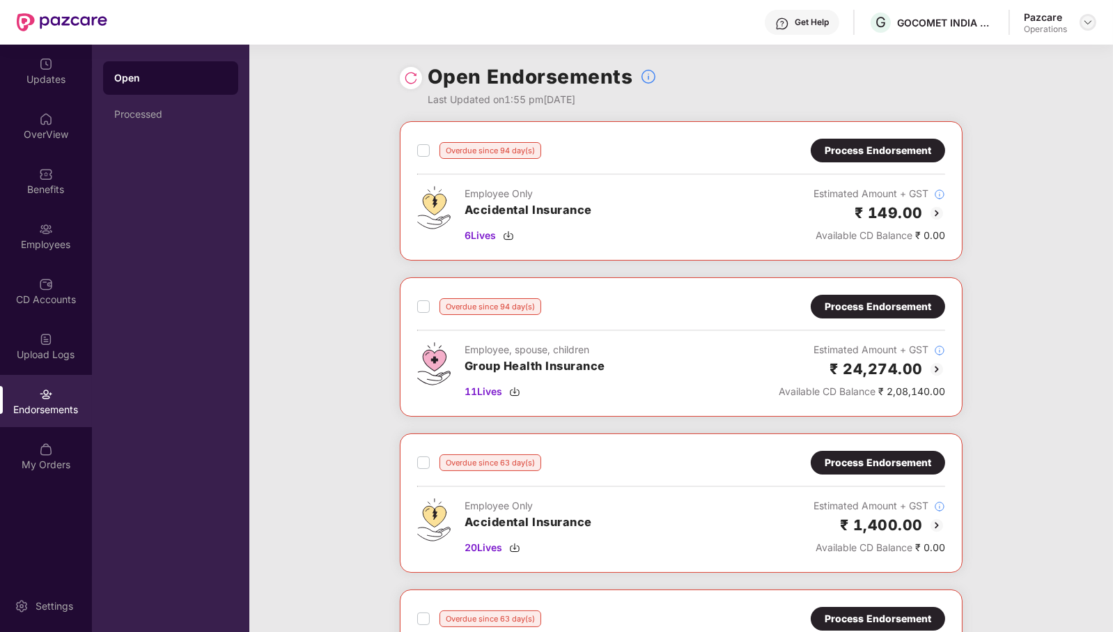
click at [1094, 21] on div at bounding box center [1088, 22] width 17 height 17
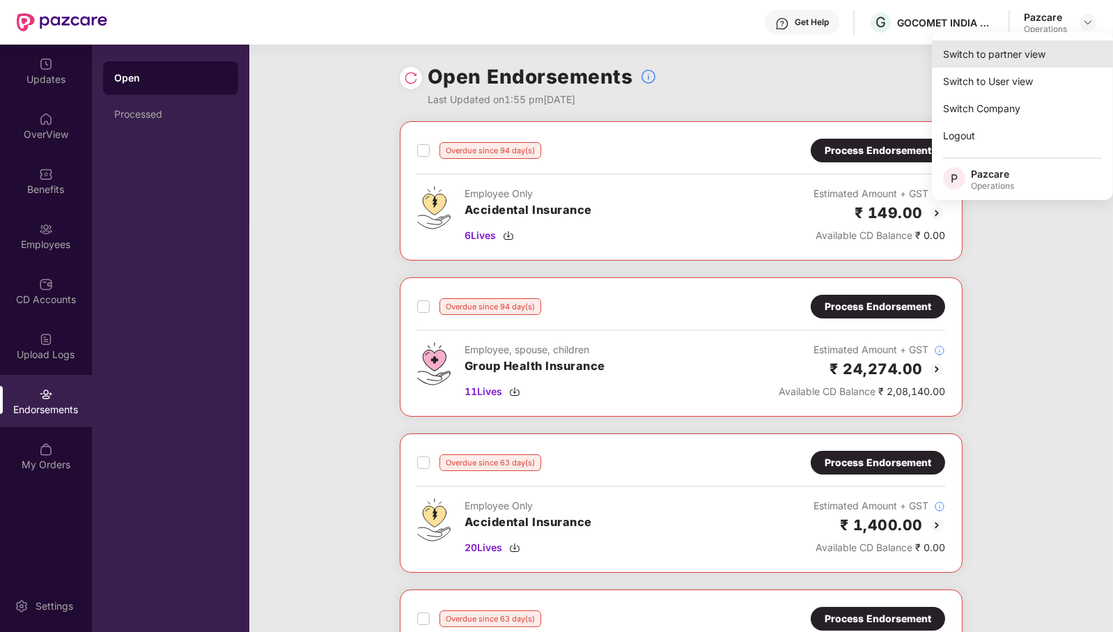
click at [1029, 51] on div "Switch to partner view" at bounding box center [1022, 53] width 181 height 27
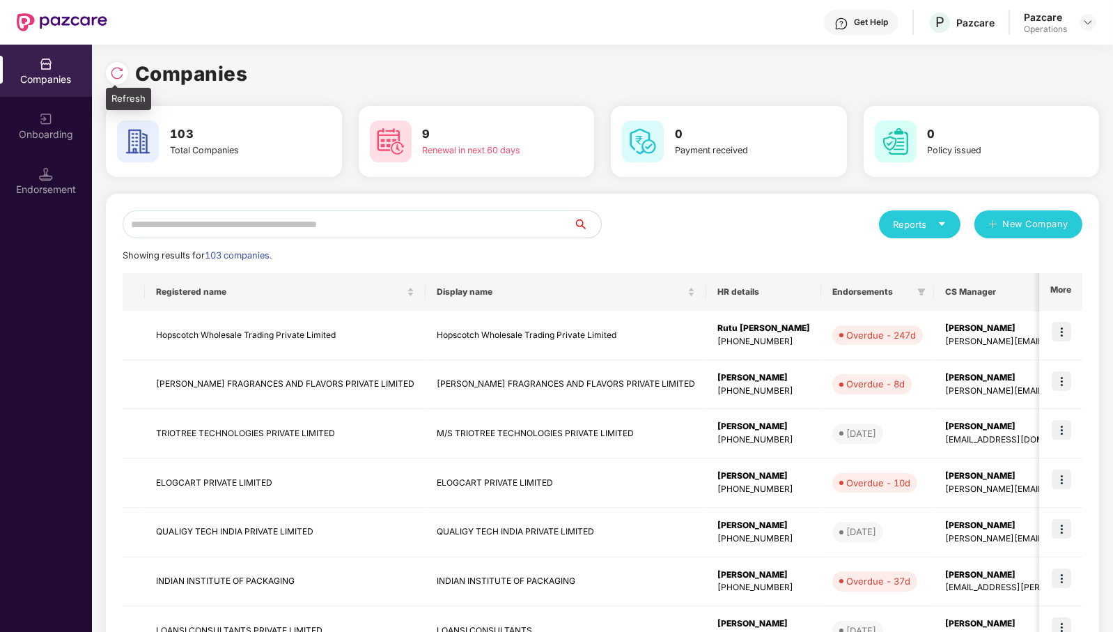
click at [121, 74] on img at bounding box center [117, 73] width 14 height 14
click at [117, 71] on img at bounding box center [117, 73] width 14 height 14
